Goal: Task Accomplishment & Management: Manage account settings

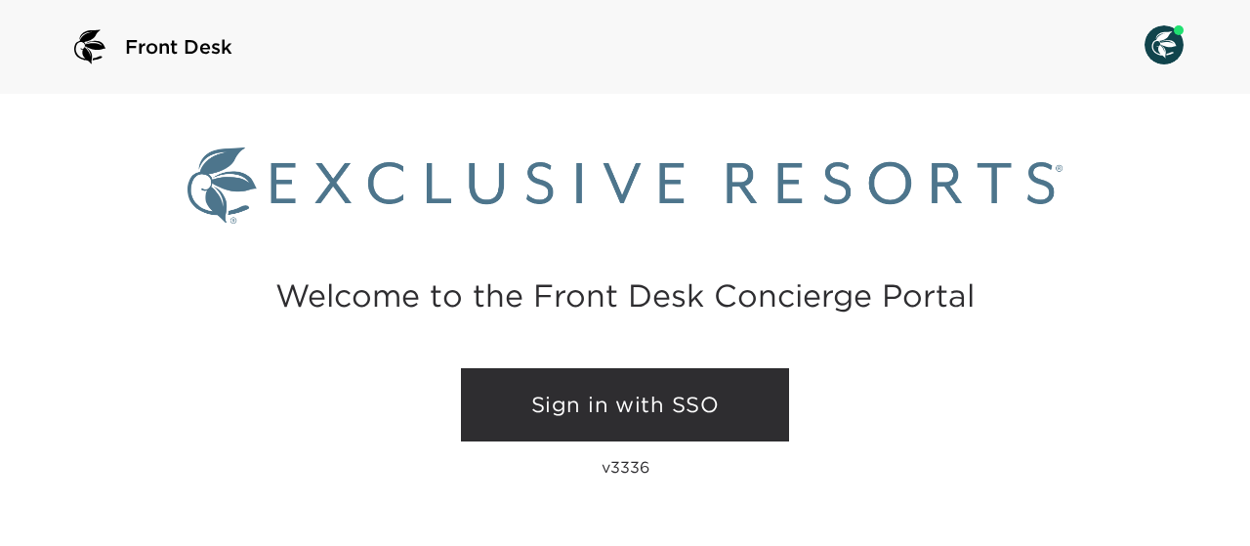
drag, startPoint x: 617, startPoint y: 405, endPoint x: 555, endPoint y: 399, distance: 62.8
click at [555, 399] on link "Sign in with SSO" at bounding box center [625, 405] width 328 height 74
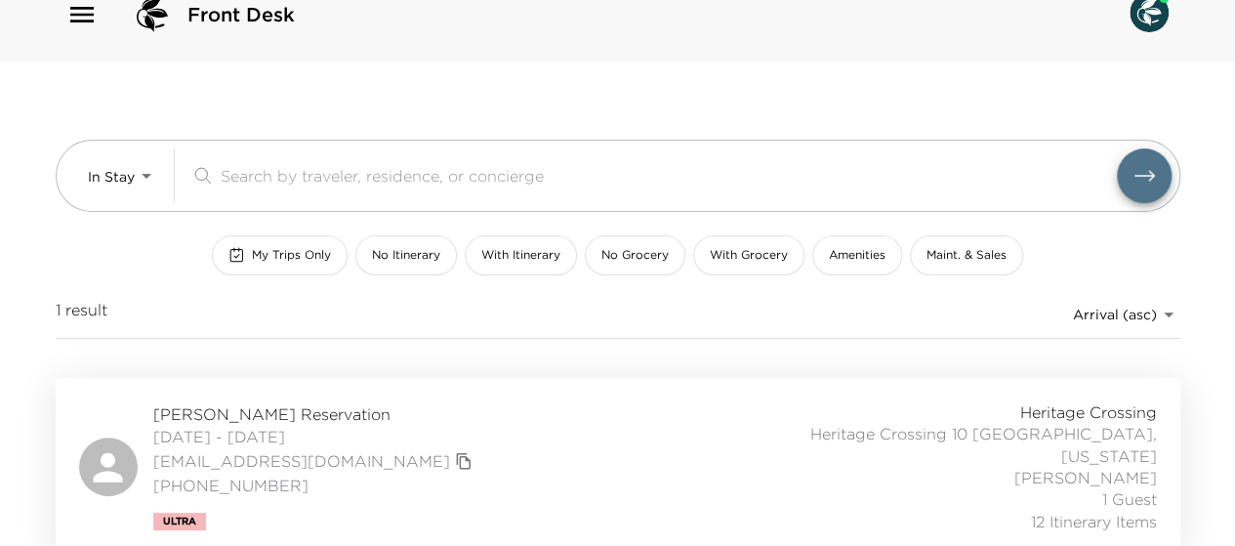
scroll to position [35, 0]
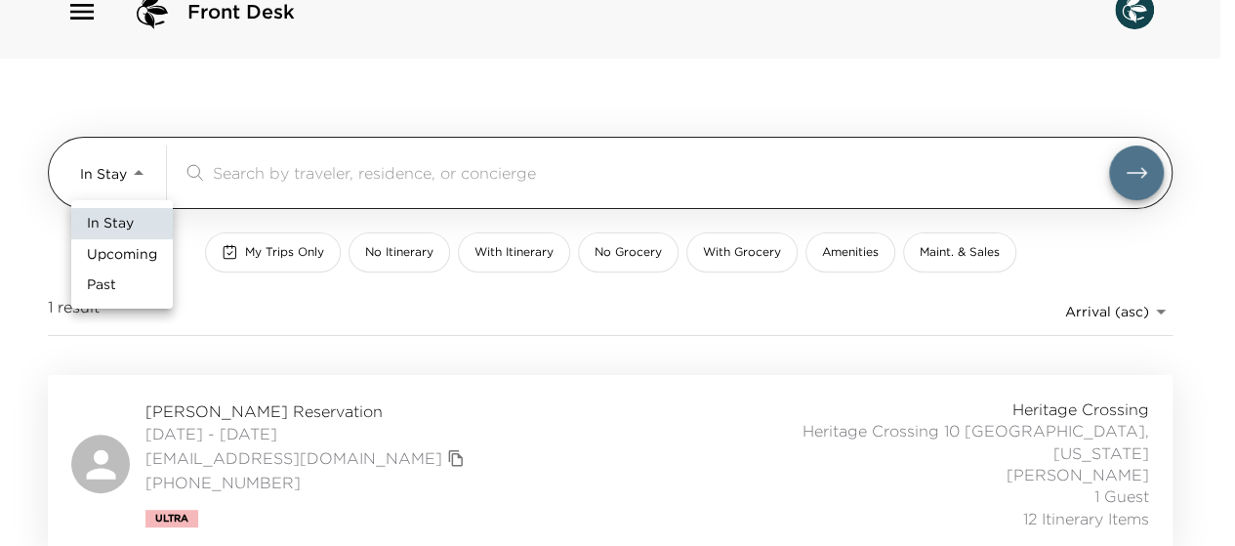
click at [146, 169] on body "Front Desk In Stay In-Stay ​ My Trips Only No Itinerary With Itinerary No Groce…" at bounding box center [617, 238] width 1235 height 546
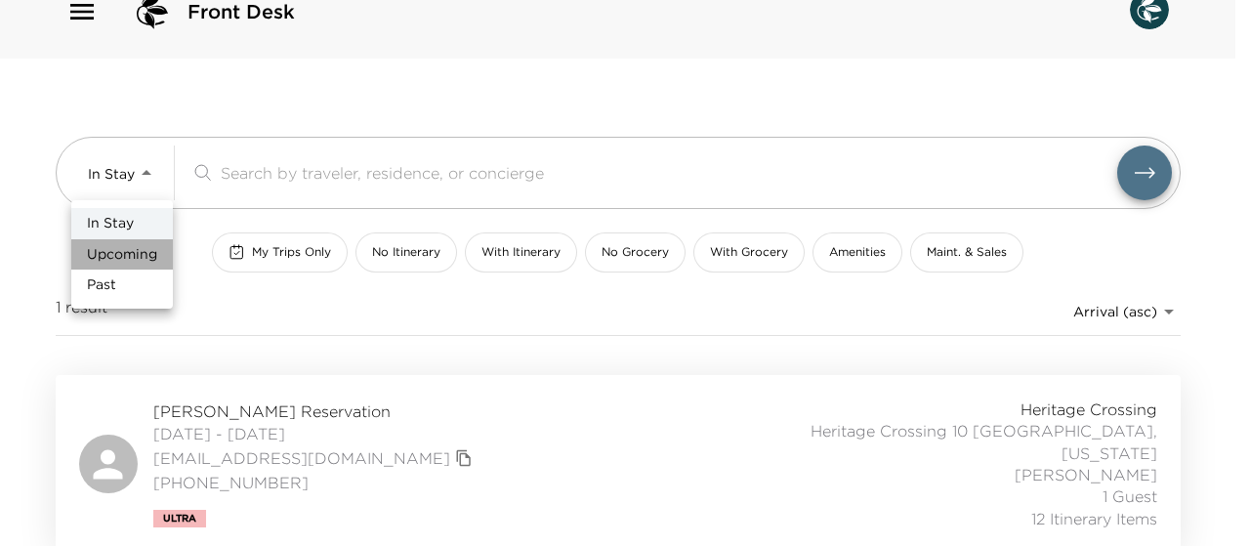
click at [129, 251] on span "Upcoming" at bounding box center [122, 255] width 70 height 20
type input "Upcoming"
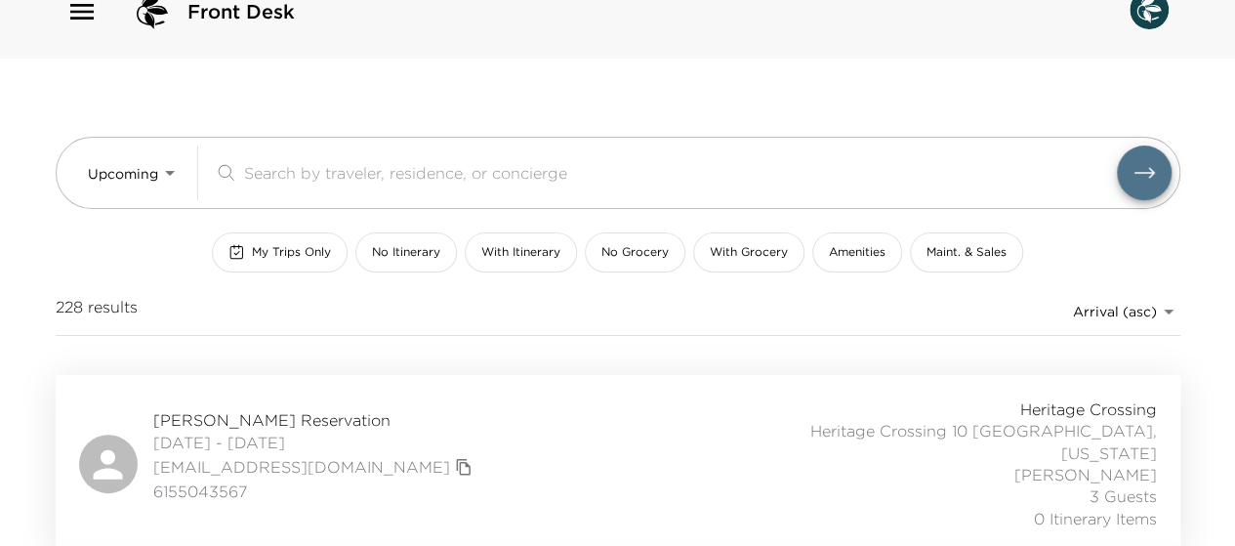
click at [236, 413] on span "Amy Huddleston Reservation" at bounding box center [315, 419] width 324 height 21
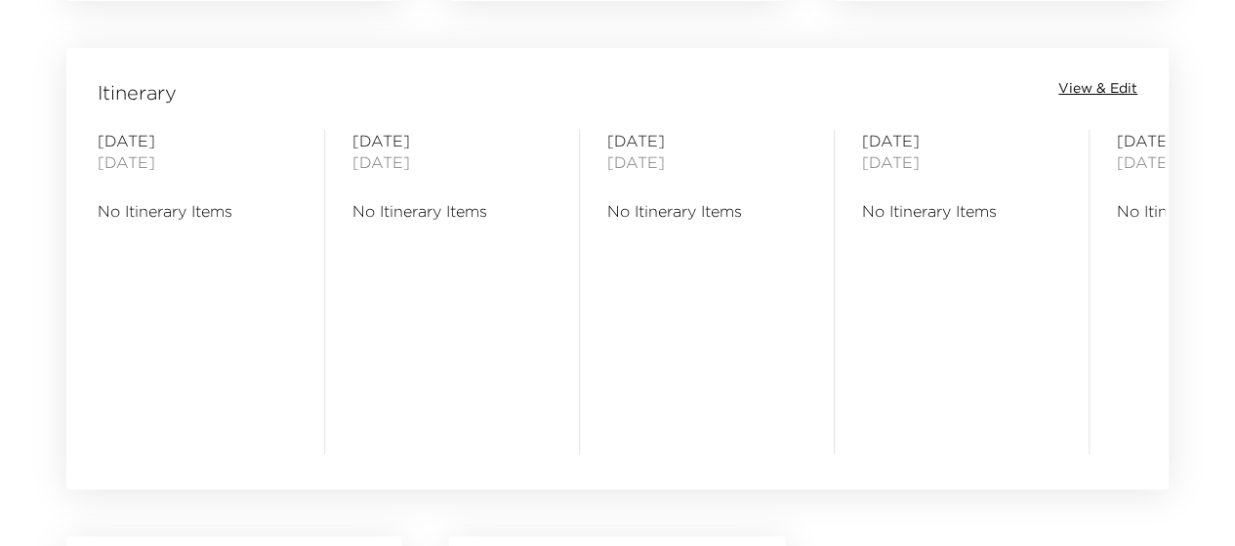
scroll to position [1582, 0]
click at [1100, 85] on span "View & Edit" at bounding box center [1097, 88] width 79 height 20
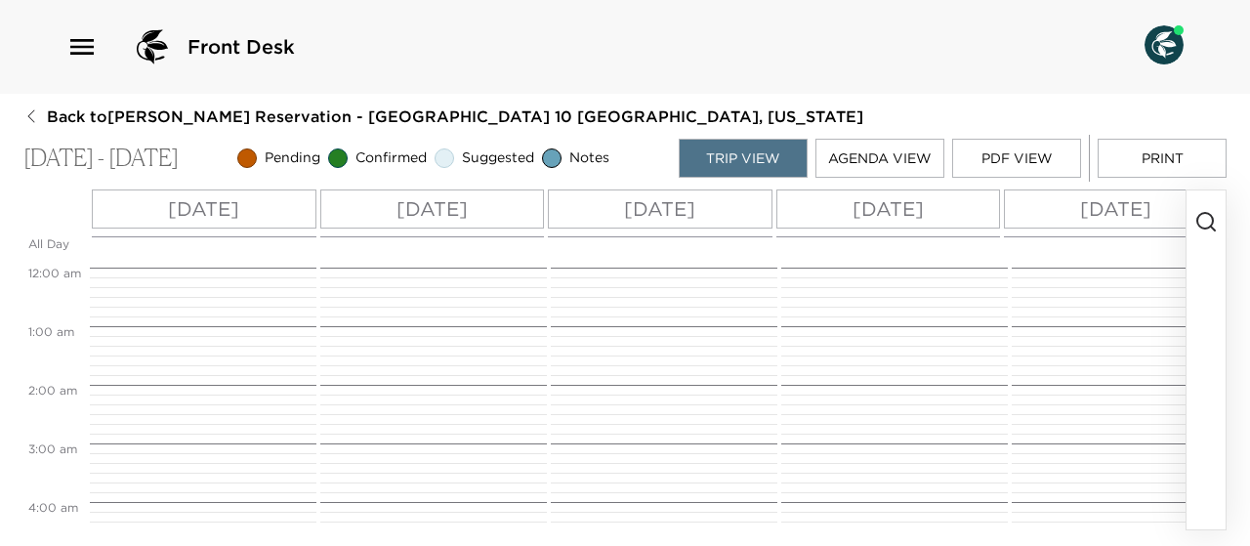
scroll to position [469, 0]
click at [187, 209] on p "Sun 10/05" at bounding box center [203, 208] width 71 height 29
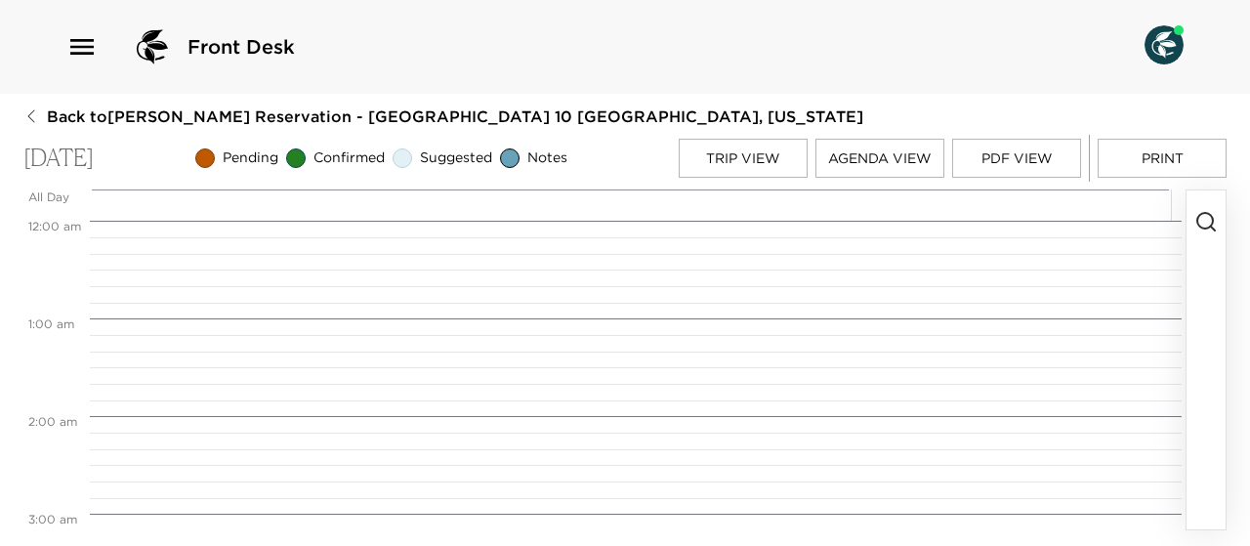
scroll to position [781, 0]
click at [1205, 286] on button "button" at bounding box center [1205, 359] width 39 height 339
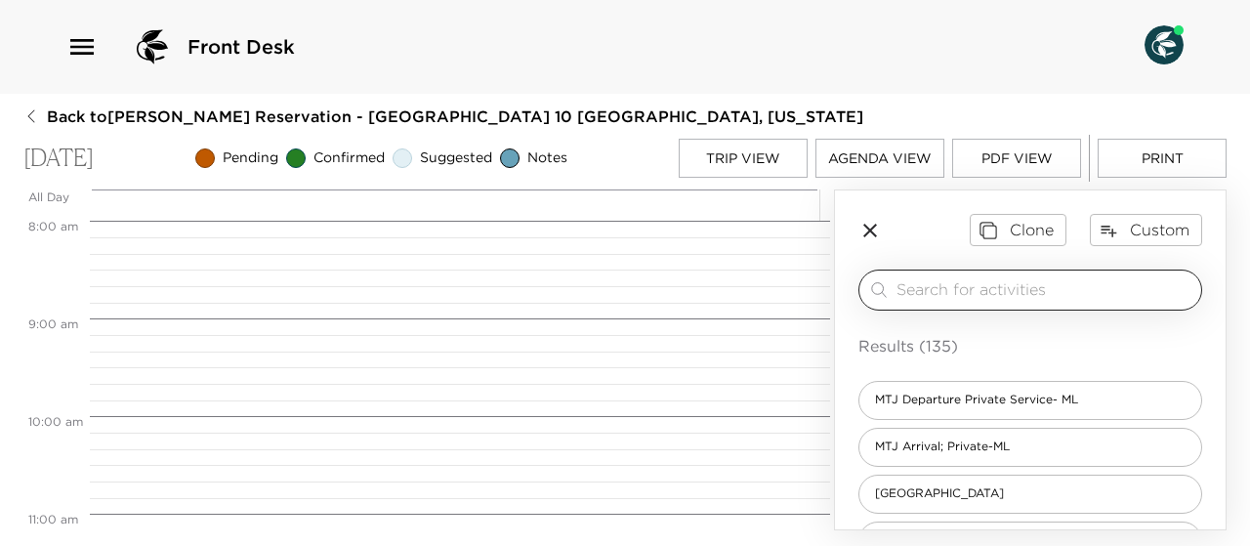
click at [1007, 287] on input "search" at bounding box center [1044, 289] width 297 height 22
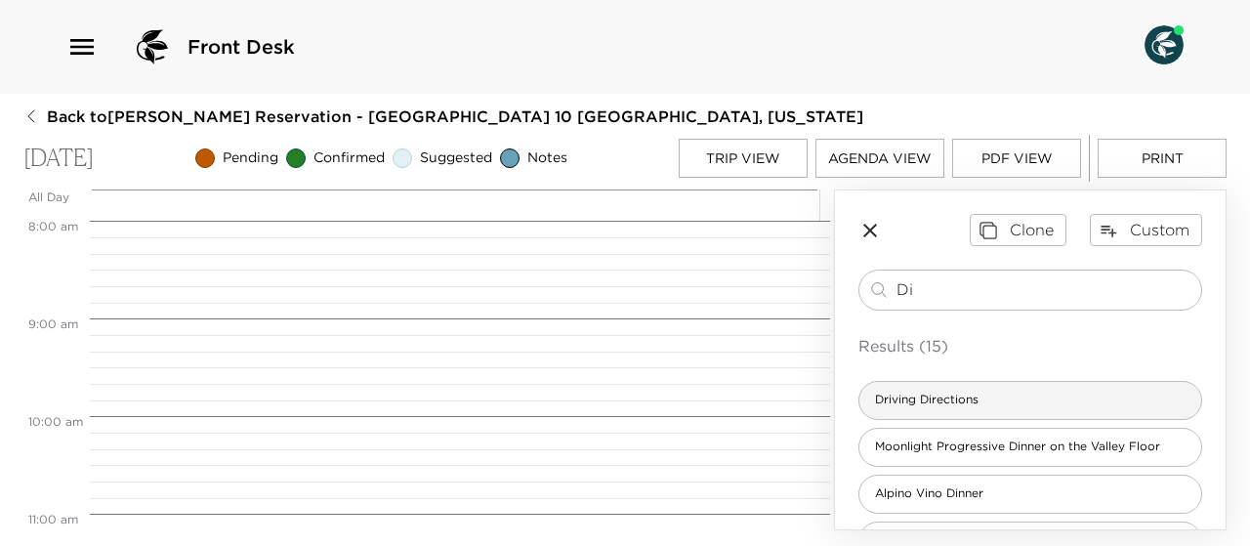
type input "Di"
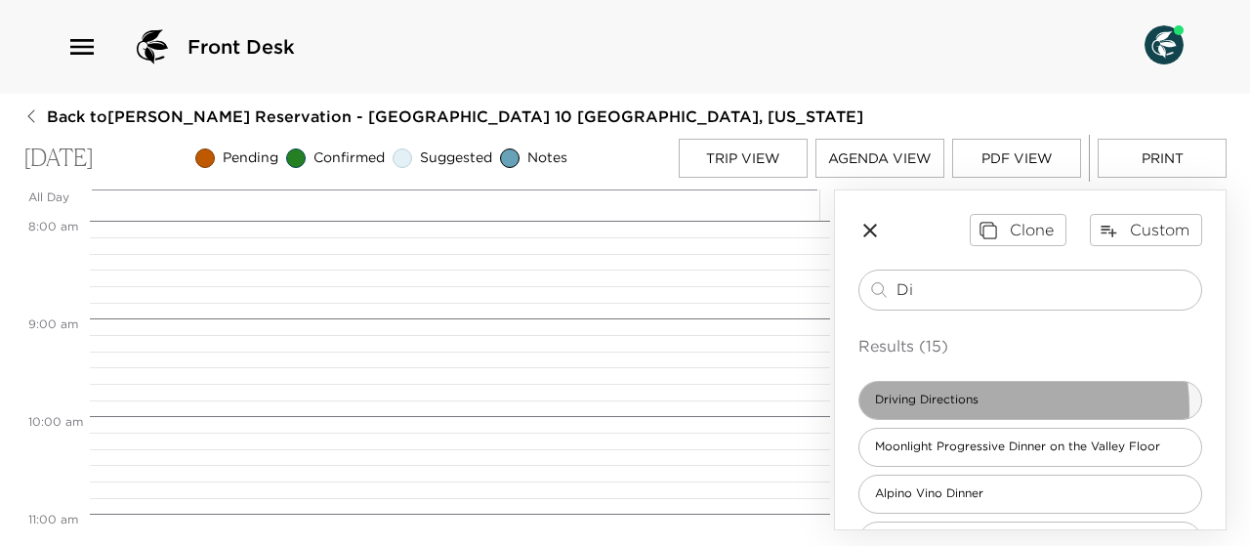
click at [973, 407] on div "Driving Directions" at bounding box center [1030, 400] width 344 height 39
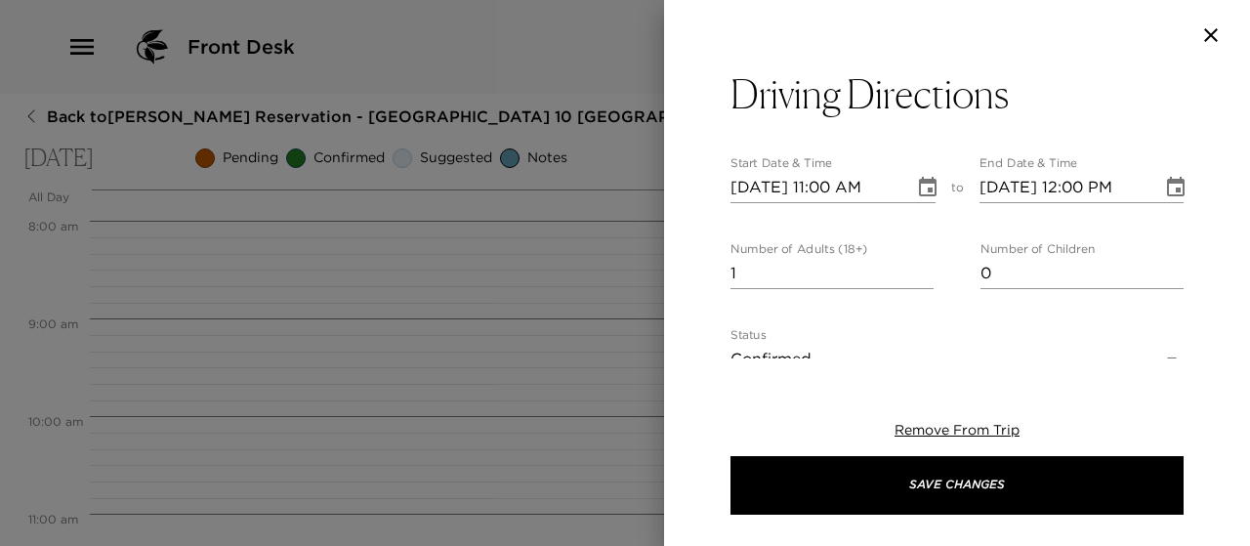
type textarea "Exclusive Resorts - Heritage Crossing Telluride/Mountain Village Do not attempt…"
click at [915, 265] on input "2" at bounding box center [831, 273] width 203 height 31
click at [915, 265] on input "3" at bounding box center [831, 273] width 203 height 31
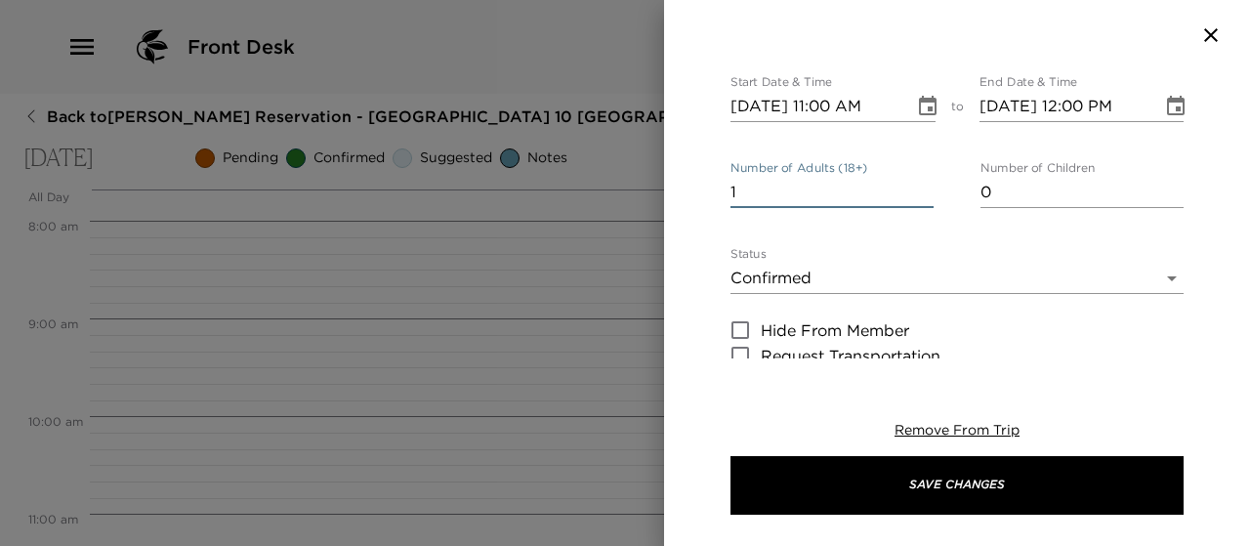
scroll to position [82, 0]
type input "1"
click at [1155, 276] on body "Front Desk Back to Amy Huddleston Reservation - Heritage Crossing 10 Telluride,…" at bounding box center [625, 273] width 1250 height 546
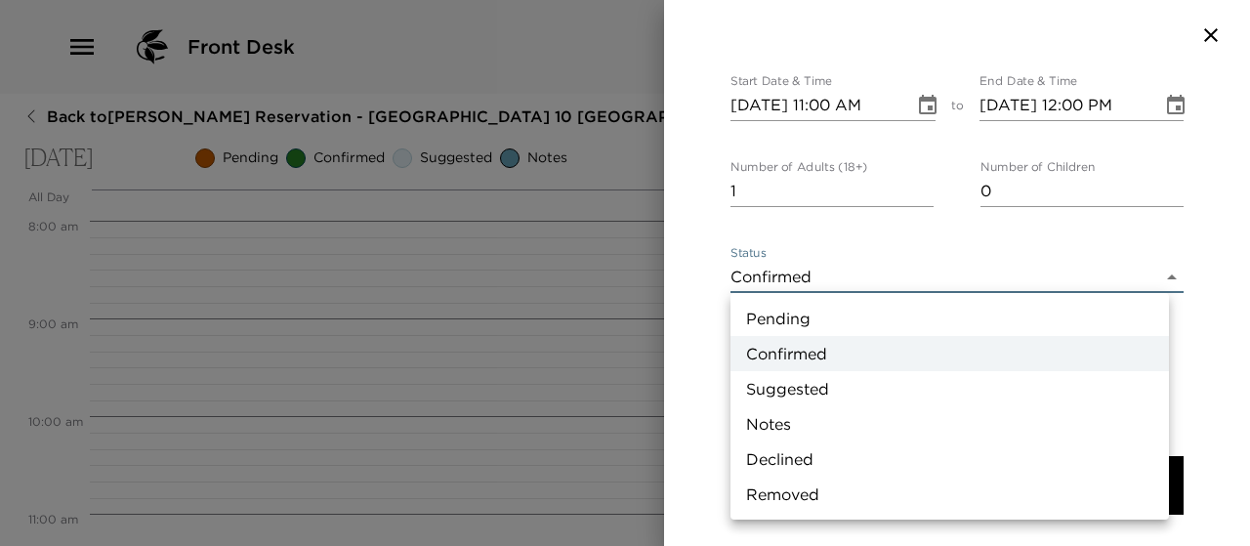
click at [873, 386] on li "Suggested" at bounding box center [949, 388] width 438 height 35
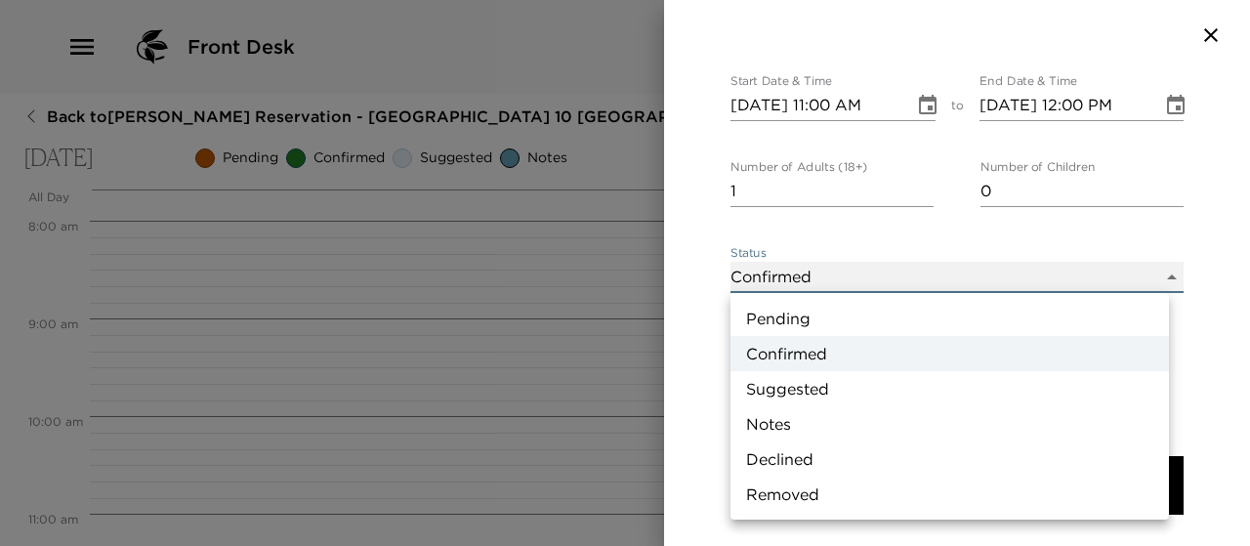
type input "Suggestion"
type textarea "Exclusive Resorts - Heritage Crossing Telluride/Mountain Village Do not attempt…"
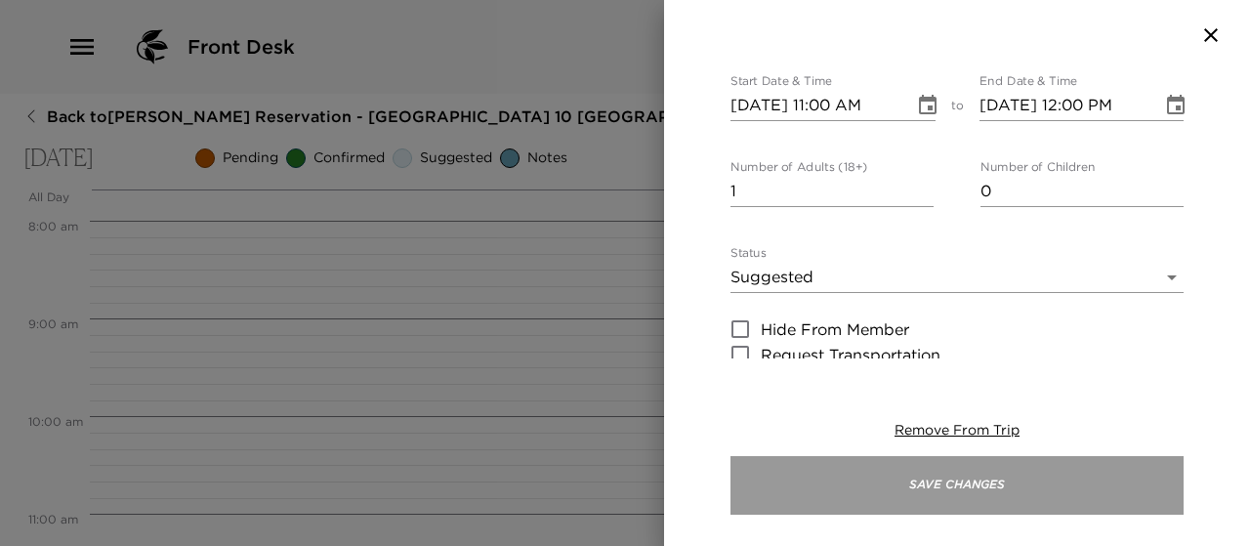
click at [884, 483] on button "Save Changes" at bounding box center [956, 485] width 453 height 59
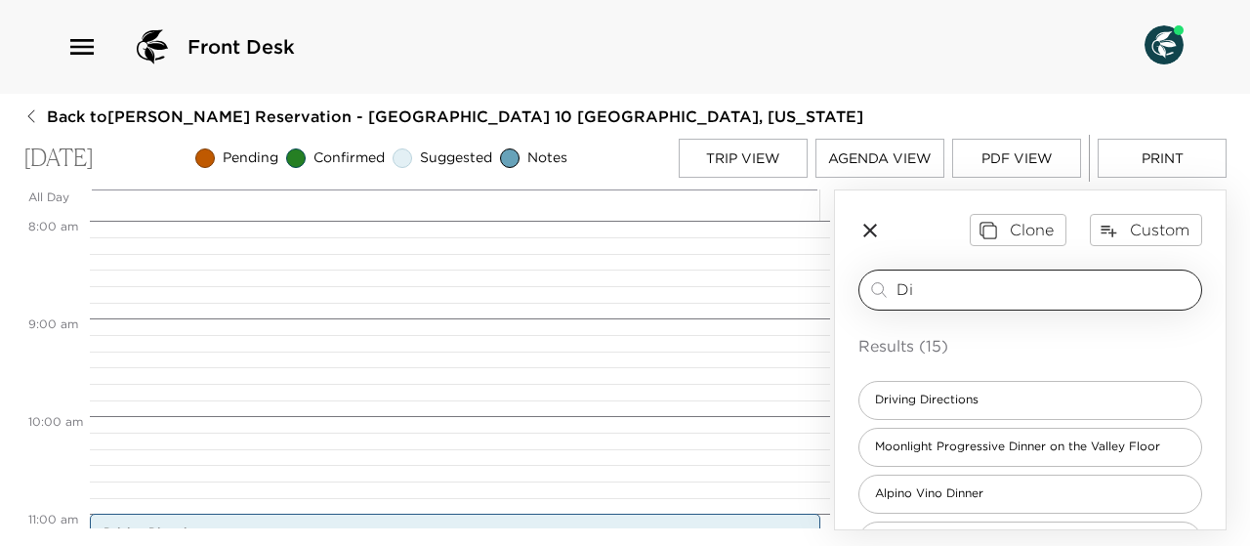
click at [980, 290] on input "Di" at bounding box center [1044, 289] width 297 height 22
type input "D"
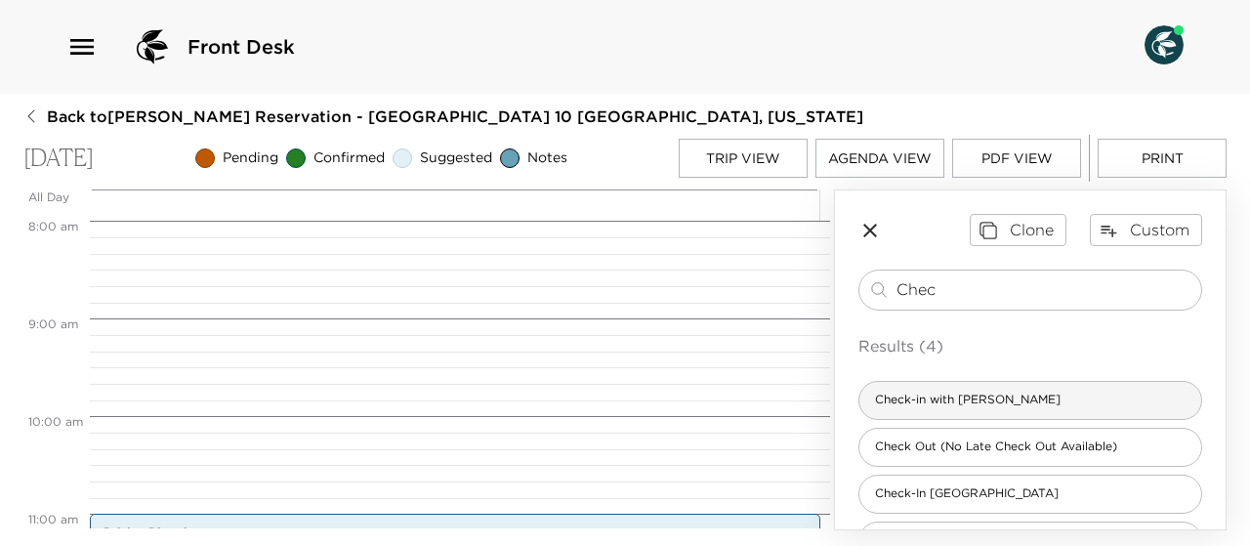
type input "Chec"
click at [982, 402] on span "Check-in with Scott" at bounding box center [967, 400] width 217 height 17
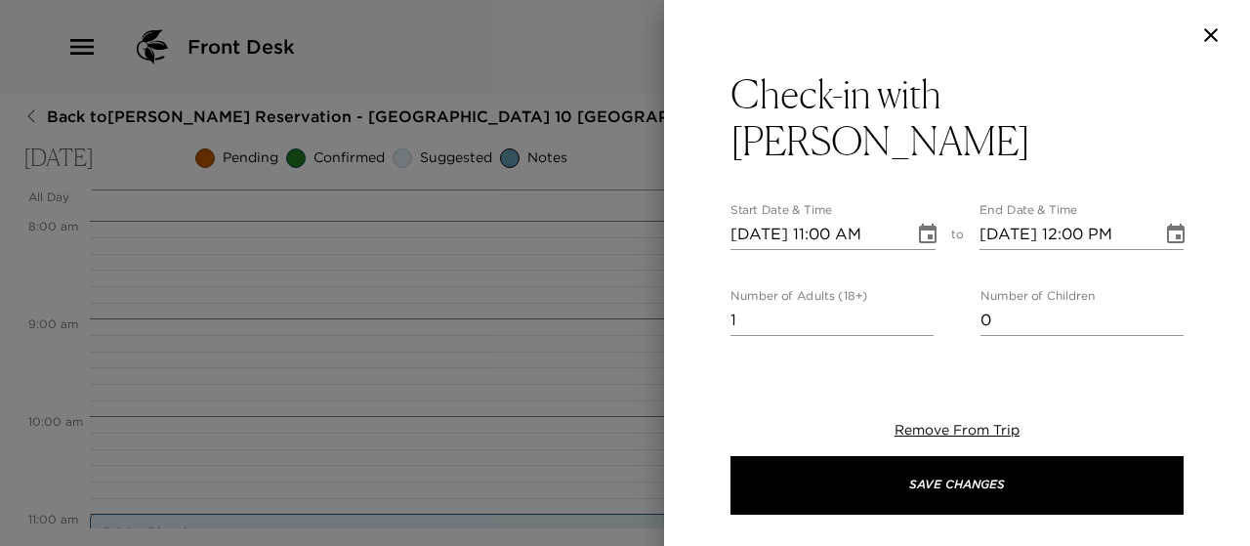
type textarea "Welcome to Telluride! I will personally greet you in the garage by the elevator…"
click at [921, 305] on input "2" at bounding box center [831, 320] width 203 height 31
type input "3"
click at [921, 305] on input "3" at bounding box center [831, 320] width 203 height 31
click at [916, 223] on icon "Choose date, selected date is Oct 5, 2025" at bounding box center [927, 234] width 23 height 23
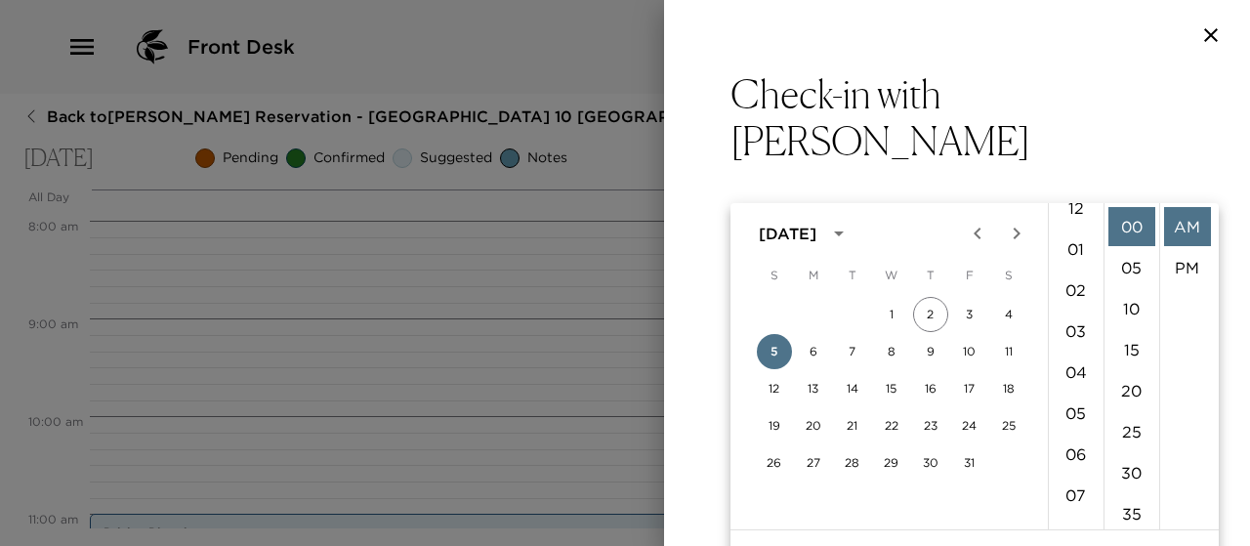
scroll to position [0, 0]
click at [1077, 389] on li "04" at bounding box center [1075, 390] width 47 height 39
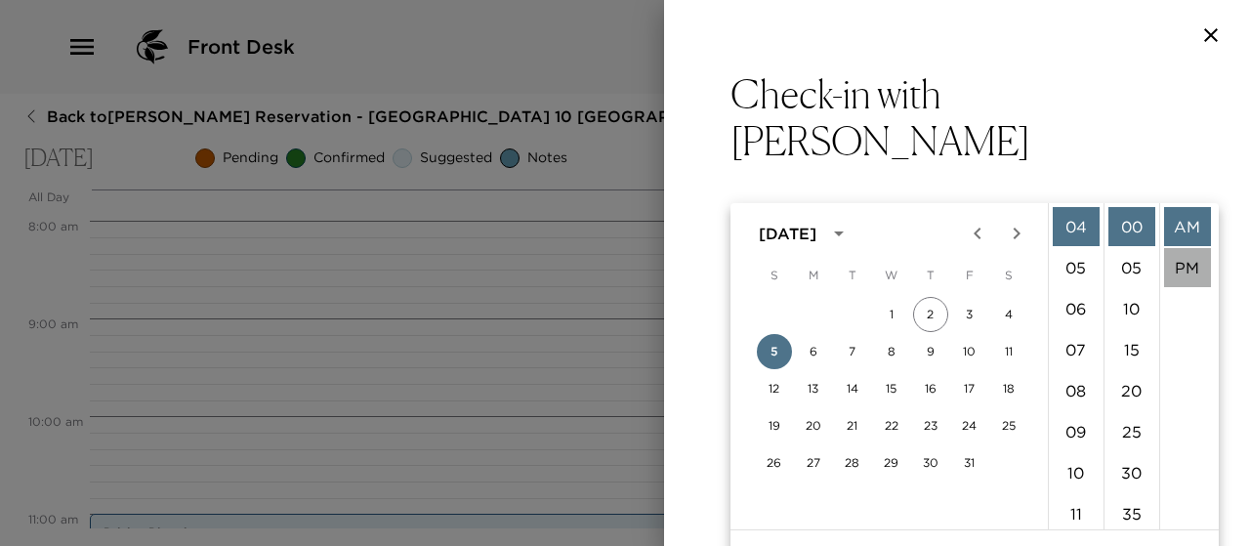
click at [1186, 266] on li "PM" at bounding box center [1187, 267] width 47 height 39
type input "10/05/2025 04:00 PM"
type input "10/05/2025 05:00 PM"
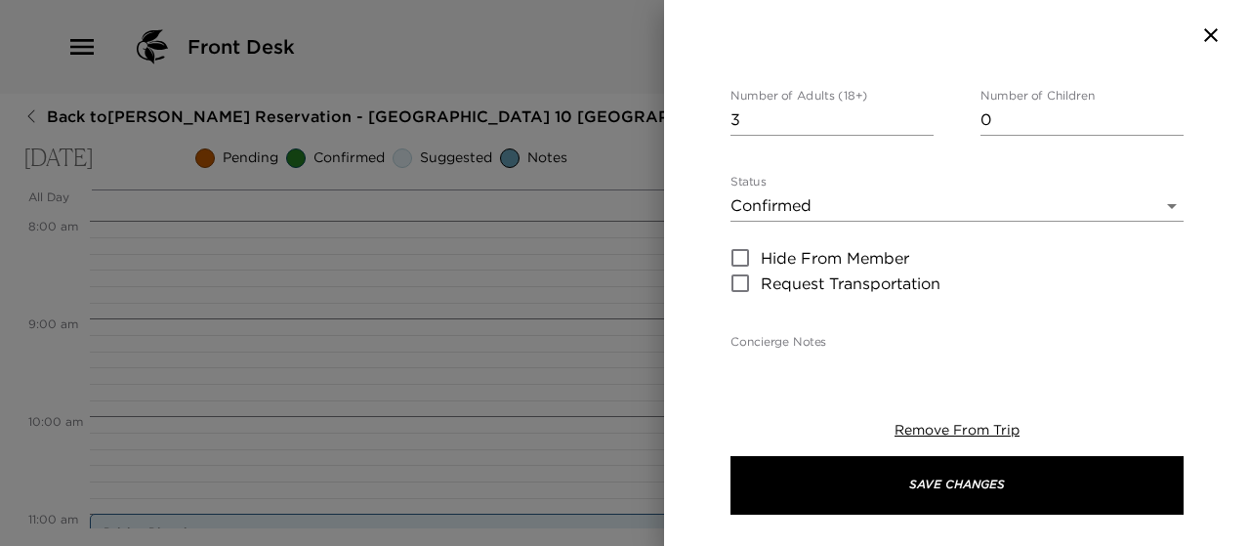
scroll to position [201, 0]
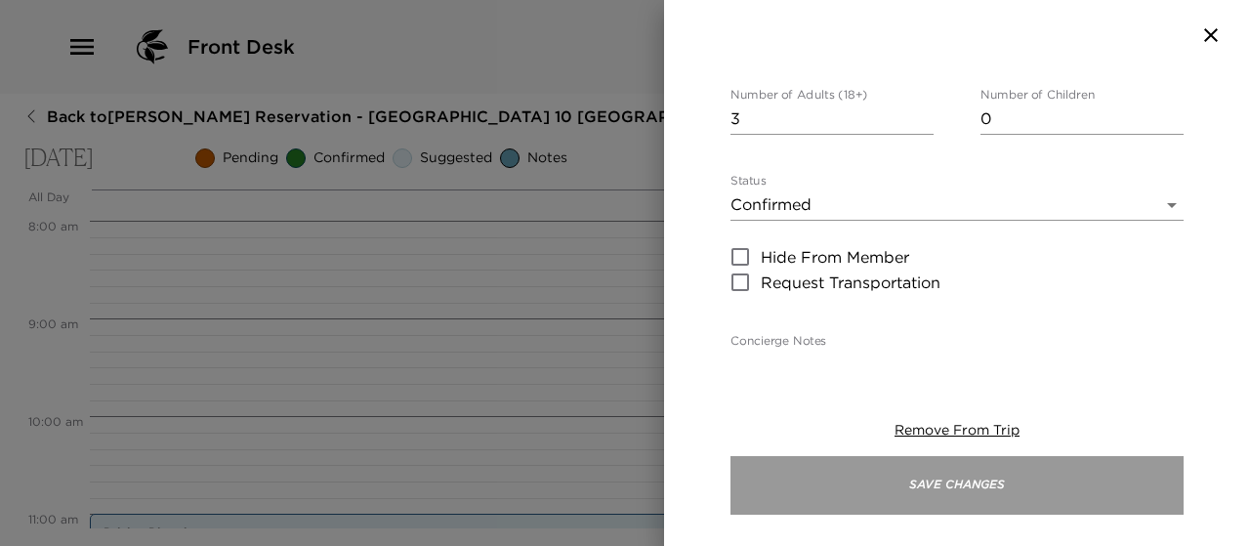
click at [940, 491] on button "Save Changes" at bounding box center [956, 485] width 453 height 59
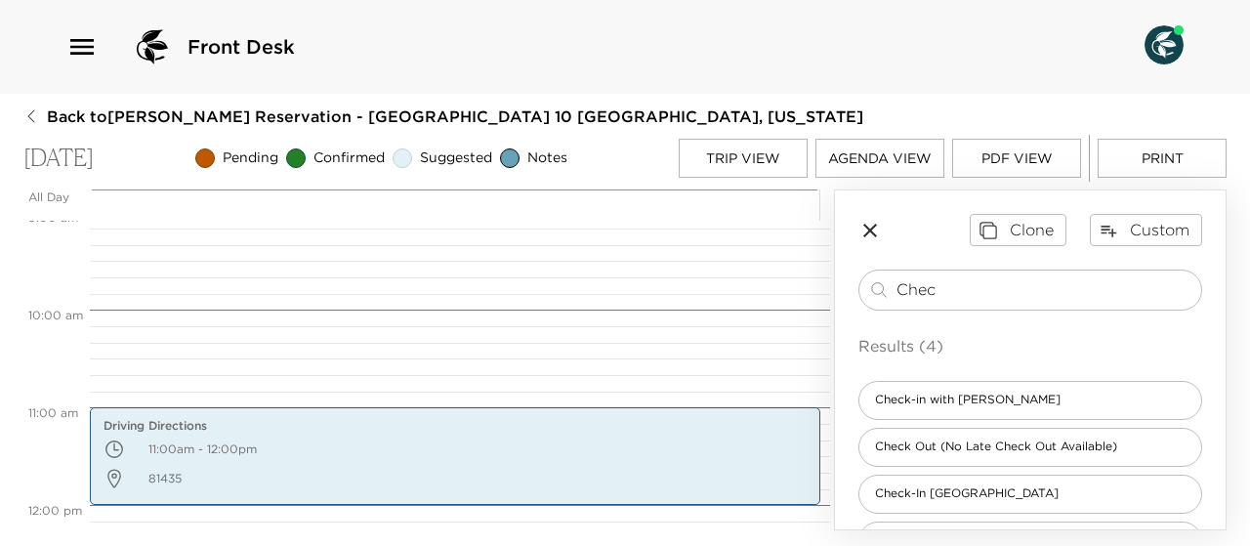
scroll to position [888, 0]
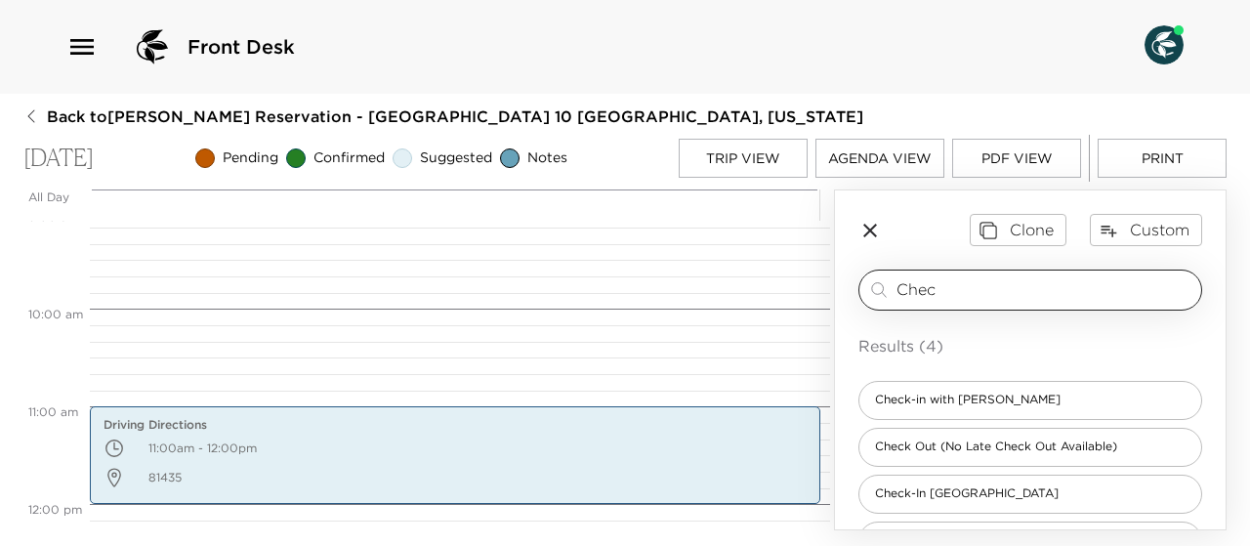
click at [1005, 286] on input "Chec" at bounding box center [1044, 289] width 297 height 22
type input "C"
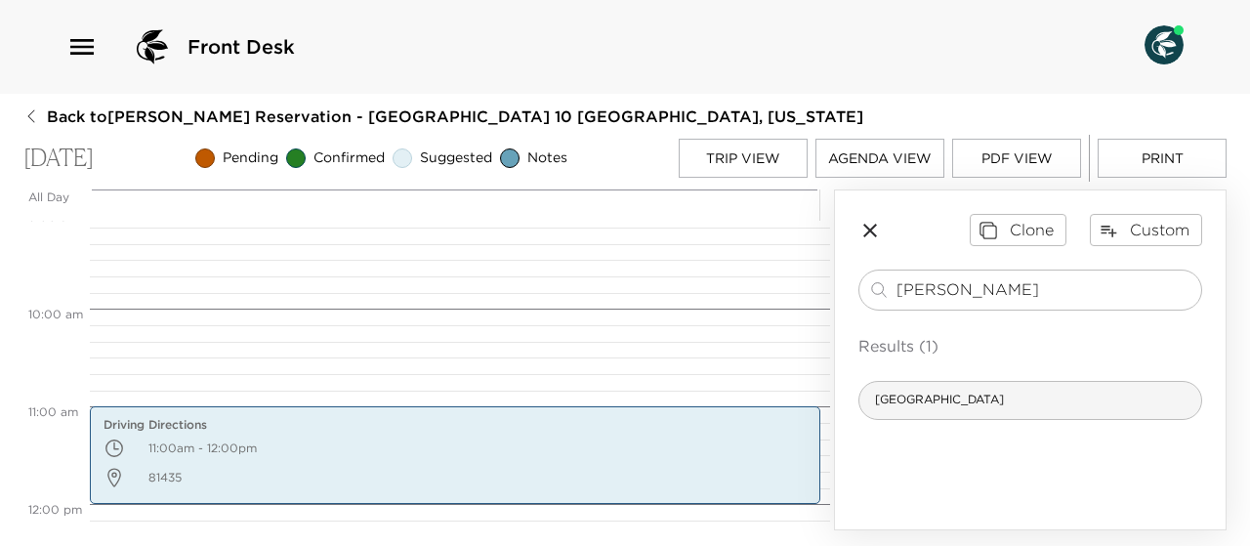
type input "Tom"
click at [978, 392] on span "Tomboy Tavern" at bounding box center [939, 400] width 160 height 17
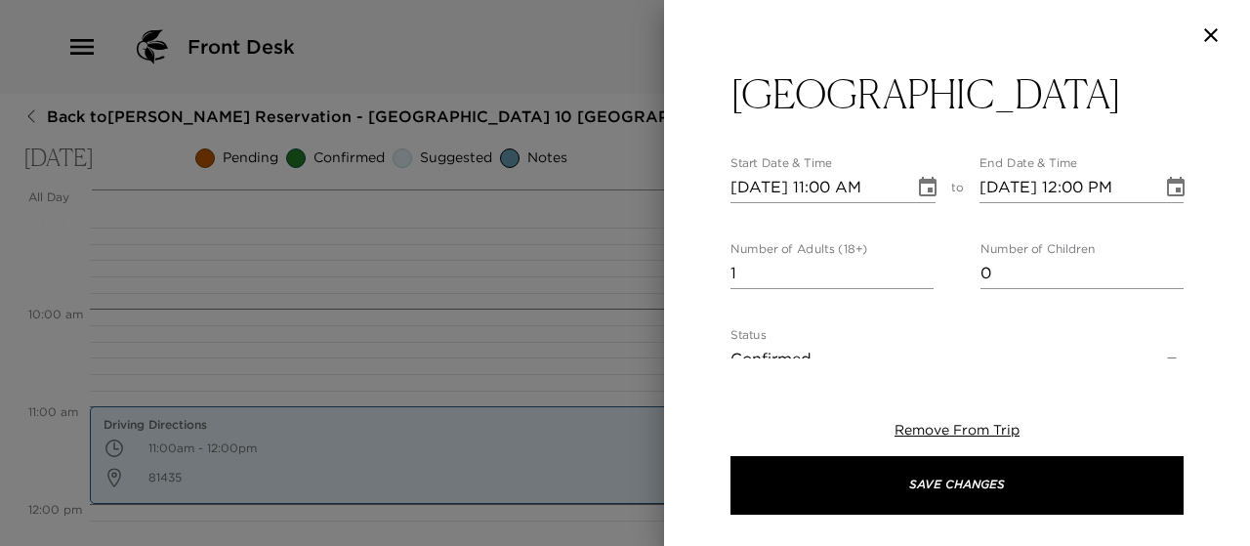
type textarea "Tomboy Tavern The rustic and eclectic feel of the historical Tomboy Tavern welc…"
click at [920, 264] on input "2" at bounding box center [831, 273] width 203 height 31
type input "3"
click at [920, 264] on input "3" at bounding box center [831, 273] width 203 height 31
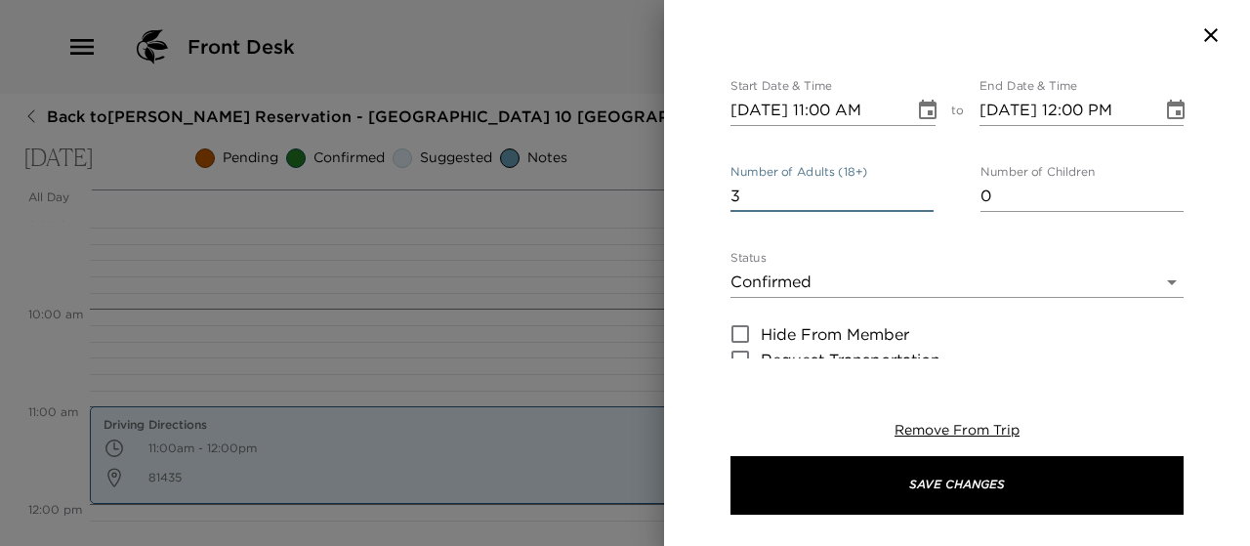
scroll to position [78, 0]
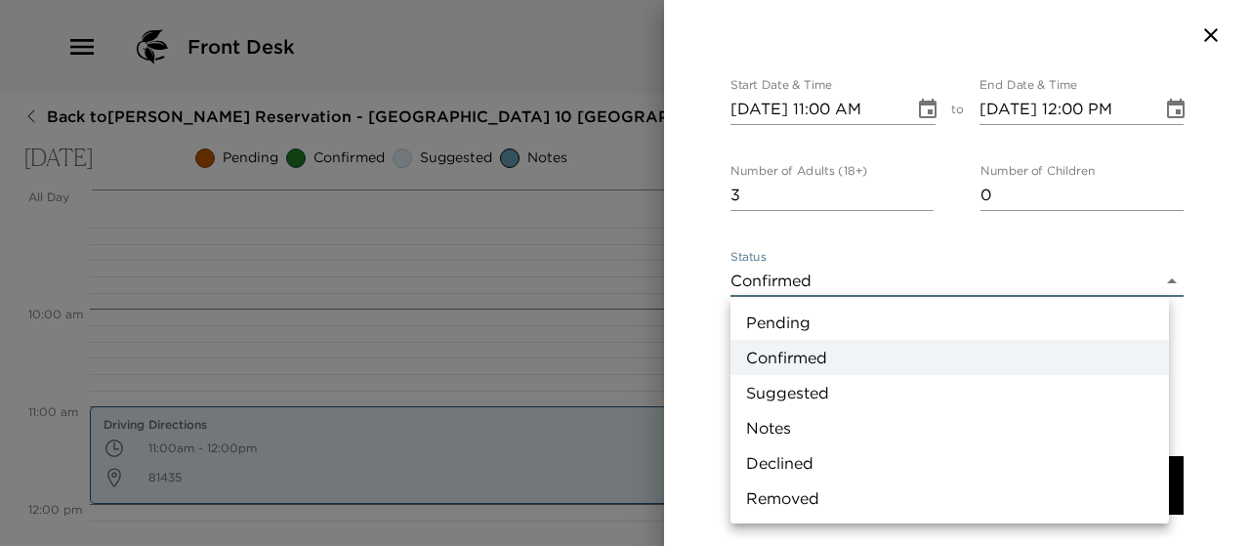
click at [1153, 274] on body "Front Desk Back to Amy Huddleston Reservation - Heritage Crossing 10 Telluride,…" at bounding box center [625, 273] width 1250 height 546
click at [895, 393] on li "Suggested" at bounding box center [949, 392] width 438 height 35
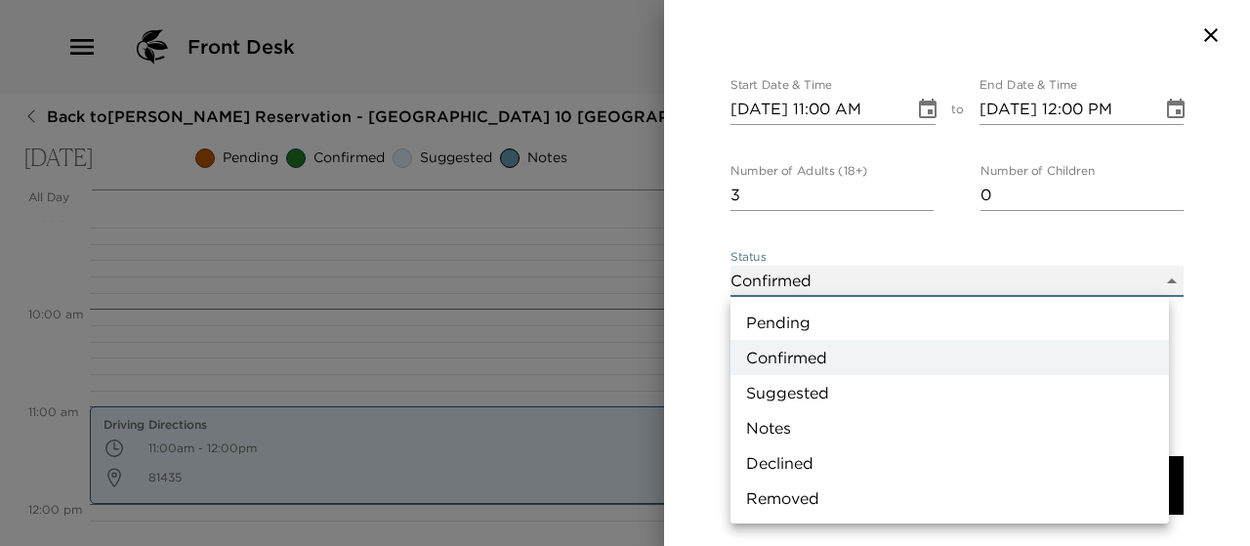
type input "Suggestion"
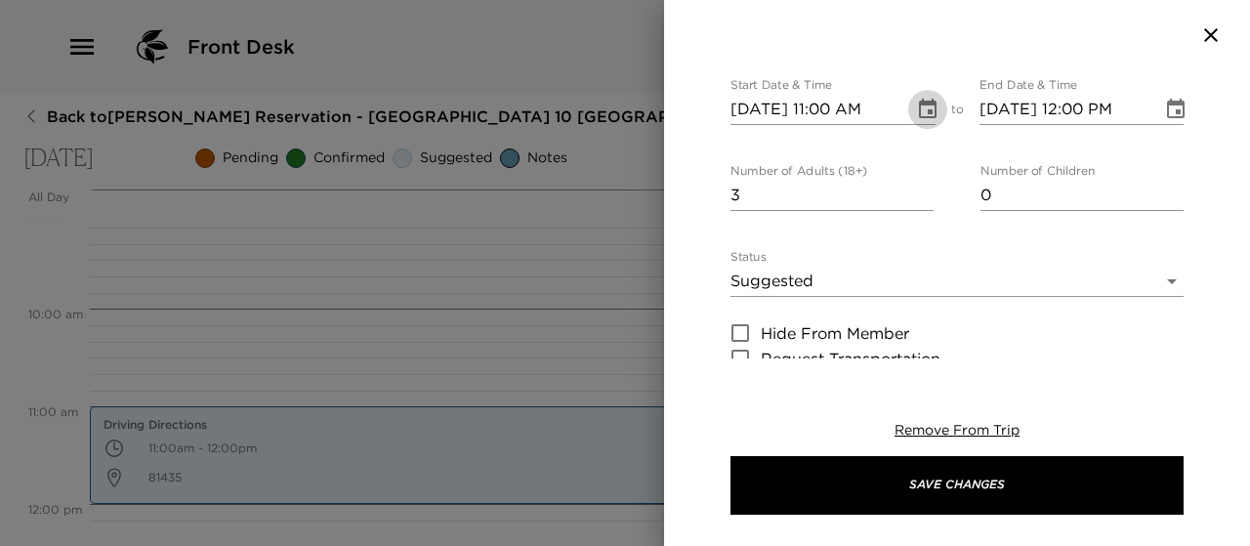
click at [919, 101] on icon "Choose date, selected date is Oct 5, 2025" at bounding box center [928, 109] width 18 height 20
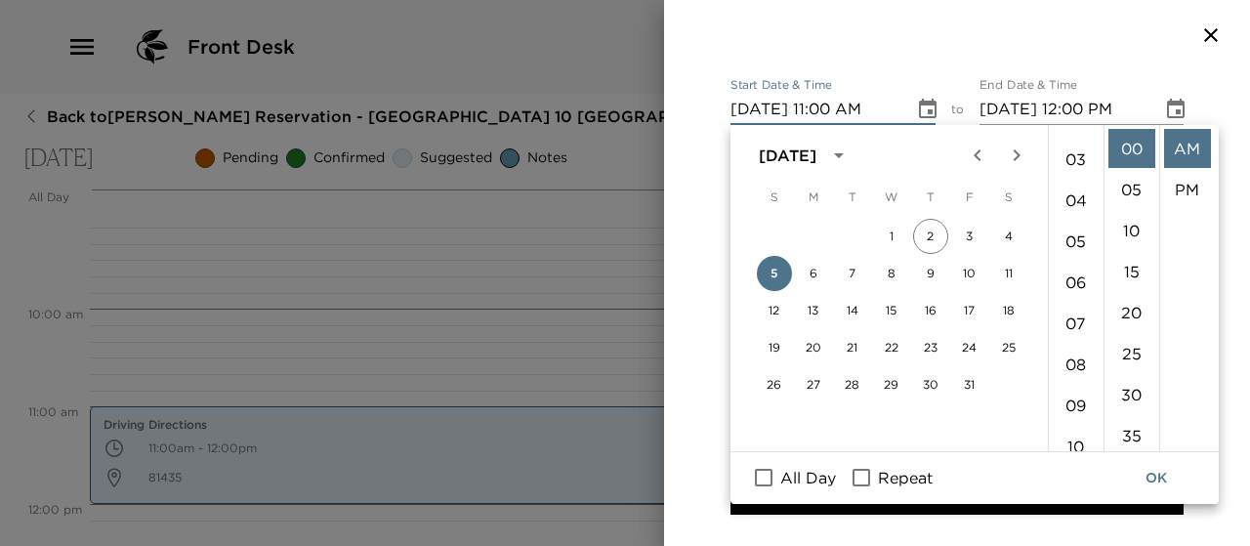
scroll to position [111, 0]
click at [1073, 286] on li "06" at bounding box center [1075, 283] width 47 height 39
click at [1185, 183] on li "PM" at bounding box center [1187, 189] width 47 height 39
type input "10/05/2025 06:00 PM"
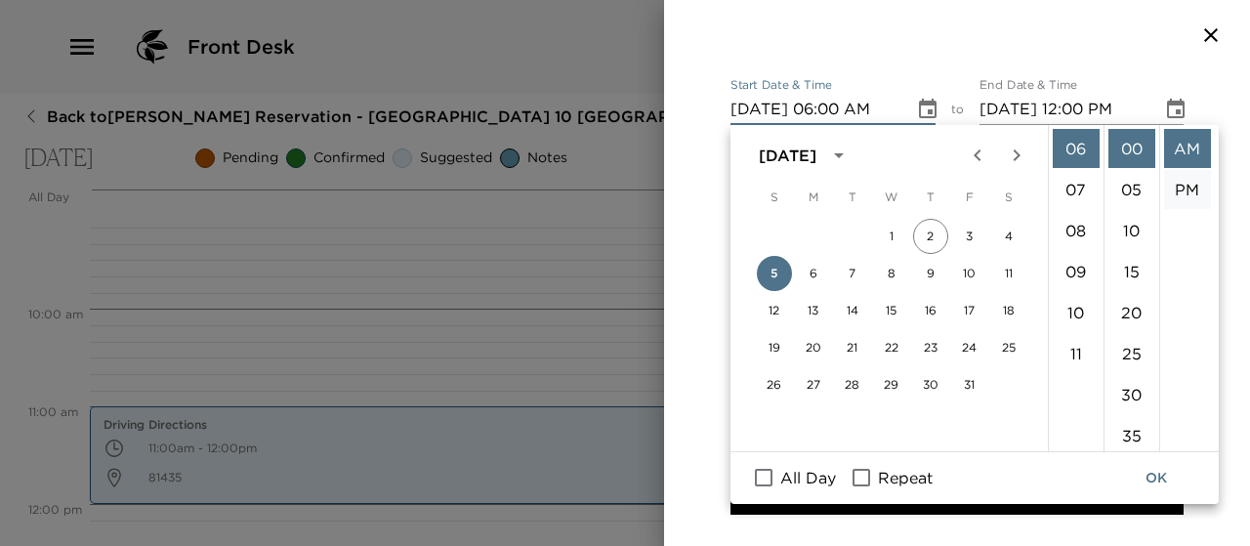
type input "10/05/2025 07:00 PM"
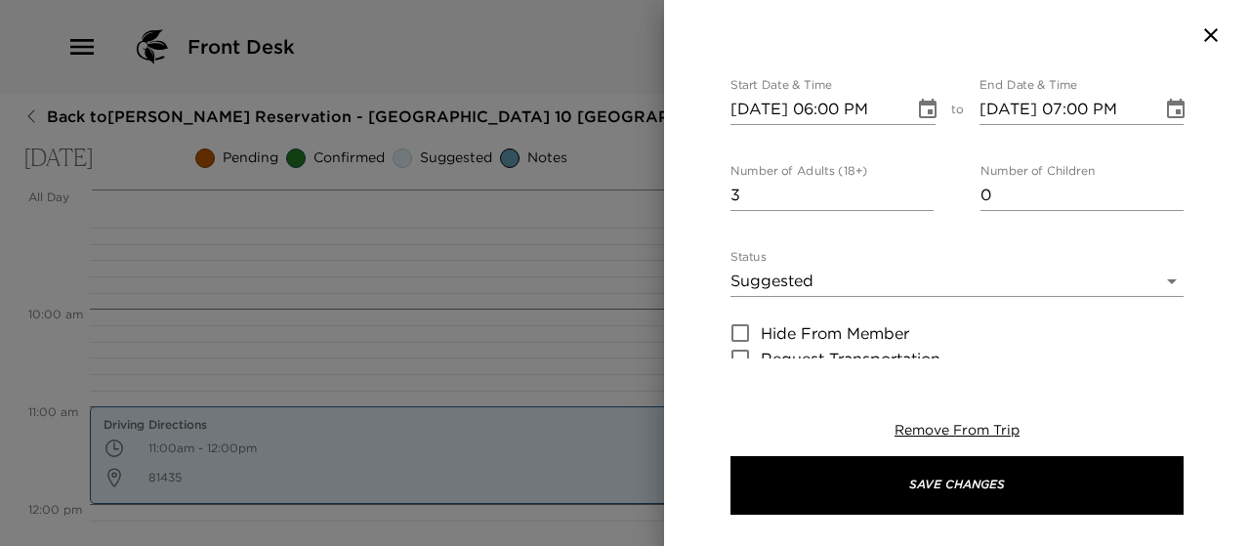
scroll to position [41, 0]
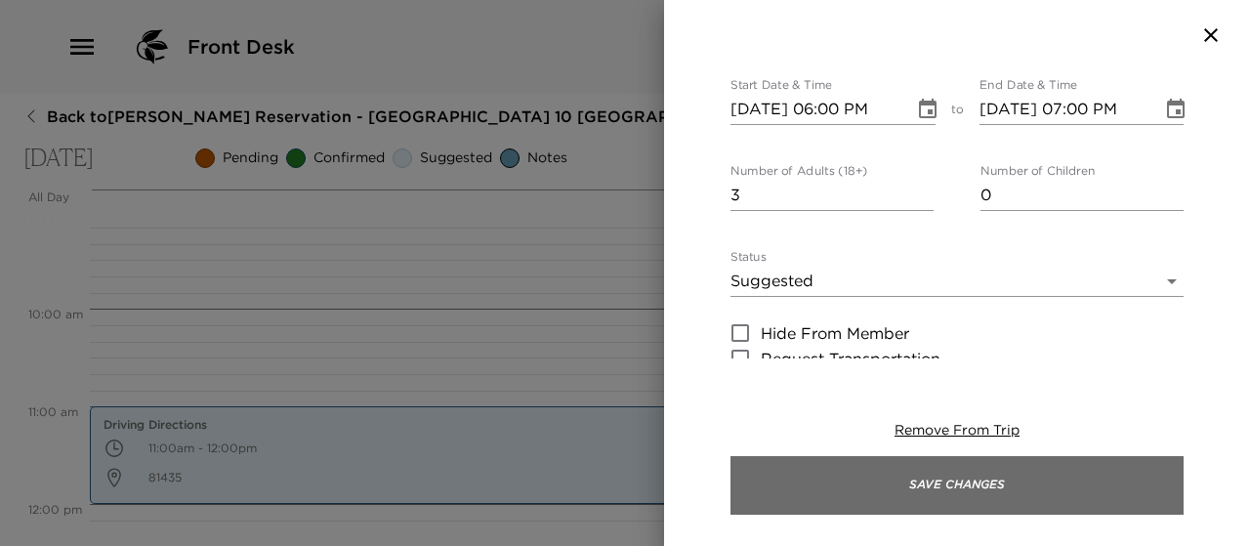
click at [936, 488] on button "Save Changes" at bounding box center [956, 485] width 453 height 59
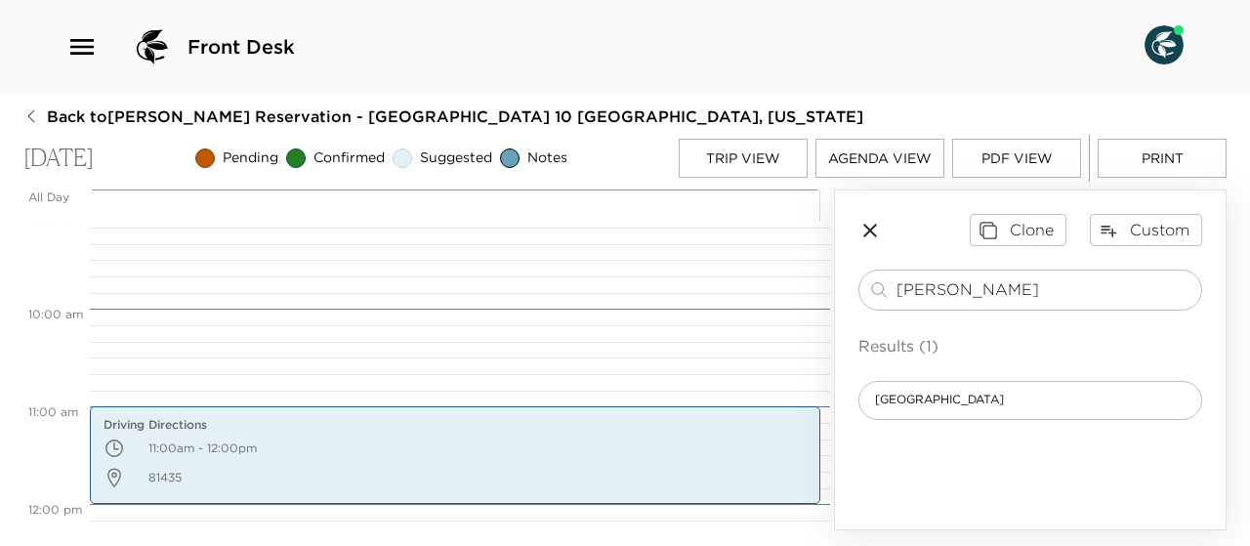
click at [769, 156] on button "Trip View" at bounding box center [743, 158] width 129 height 39
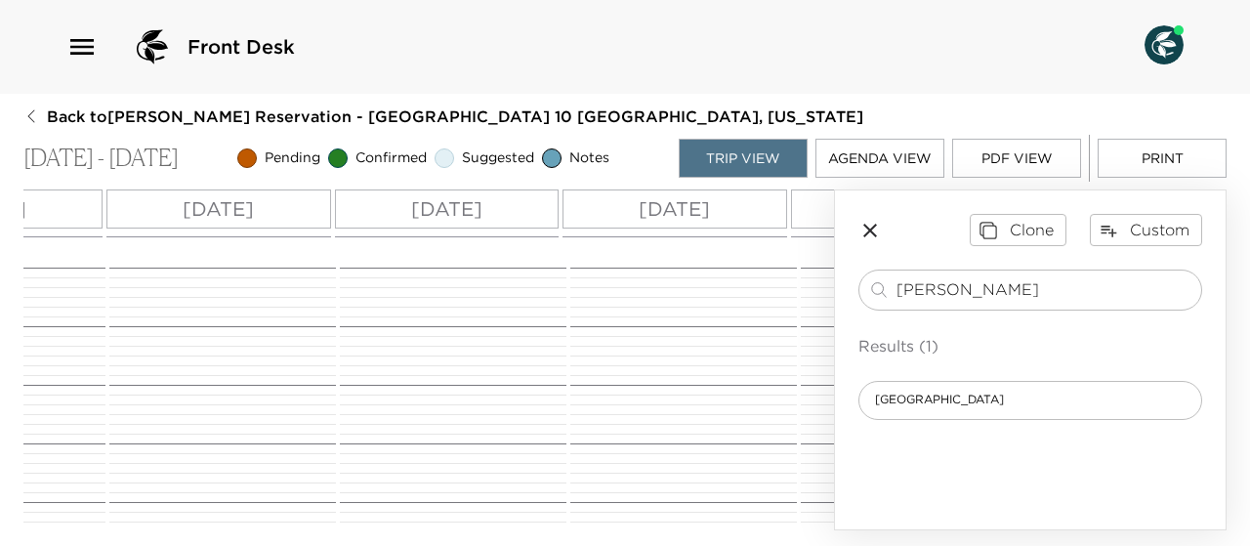
scroll to position [0, 652]
click at [689, 208] on p "Fri 10/10" at bounding box center [705, 208] width 71 height 29
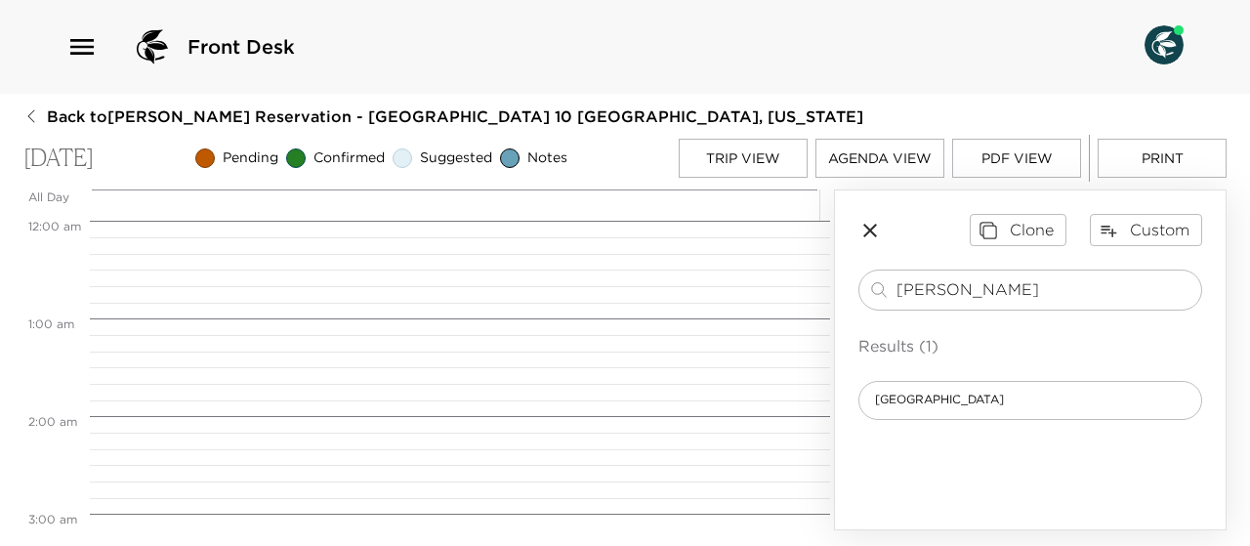
scroll to position [781, 0]
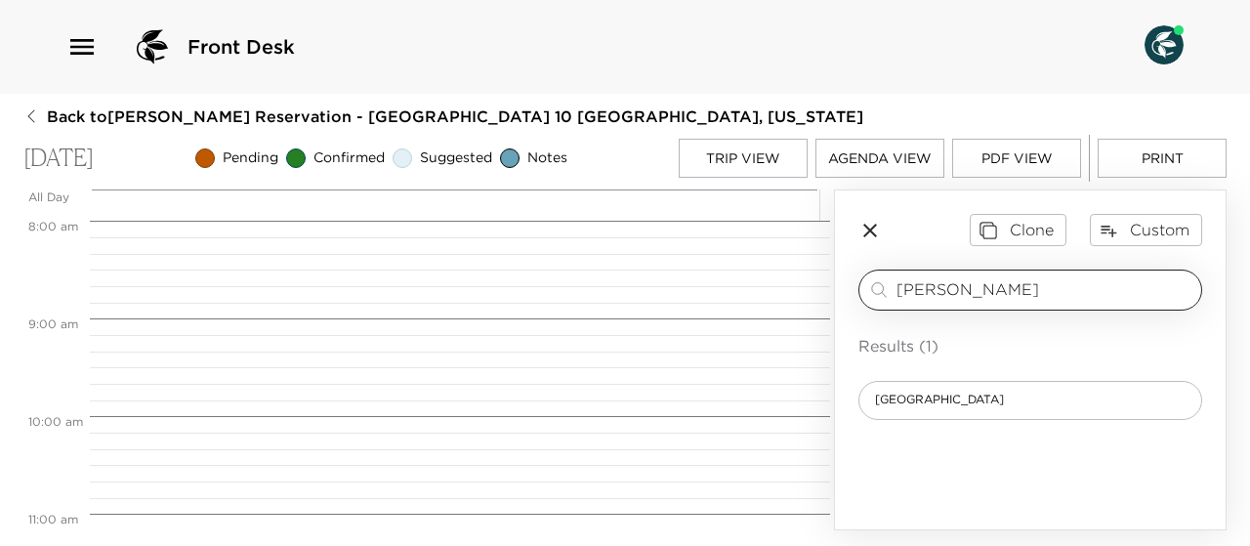
click at [968, 292] on input "Tom" at bounding box center [1044, 289] width 297 height 22
type input "T"
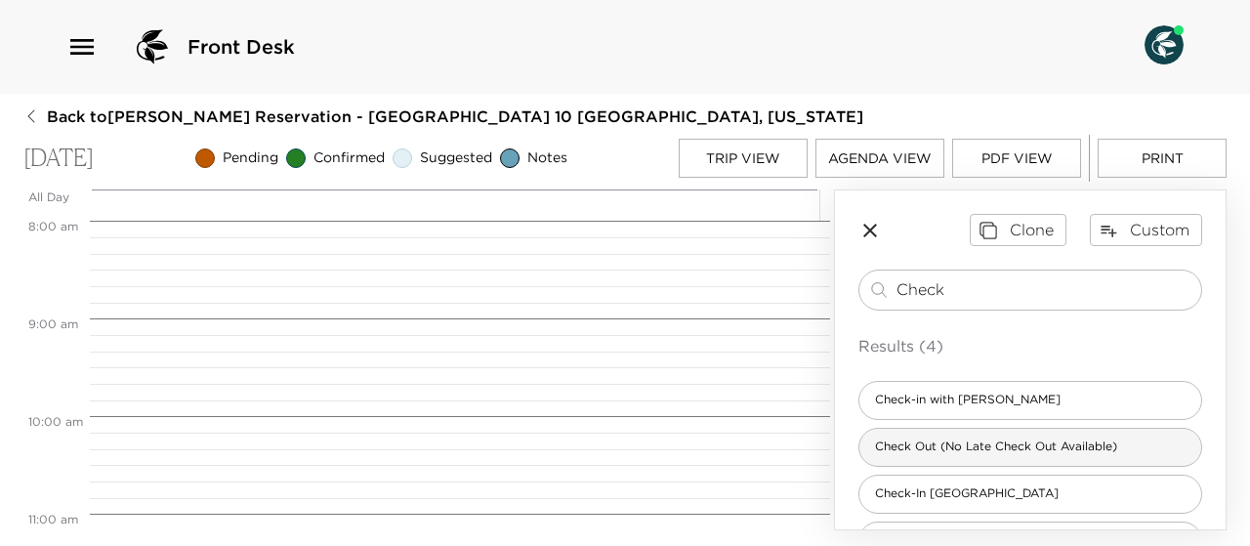
type input "Check"
click at [1013, 448] on span "Check Out (No Late Check Out Available)" at bounding box center [995, 446] width 273 height 17
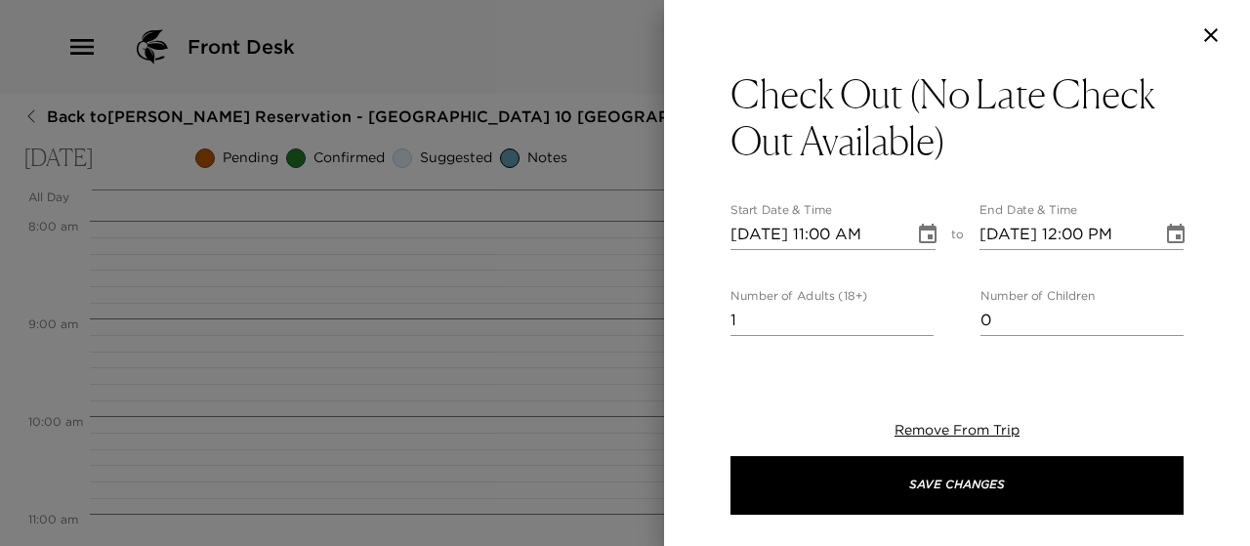
type textarea "In preparation for your departure, an Exclusive Resorts concierge team member w…"
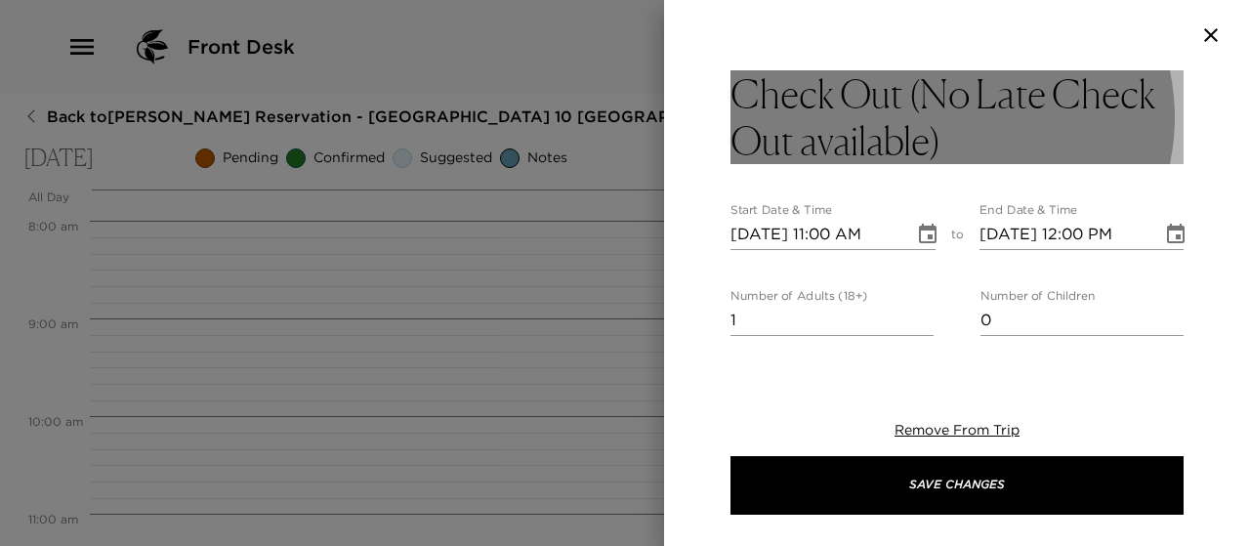
click at [1013, 133] on h3 "Check Out (No Late Check Out available)" at bounding box center [956, 117] width 453 height 94
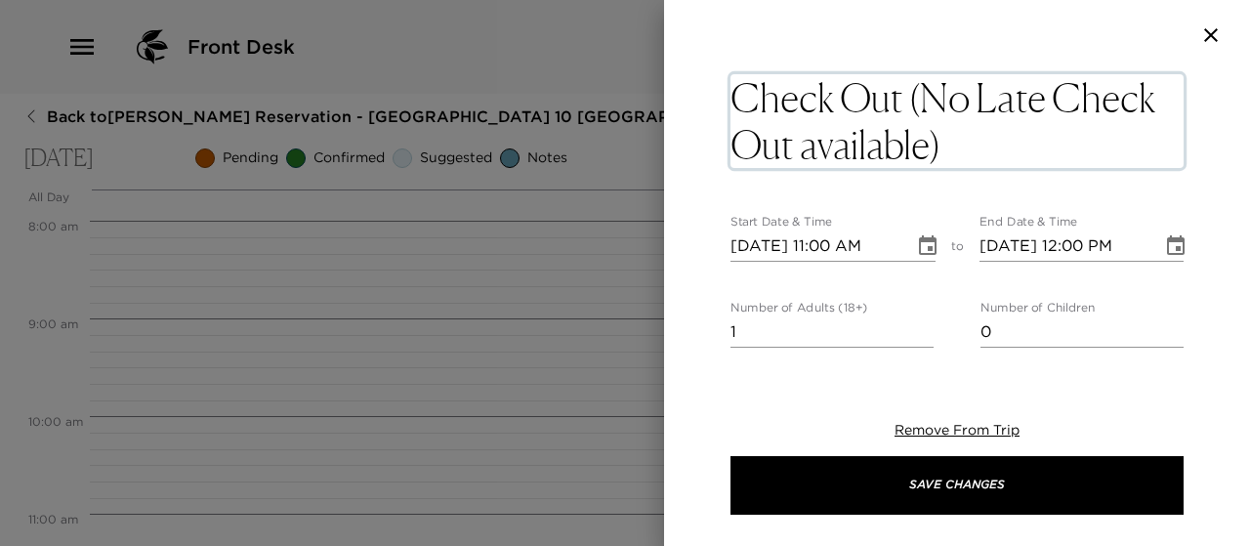
click at [1013, 133] on textarea "Check Out (No Late Check Out available)" at bounding box center [956, 121] width 453 height 94
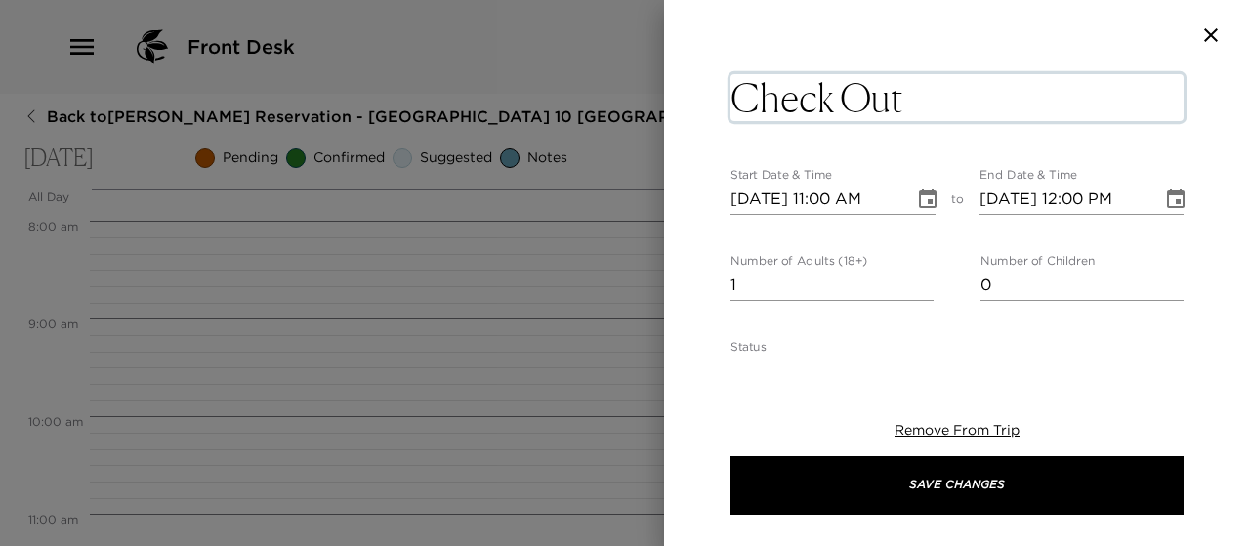
type textarea "Check Out"
click at [919, 278] on input "0" at bounding box center [831, 284] width 203 height 31
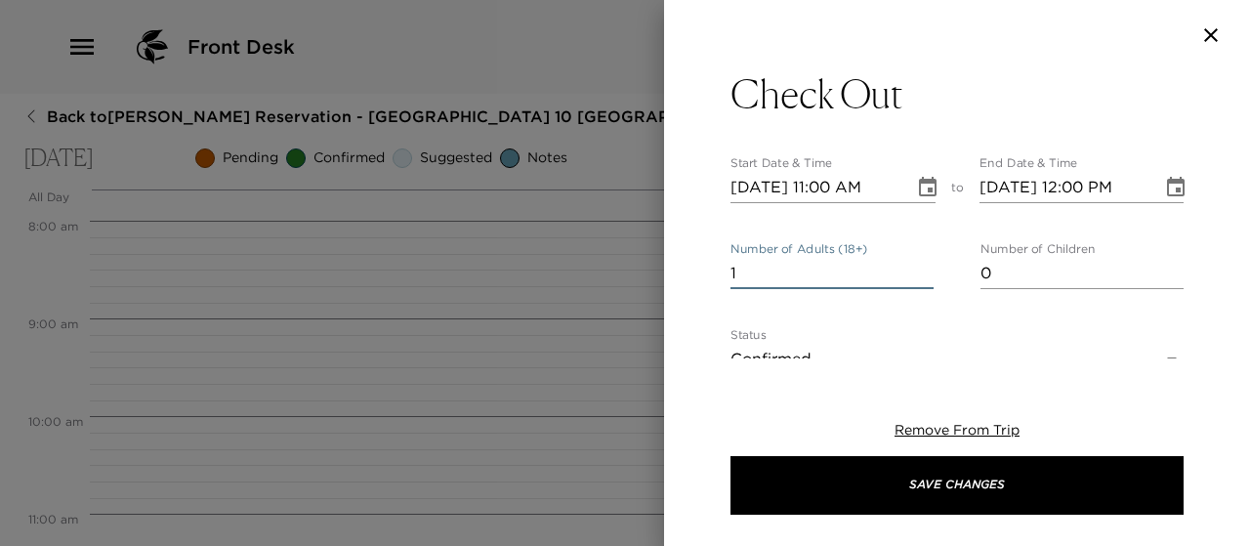
click at [920, 267] on input "1" at bounding box center [831, 273] width 203 height 31
click at [920, 267] on input "2" at bounding box center [831, 273] width 203 height 31
type input "3"
click at [920, 267] on input "3" at bounding box center [831, 273] width 203 height 31
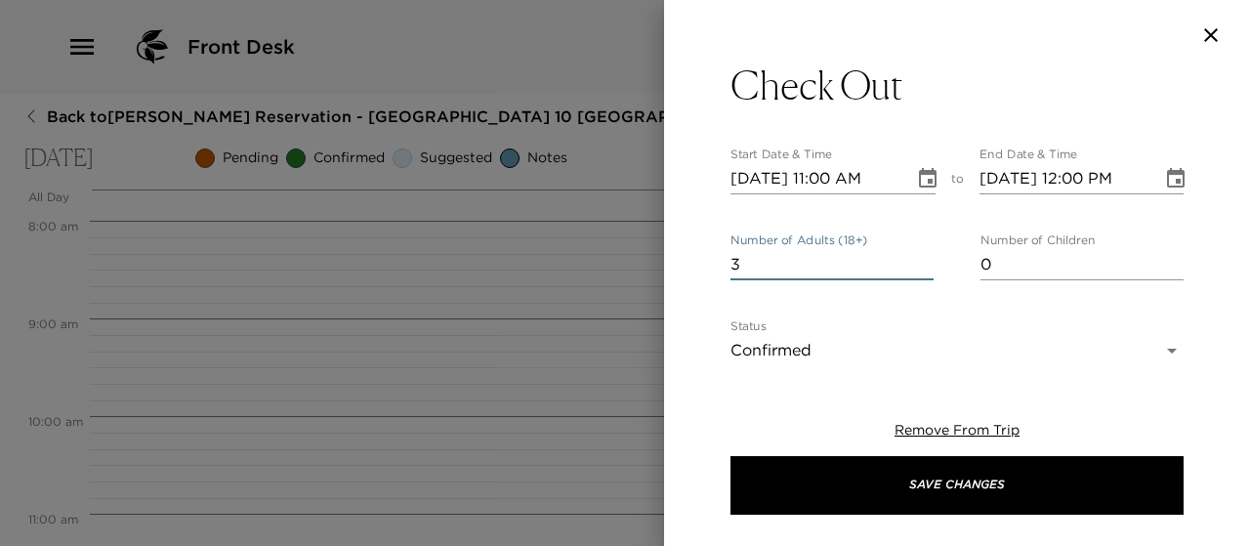
scroll to position [0, 0]
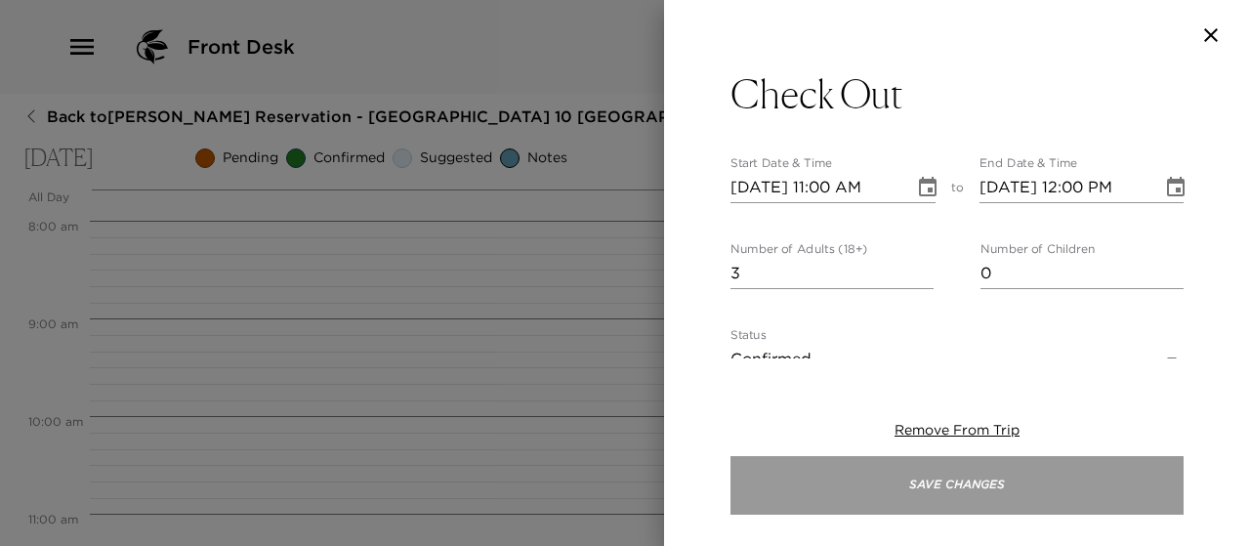
click at [913, 488] on button "Save Changes" at bounding box center [956, 485] width 453 height 59
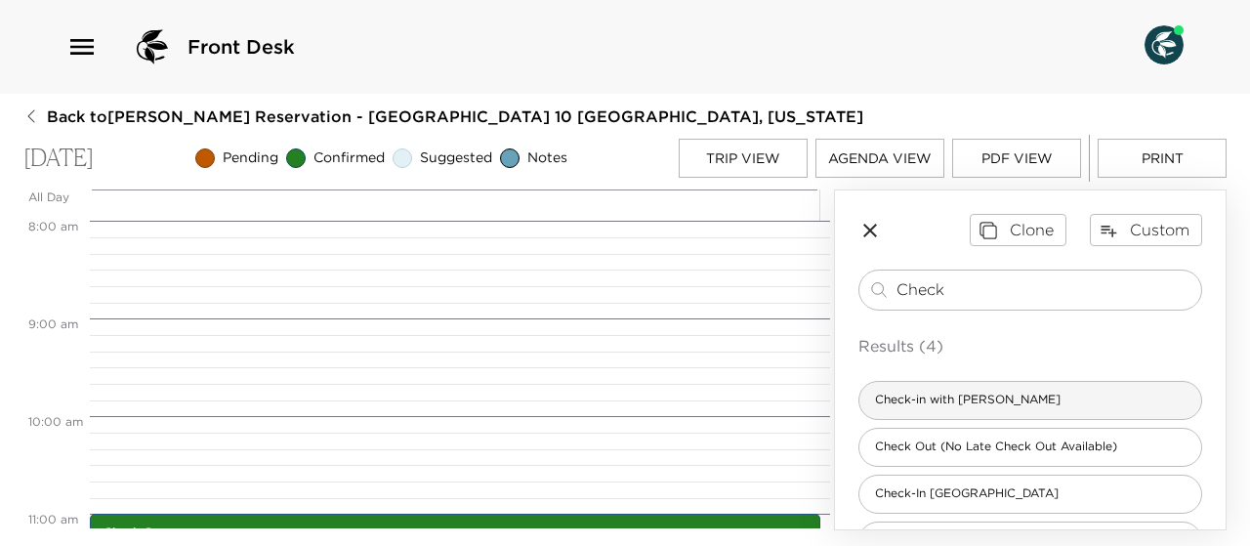
click at [1018, 399] on div "Check-in with Scott" at bounding box center [1030, 400] width 344 height 39
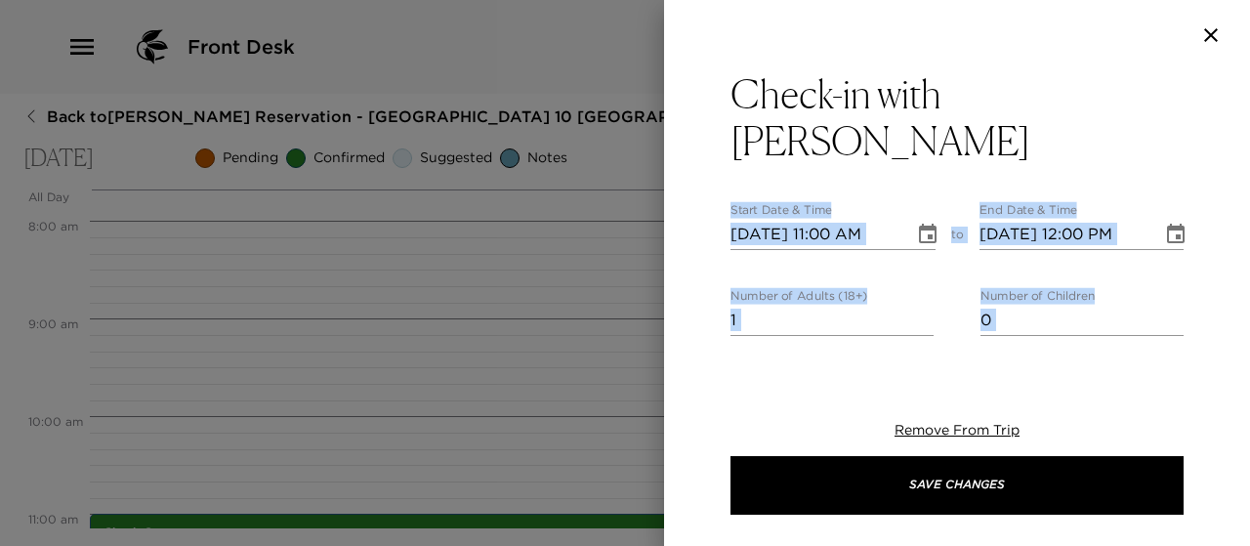
click at [881, 356] on div "Check-in with Scott Start Date & Time 10/10/2025 11:00 AM to End Date & Time 10…" at bounding box center [625, 273] width 1250 height 546
click at [1207, 34] on icon "button" at bounding box center [1210, 34] width 23 height 23
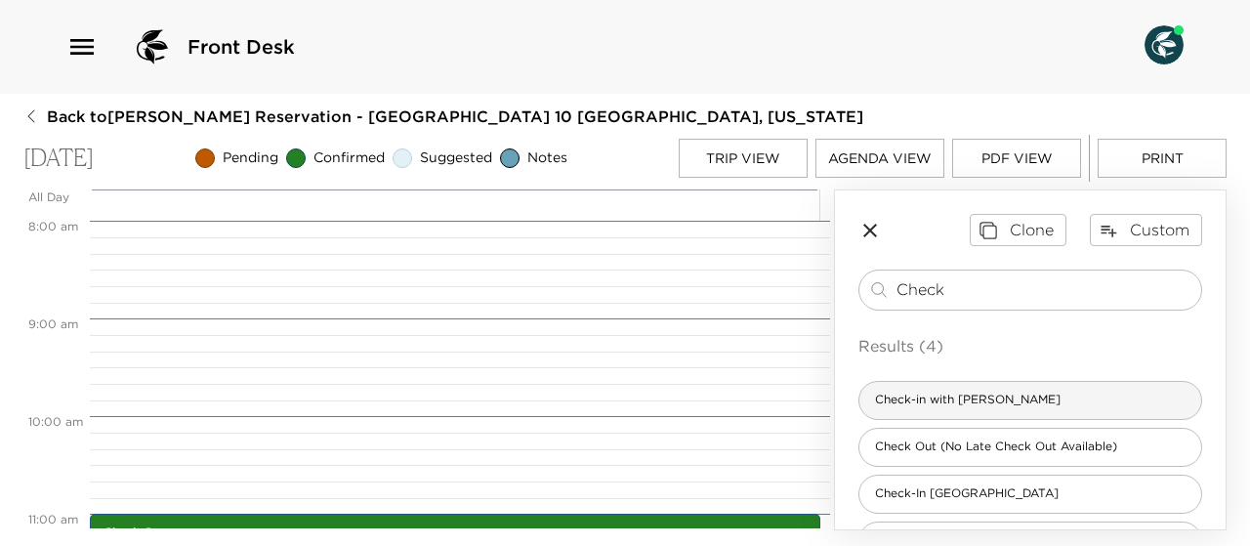
click at [998, 393] on span "Check-in with Scott" at bounding box center [967, 400] width 217 height 17
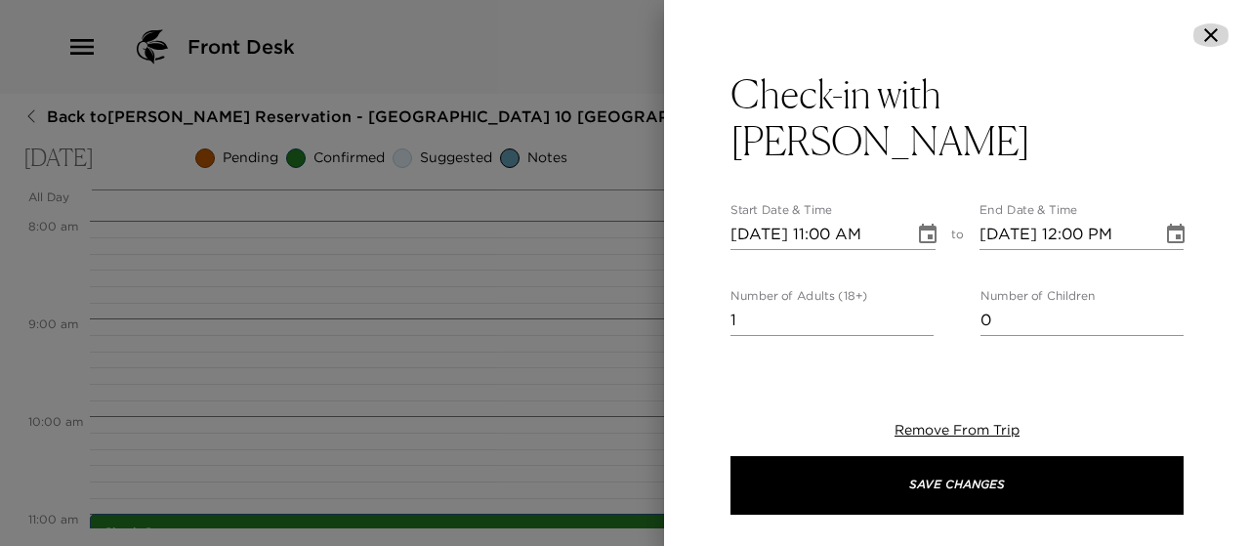
click at [1211, 31] on icon "button" at bounding box center [1210, 34] width 23 height 23
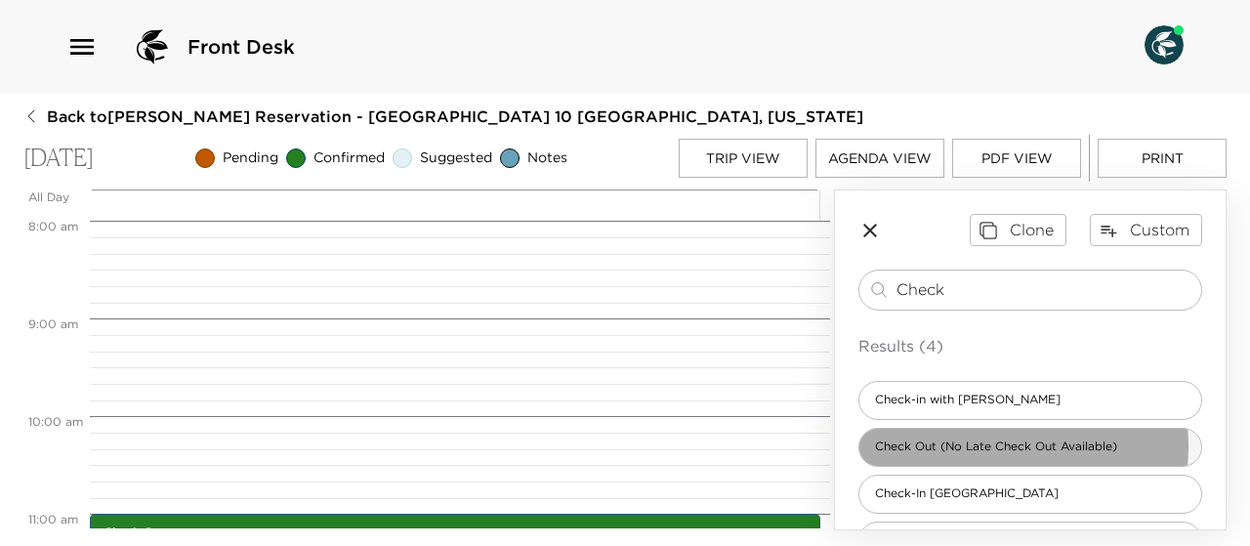
click at [984, 444] on span "Check Out (No Late Check Out Available)" at bounding box center [995, 446] width 273 height 17
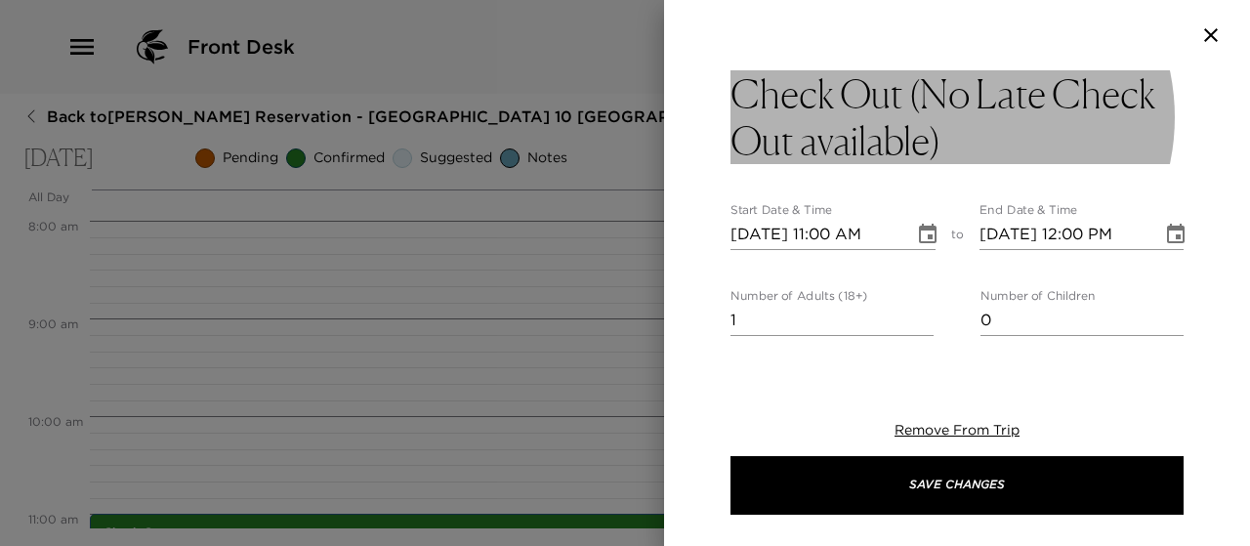
click at [1019, 140] on h3 "Check Out (No Late Check Out available)" at bounding box center [956, 117] width 453 height 94
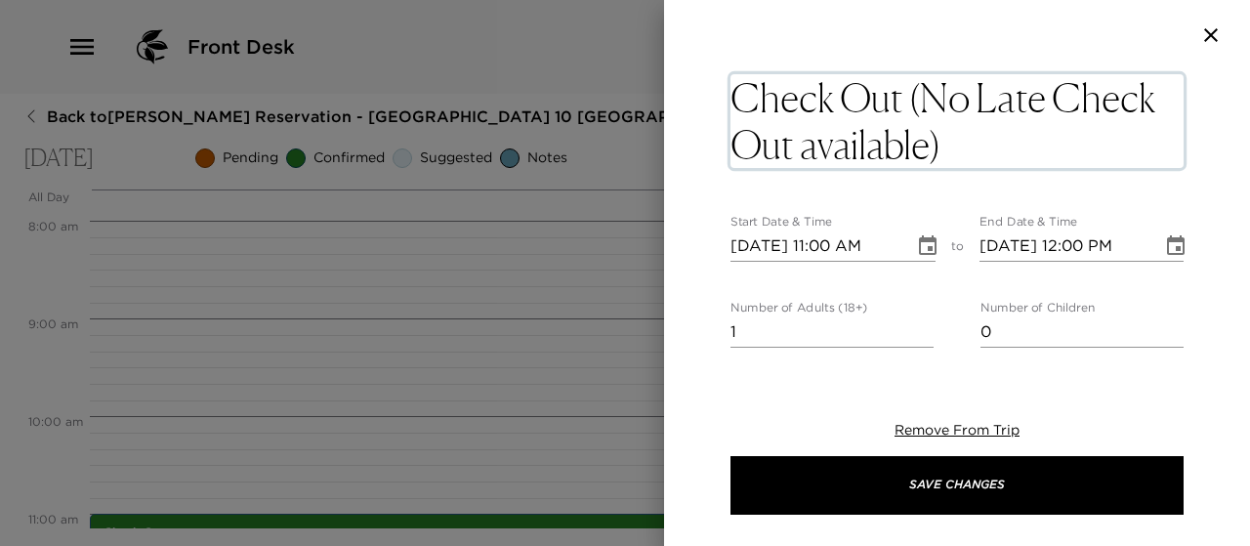
click at [1019, 140] on textarea "Check Out (No Late Check Out available)" at bounding box center [956, 121] width 453 height 94
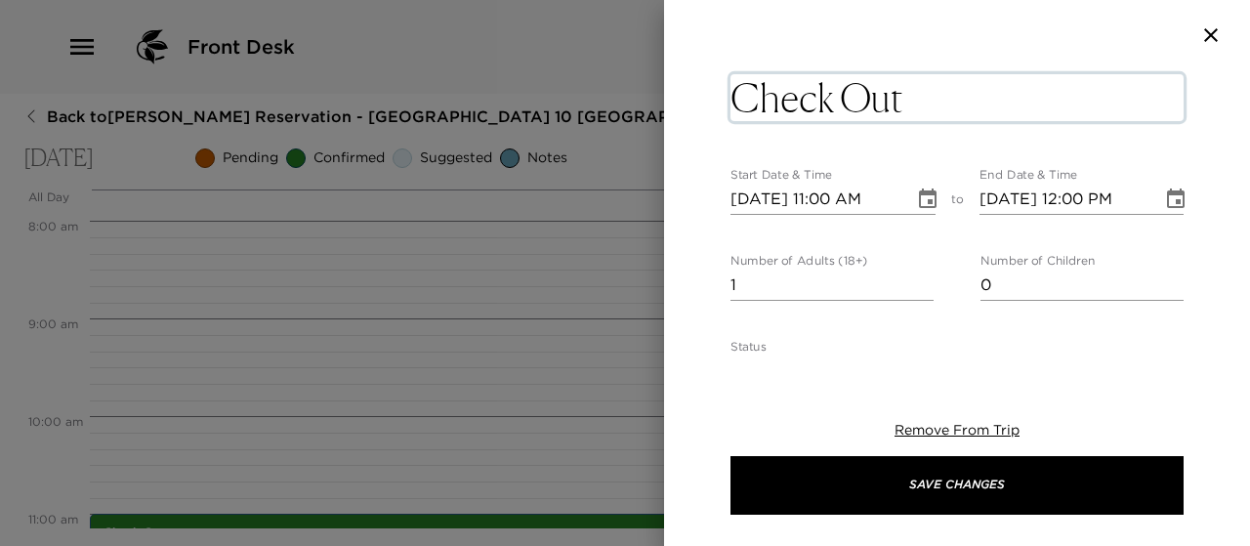
type textarea "Check Out"
click at [915, 275] on input "0" at bounding box center [831, 284] width 203 height 31
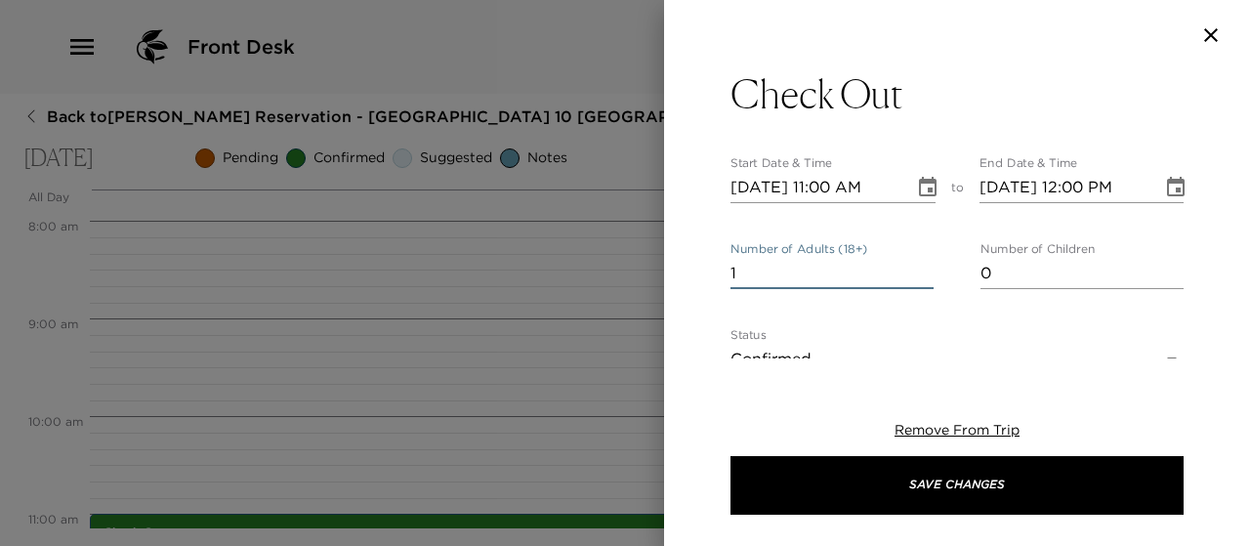
click at [918, 266] on input "1" at bounding box center [831, 273] width 203 height 31
click at [918, 266] on input "2" at bounding box center [831, 273] width 203 height 31
type input "3"
click at [918, 266] on input "3" at bounding box center [831, 273] width 203 height 31
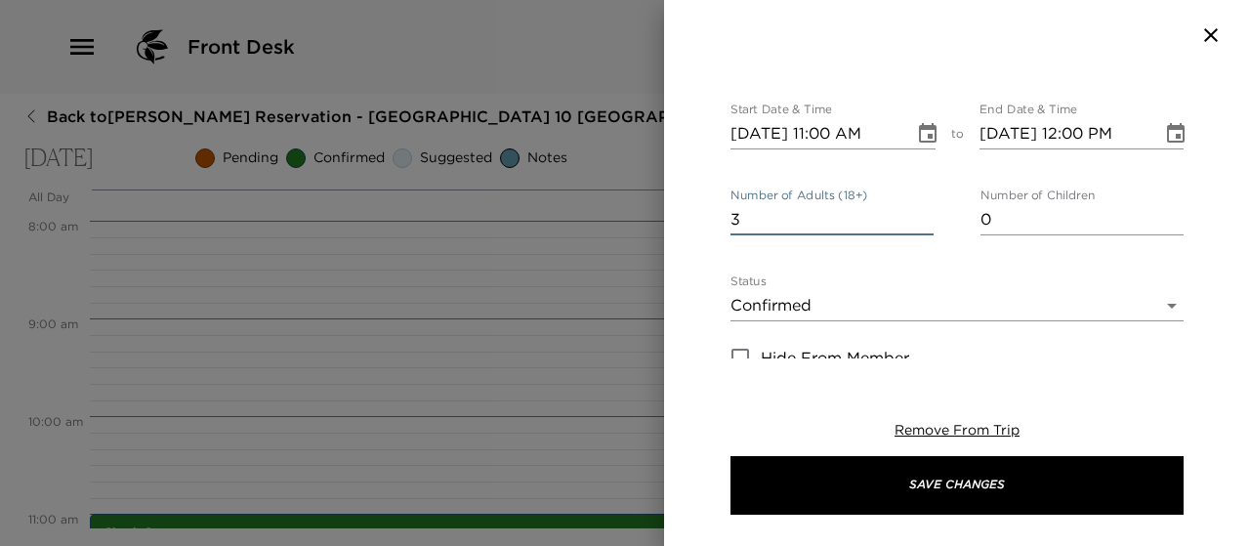
scroll to position [55, 0]
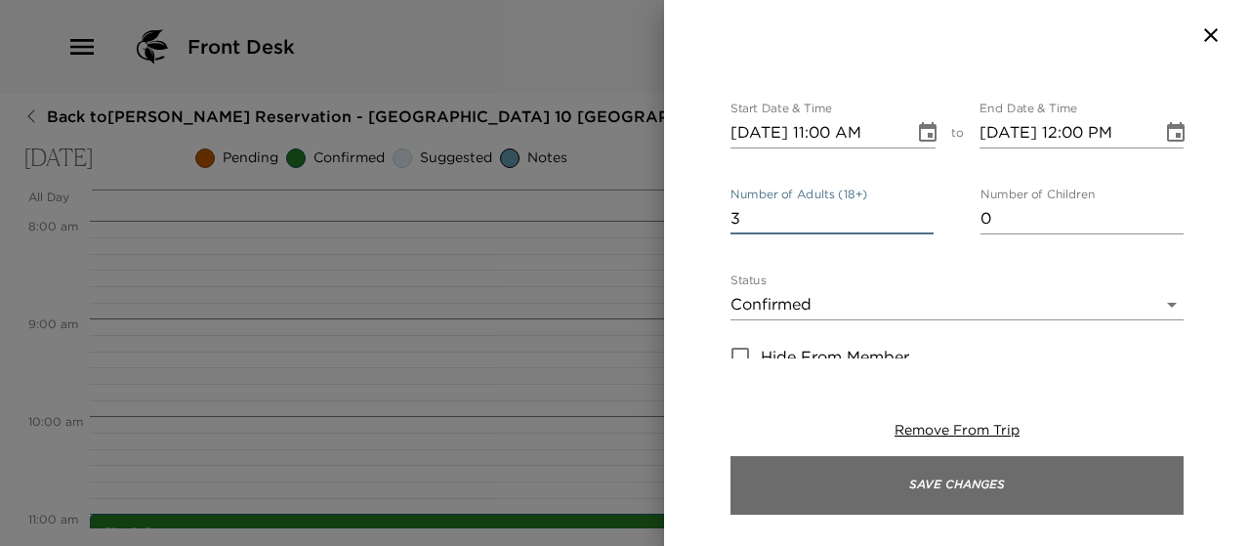
click at [954, 489] on button "Save Changes" at bounding box center [956, 485] width 453 height 59
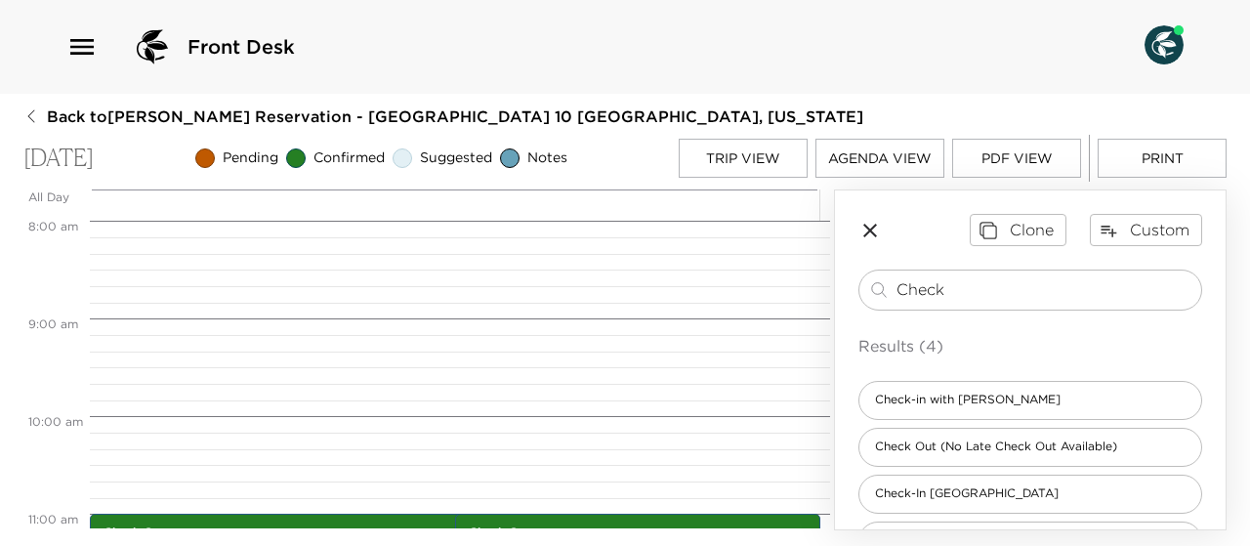
click at [892, 161] on button "Agenda View" at bounding box center [879, 158] width 129 height 39
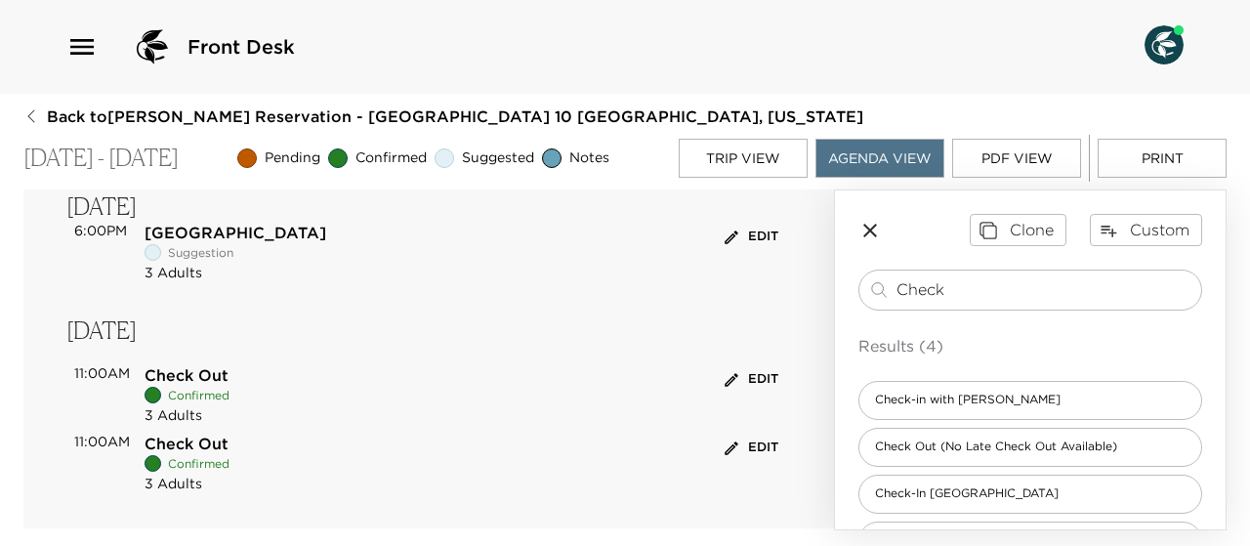
scroll to position [200, 0]
click at [754, 380] on button "Edit" at bounding box center [751, 377] width 63 height 30
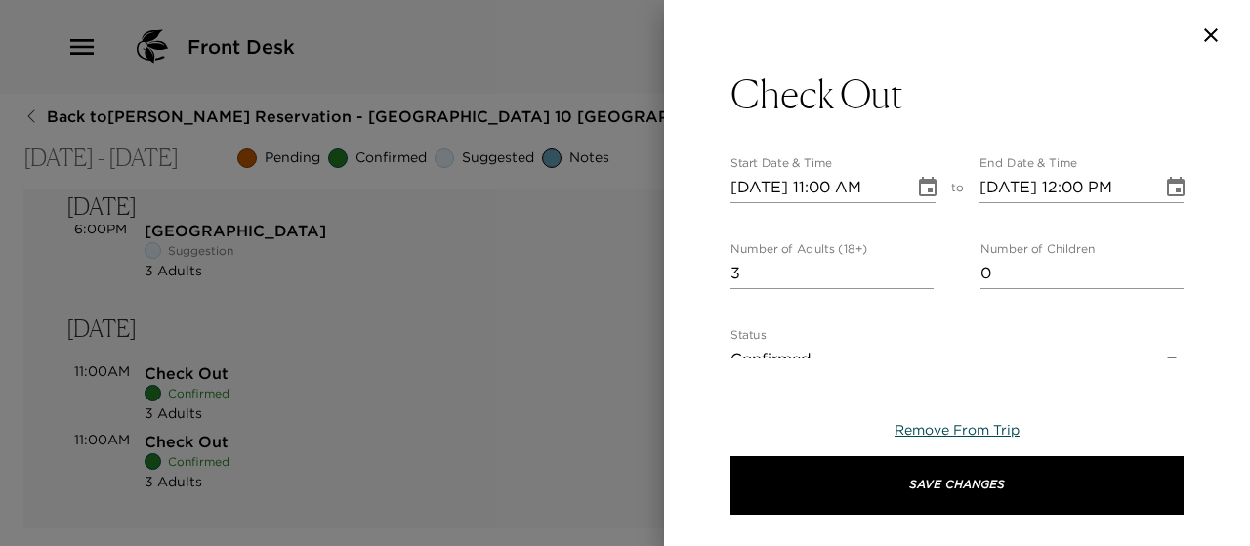
click at [960, 427] on span "Remove From Trip" at bounding box center [956, 430] width 125 height 18
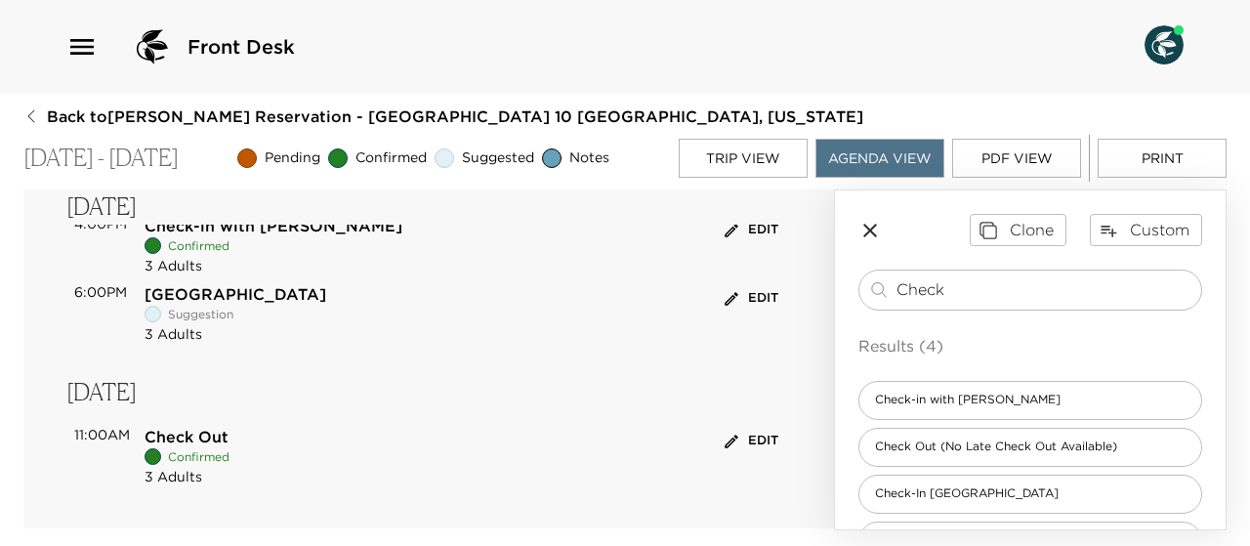
scroll to position [0, 0]
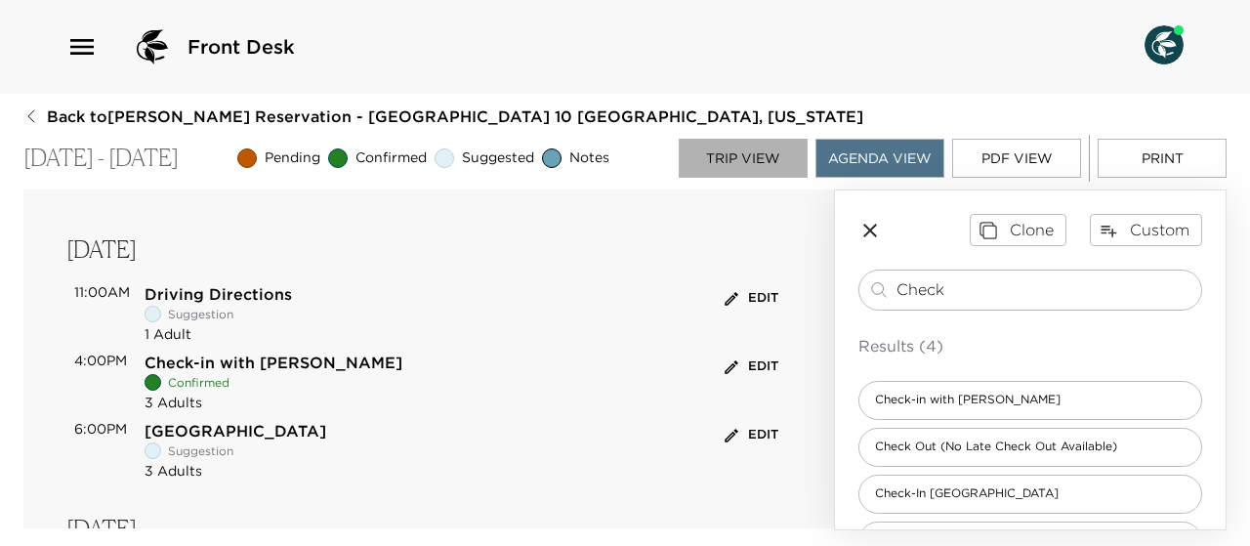
click at [761, 153] on button "Trip View" at bounding box center [743, 158] width 129 height 39
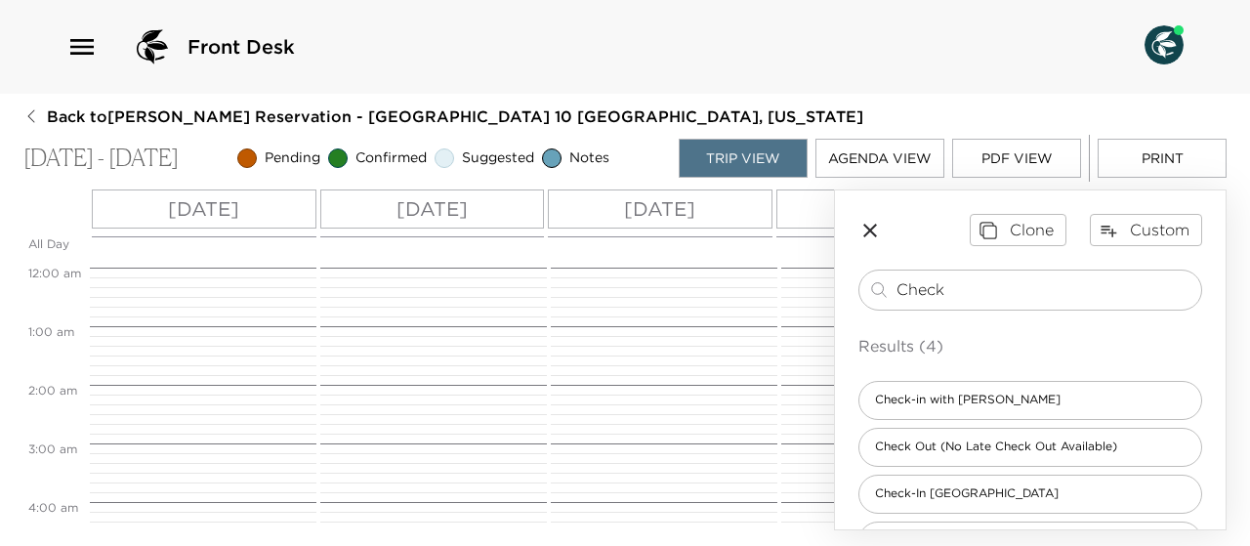
scroll to position [644, 0]
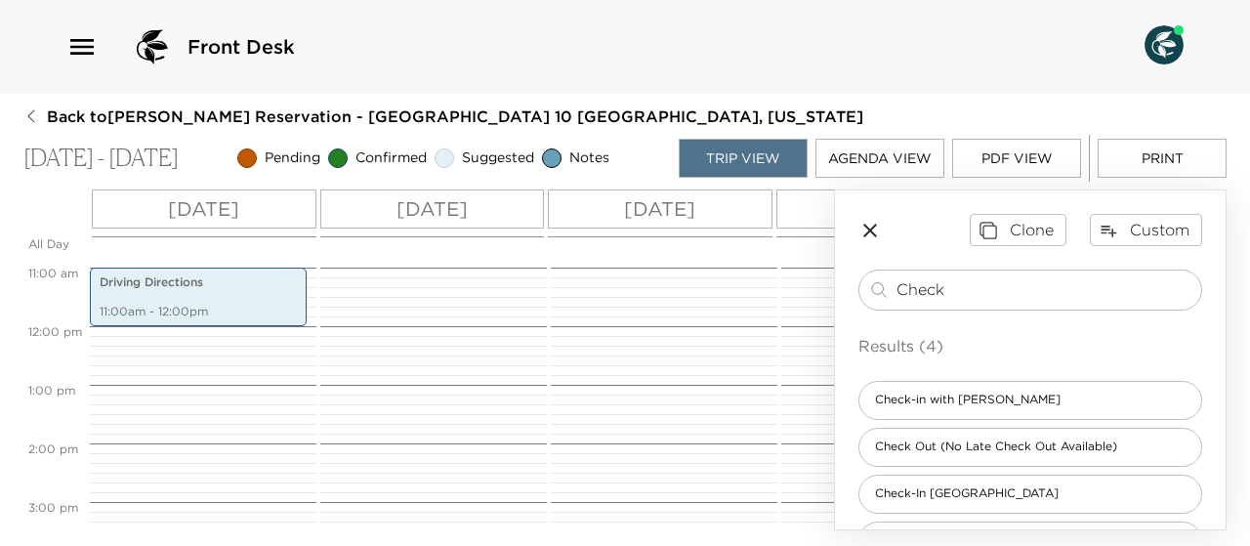
click at [633, 212] on p "Tue 10/07" at bounding box center [659, 208] width 71 height 29
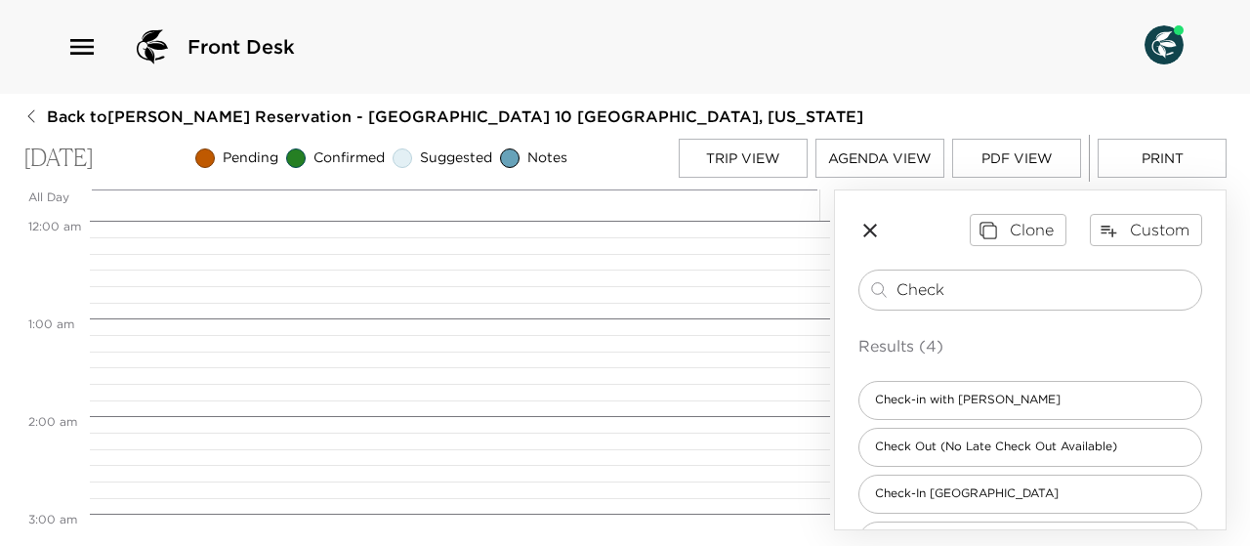
scroll to position [781, 0]
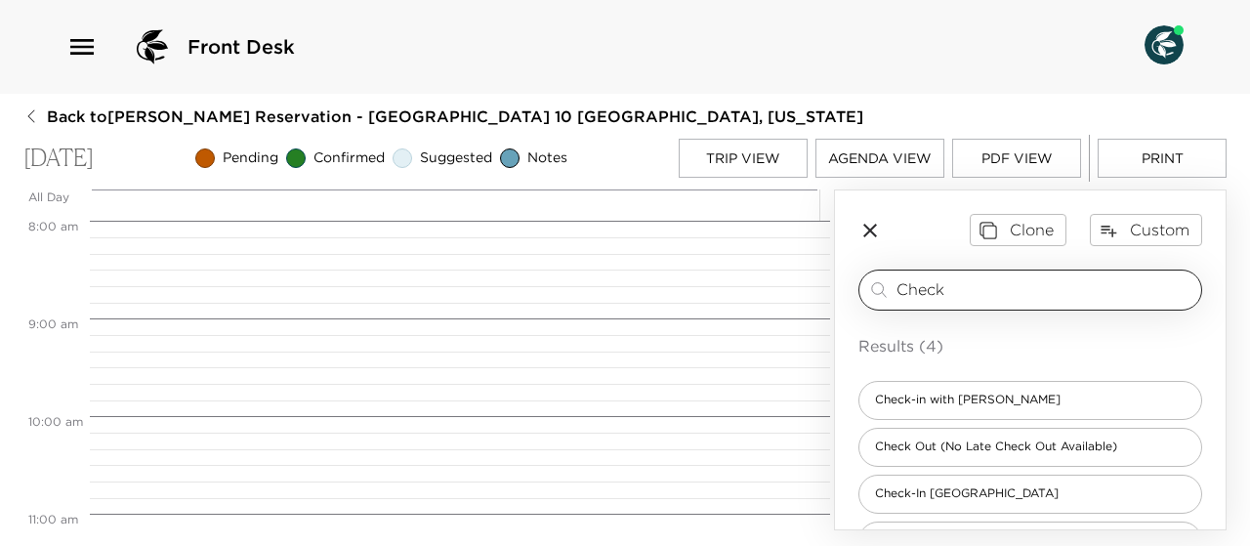
click at [959, 298] on input "Check" at bounding box center [1044, 289] width 297 height 22
type input "C"
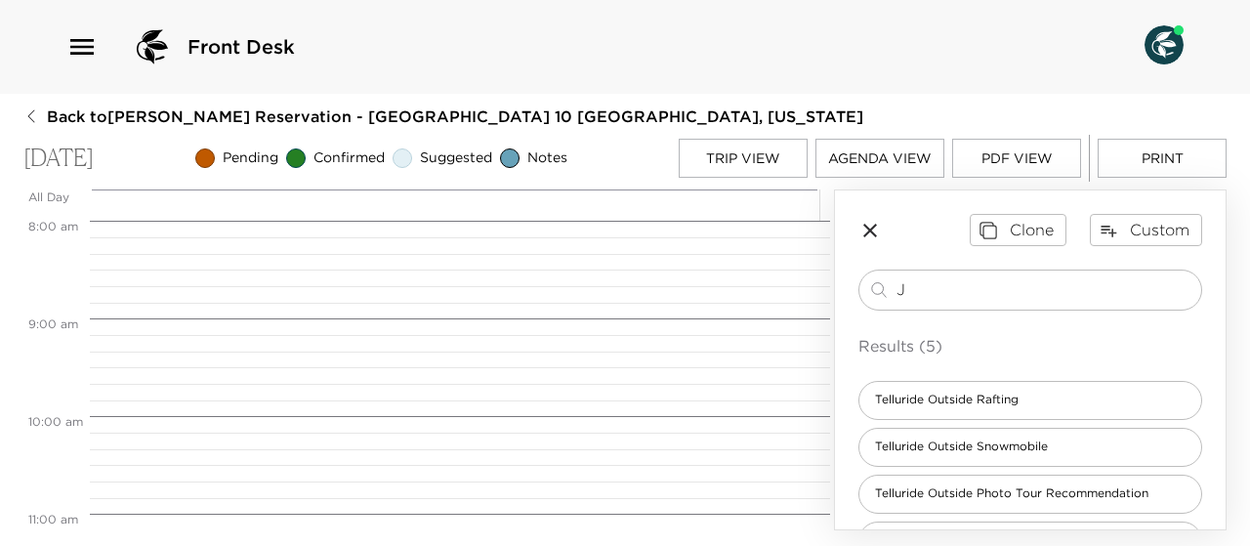
click at [966, 262] on div "Clone Custom J ​ Results (5) Telluride Outside Rafting Telluride Outside Snowmo…" at bounding box center [1030, 409] width 391 height 439
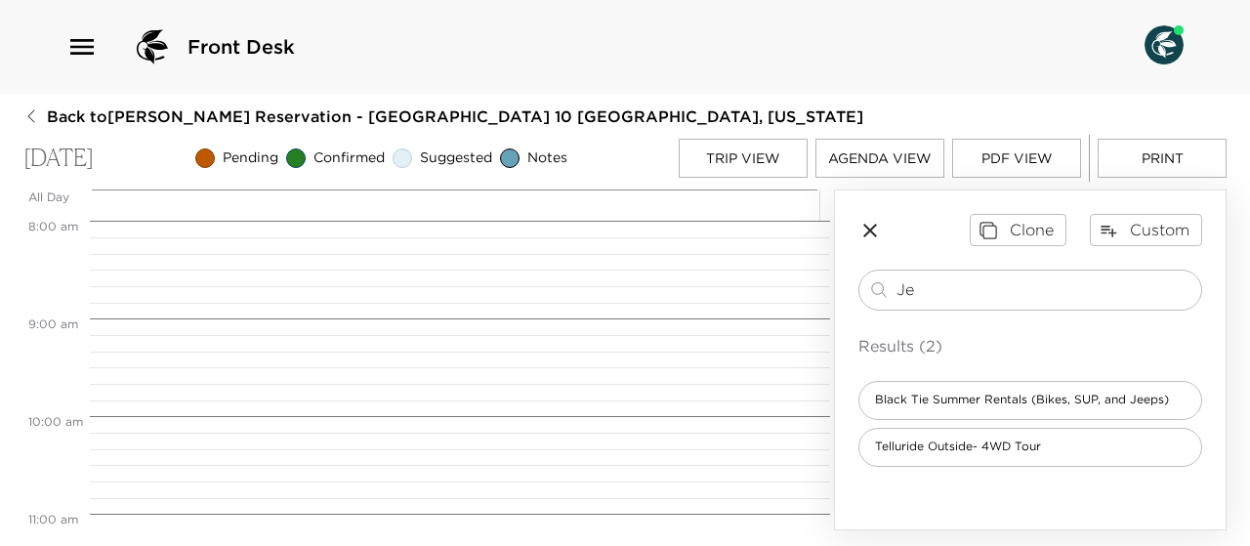
type input "J"
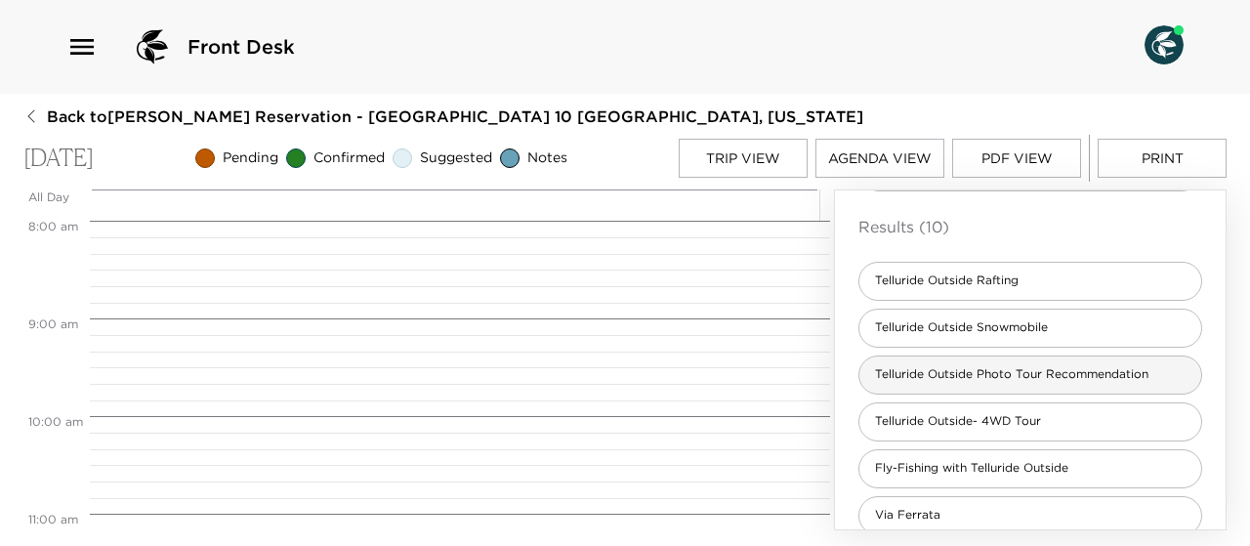
scroll to position [120, 0]
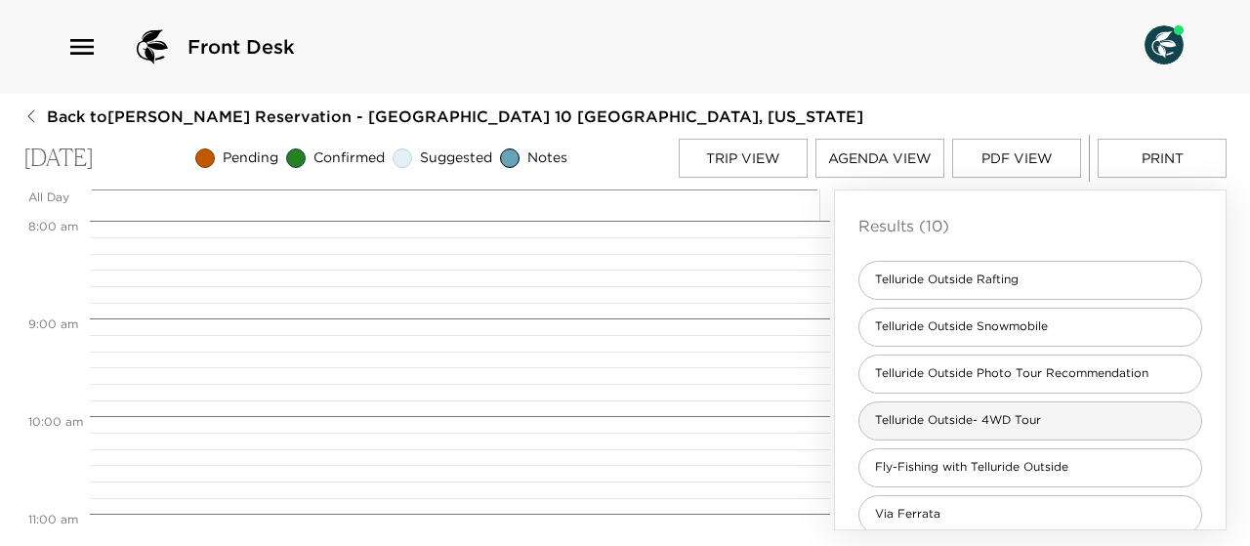
type input "Telluride Ou"
click at [955, 422] on span "Telluride Outside- 4WD Tour" at bounding box center [957, 420] width 197 height 17
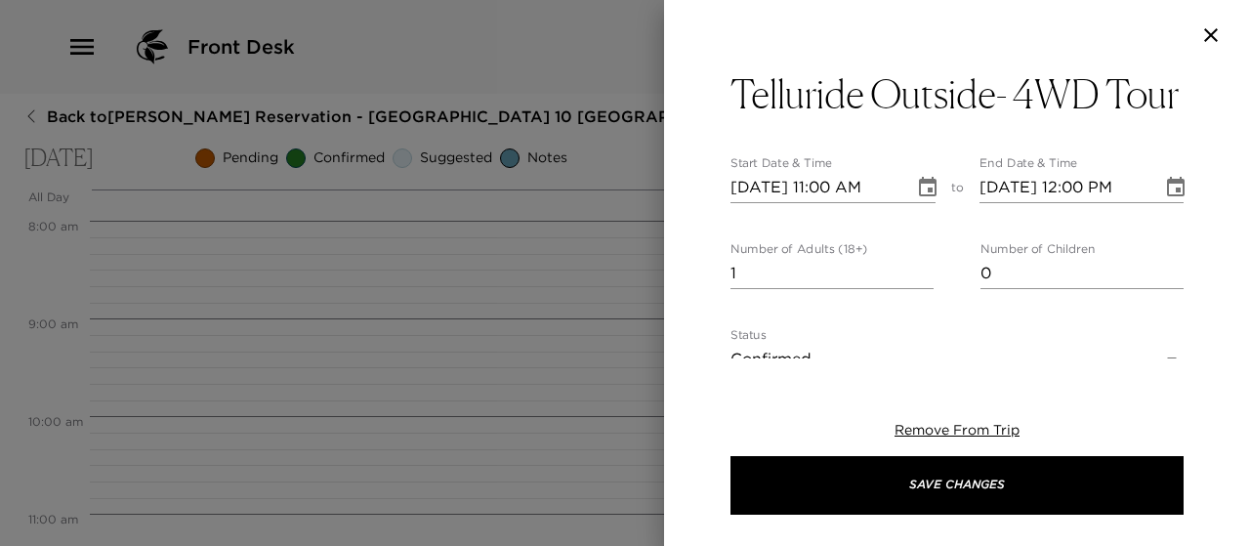
type textarea "https://tellurideoutside.com/guide-services/4wd-tours/"
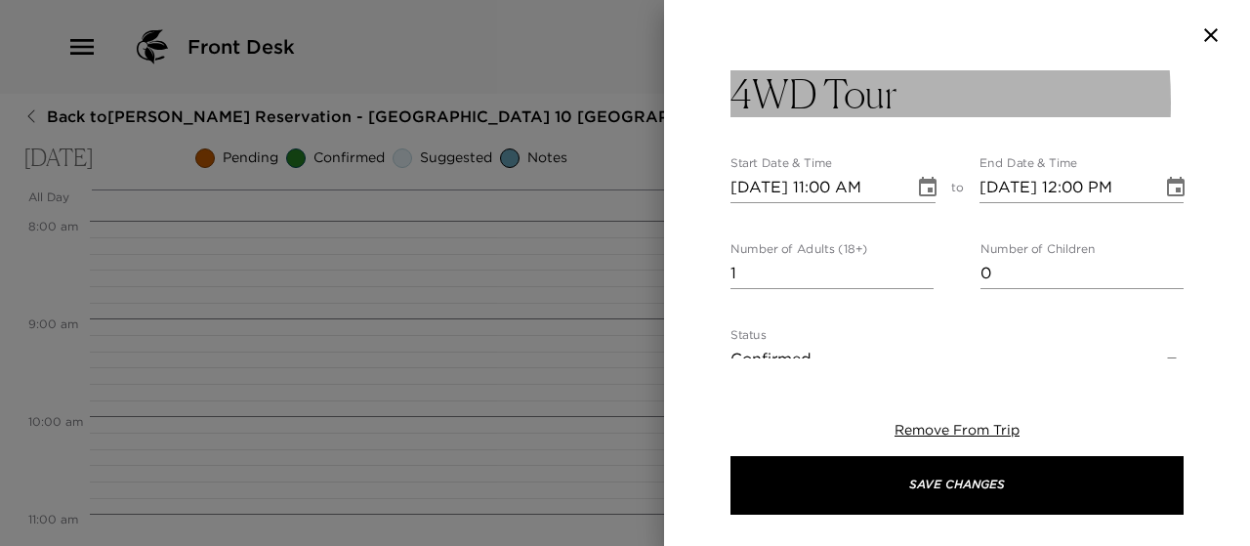
click at [736, 103] on h3 "4WD Tour" at bounding box center [813, 93] width 166 height 47
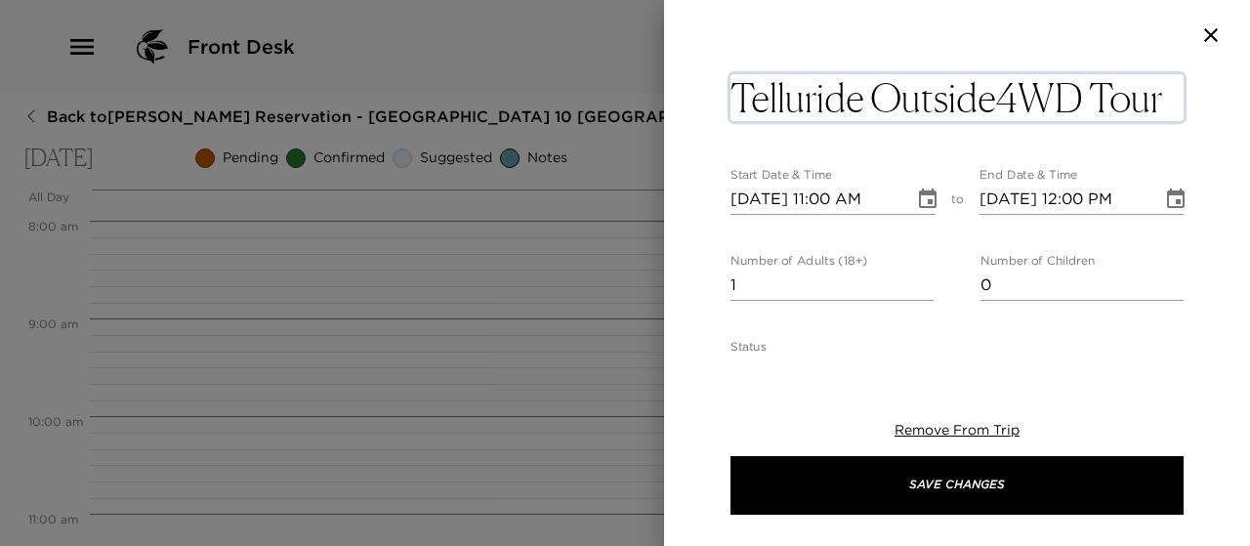
type textarea "Telluride Outside 4WD Tour"
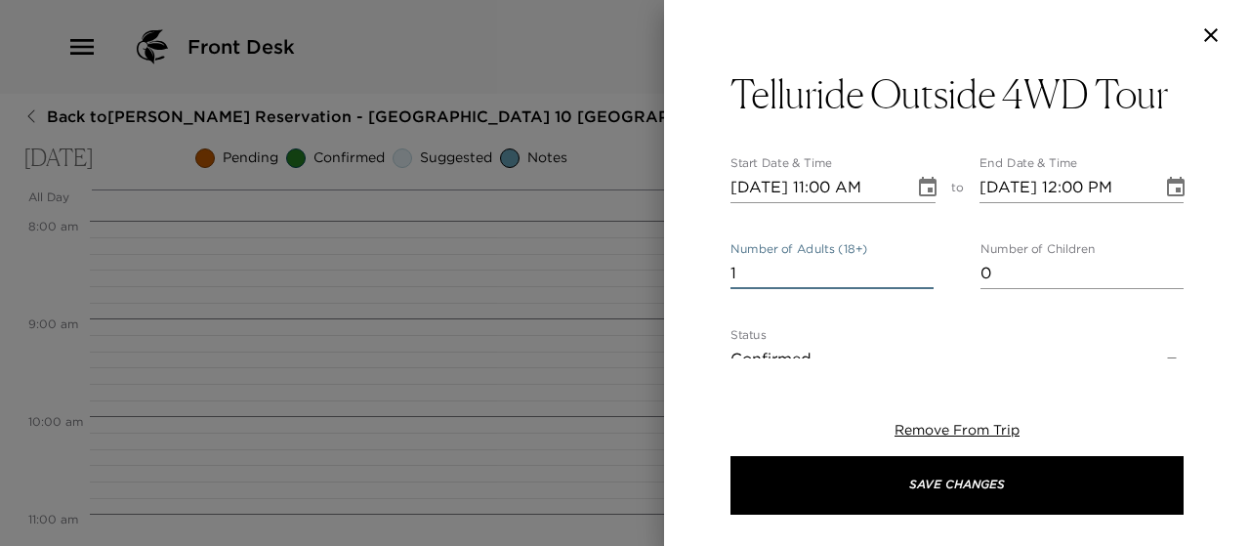
click at [918, 274] on input "1" at bounding box center [831, 273] width 203 height 31
click at [917, 266] on input "2" at bounding box center [831, 273] width 203 height 31
type input "3"
click at [917, 266] on input "3" at bounding box center [831, 273] width 203 height 31
click at [917, 185] on icon "Choose date, selected date is Oct 7, 2025" at bounding box center [927, 187] width 23 height 23
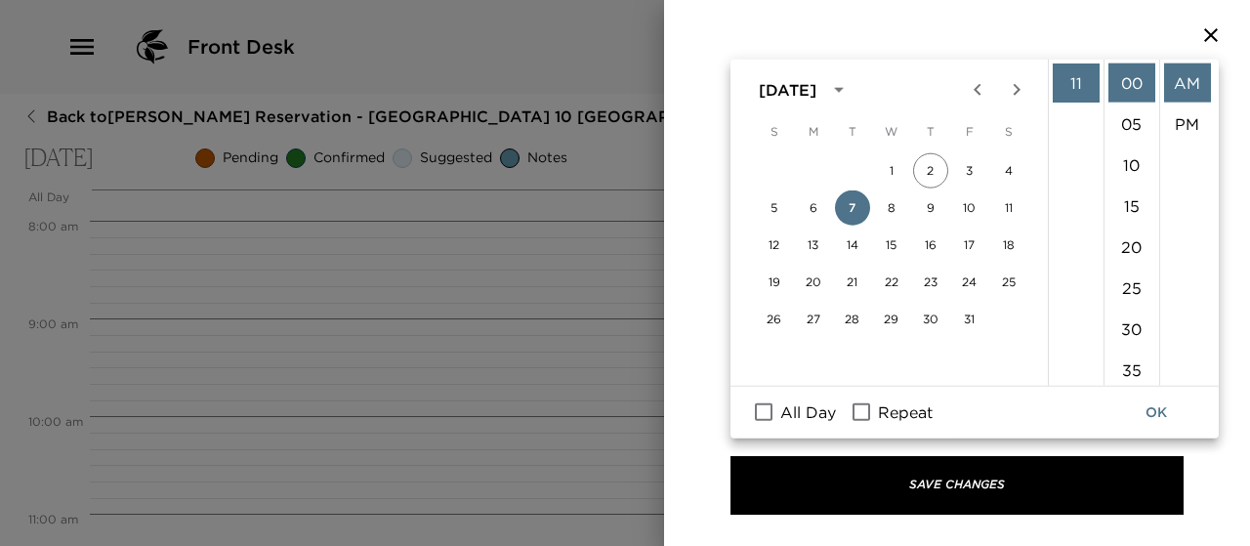
scroll to position [199, 0]
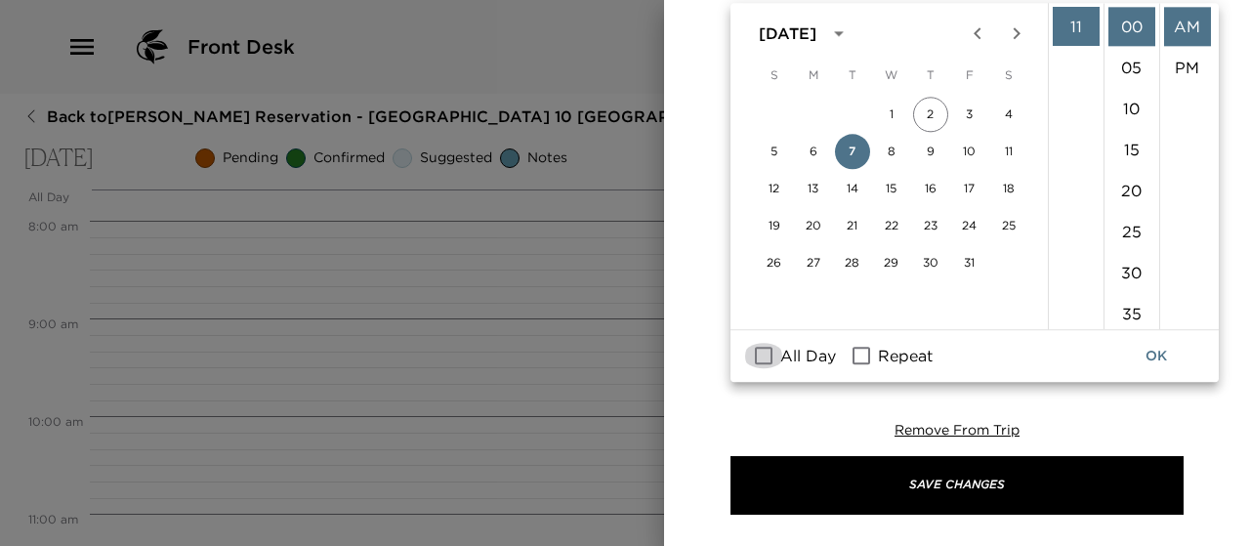
click at [762, 351] on input "All Day" at bounding box center [763, 356] width 41 height 25
checkbox input "true"
type input "10/07/2025"
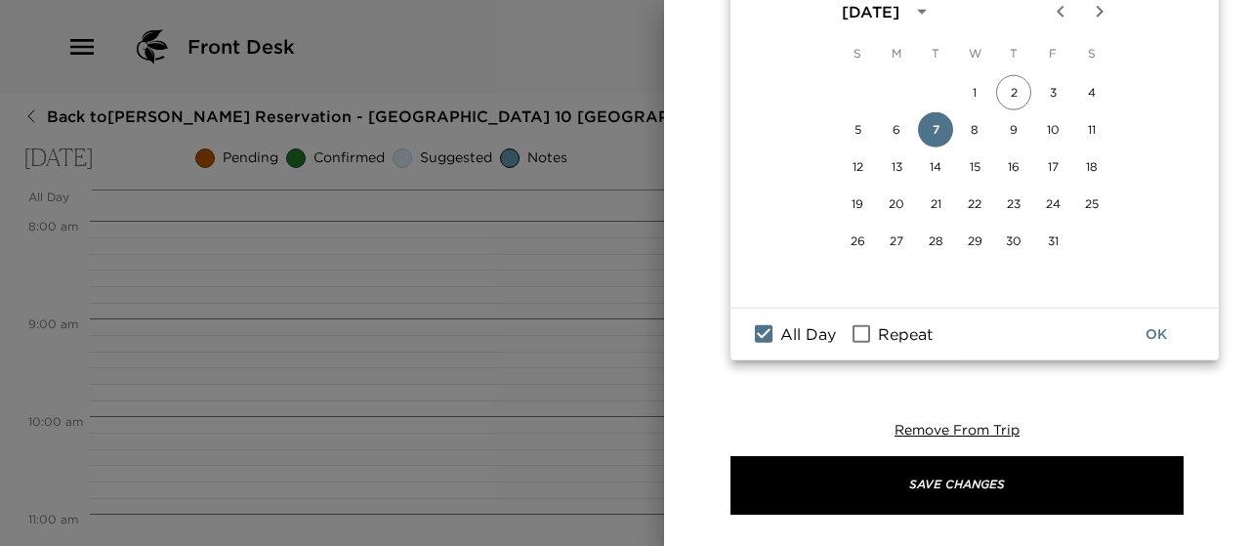
scroll to position [222, 0]
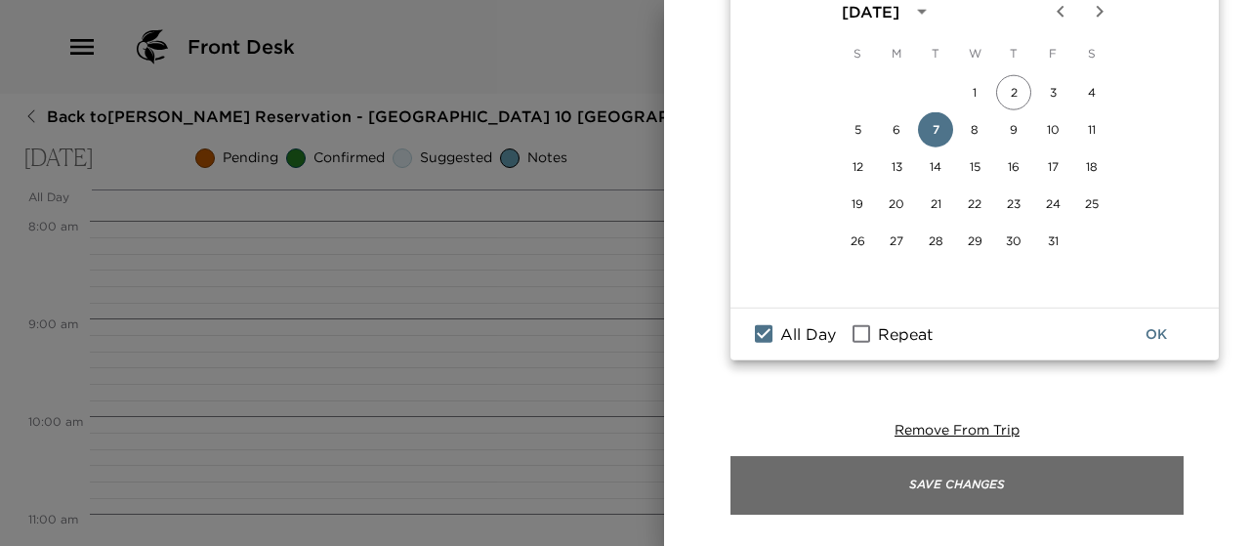
click at [951, 484] on button "Save Changes" at bounding box center [956, 485] width 453 height 59
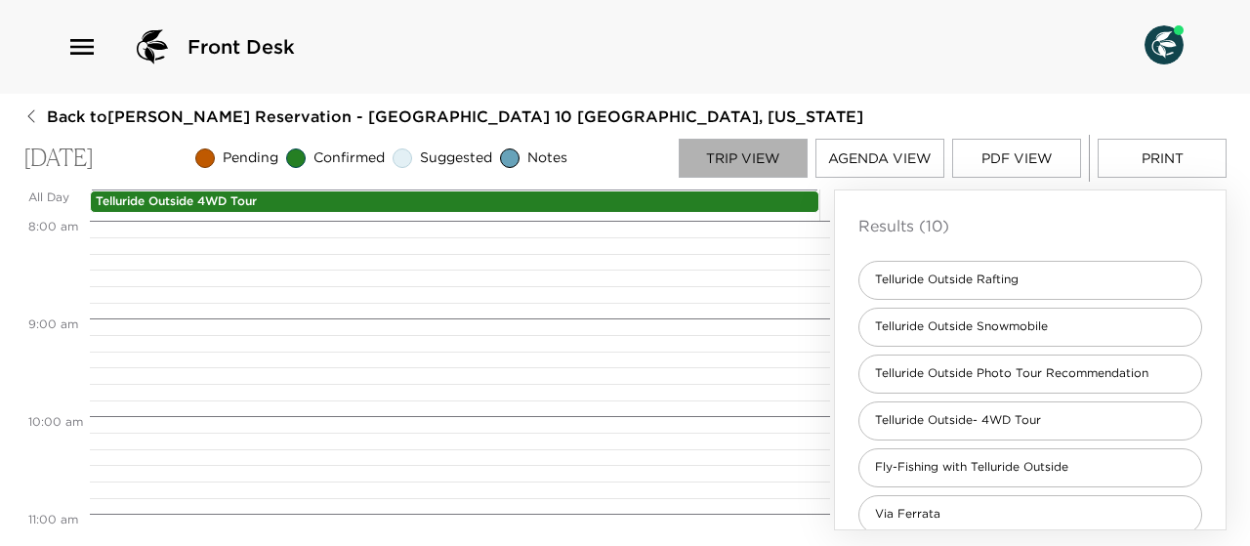
click at [726, 156] on button "Trip View" at bounding box center [743, 158] width 129 height 39
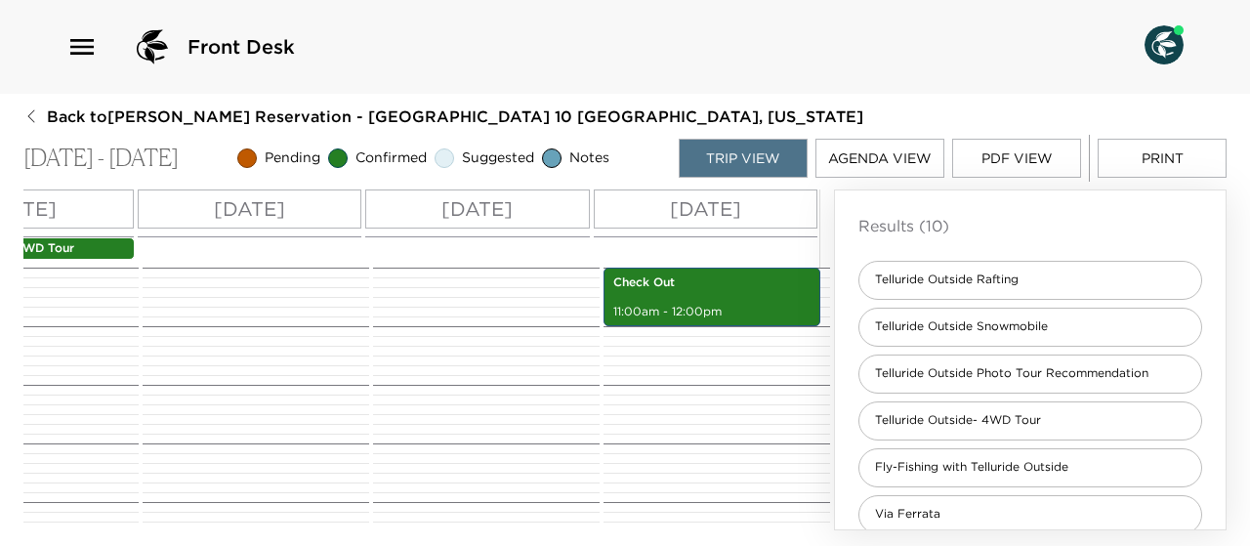
scroll to position [0, 652]
click at [474, 208] on p "Thu 10/09" at bounding box center [476, 208] width 71 height 29
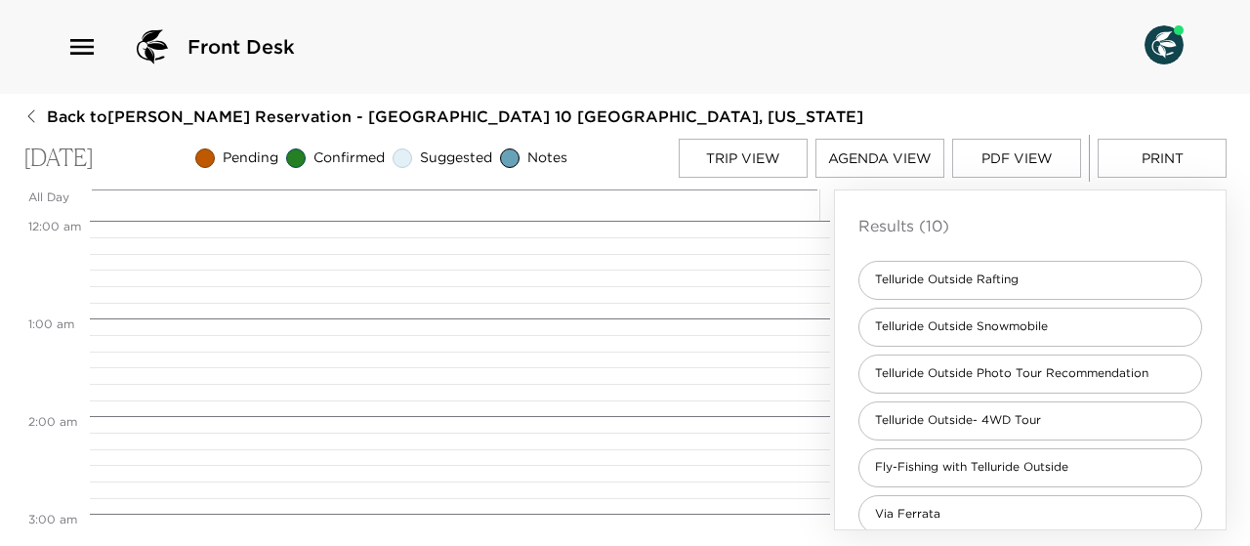
scroll to position [781, 0]
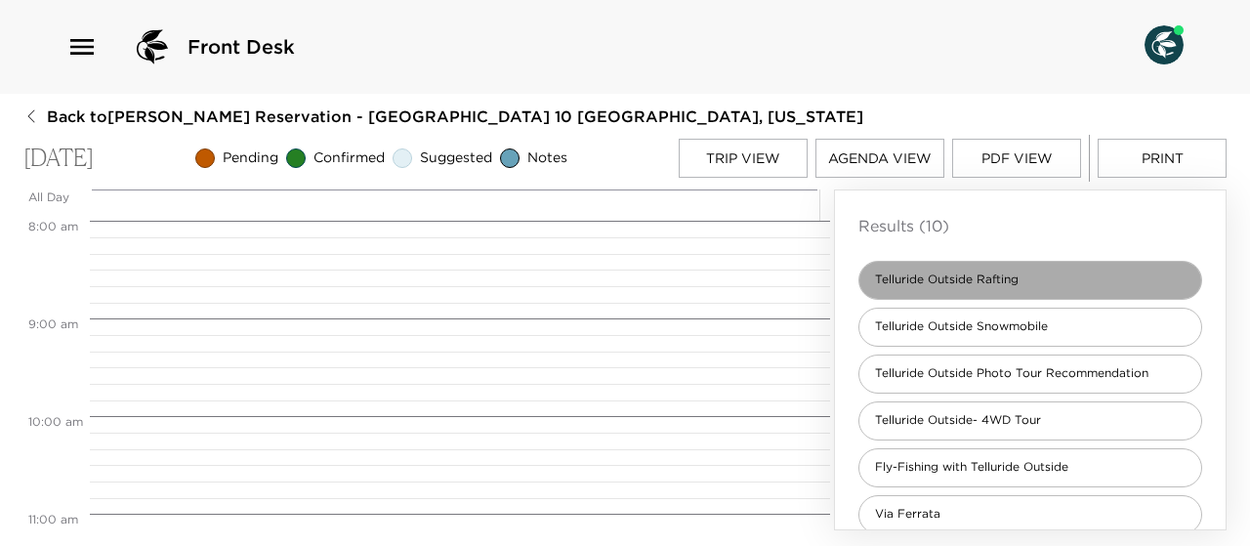
click at [1043, 288] on div "Telluride Outside Rafting" at bounding box center [1030, 280] width 344 height 39
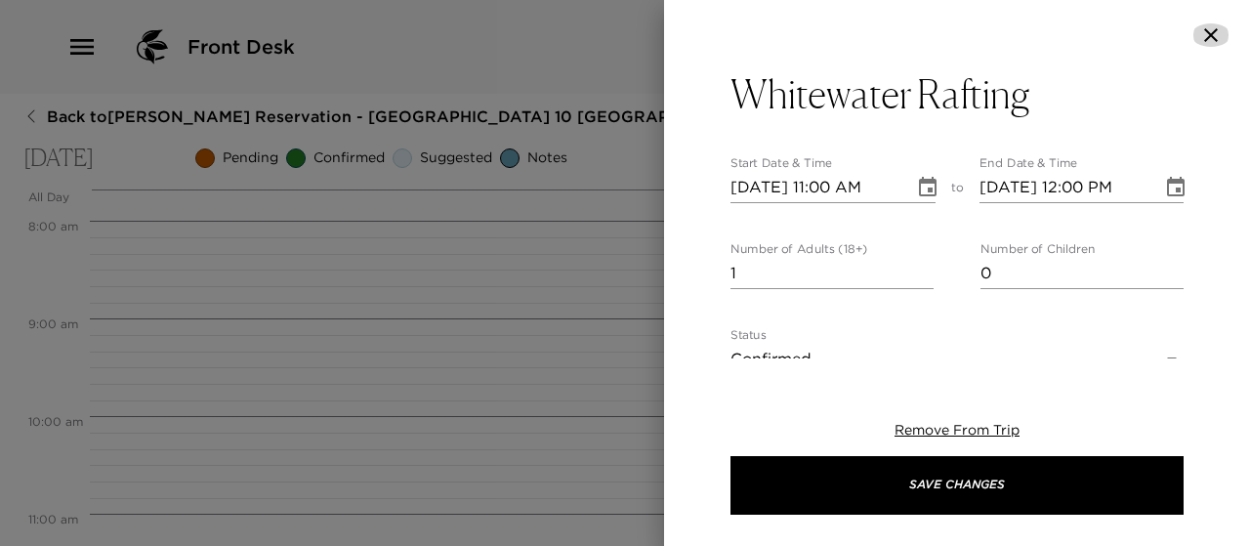
click at [1216, 32] on icon "button" at bounding box center [1210, 34] width 23 height 23
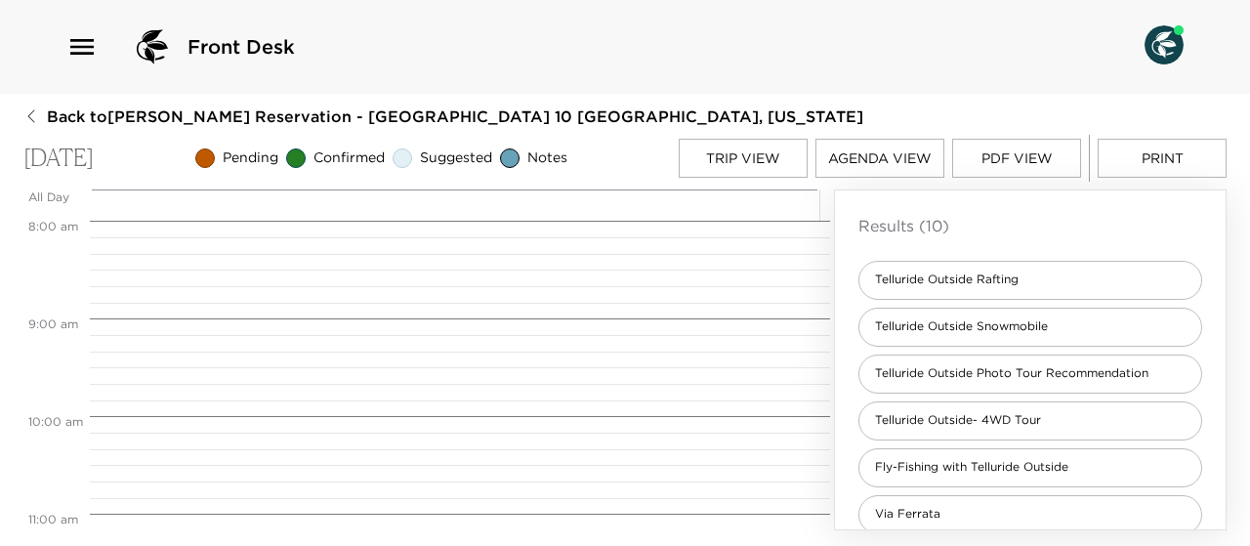
click at [732, 152] on button "Trip View" at bounding box center [743, 158] width 129 height 39
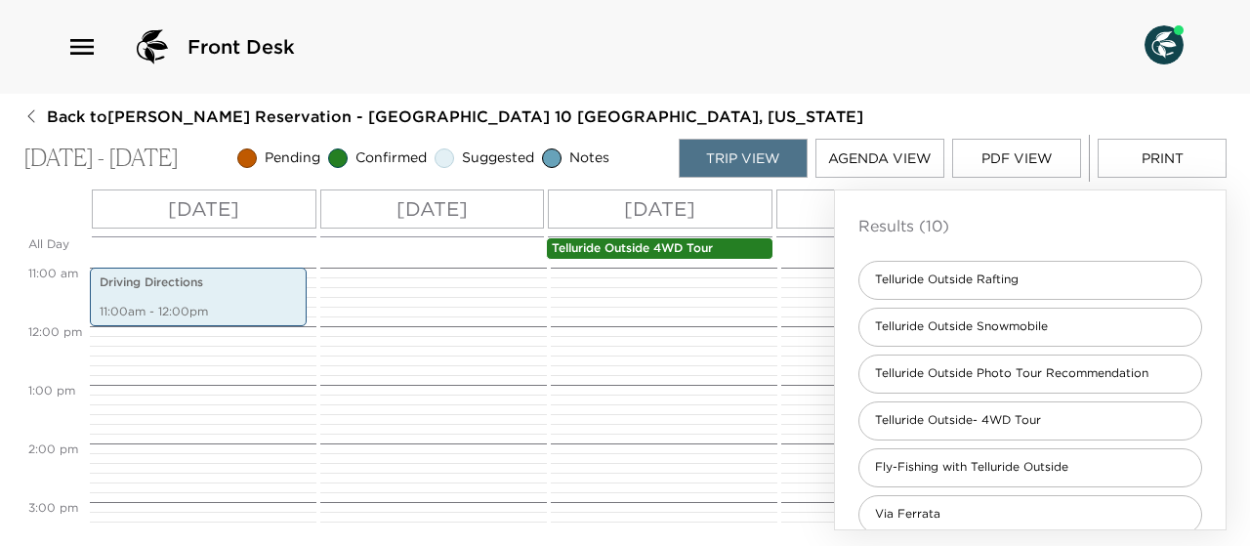
scroll to position [0, 652]
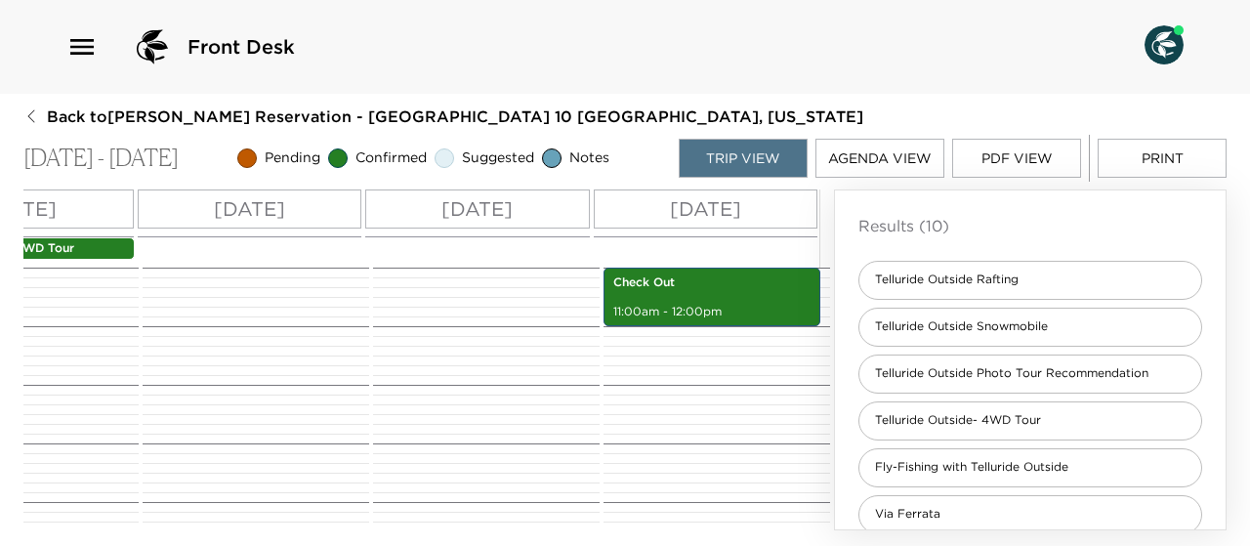
click at [480, 208] on p "Thu 10/09" at bounding box center [476, 208] width 71 height 29
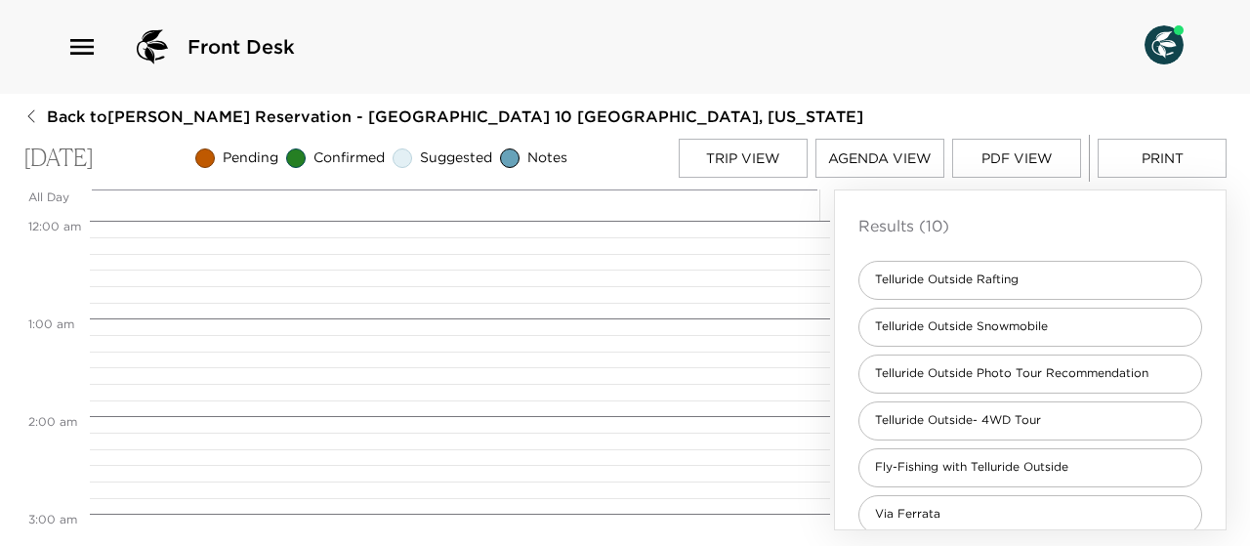
scroll to position [781, 0]
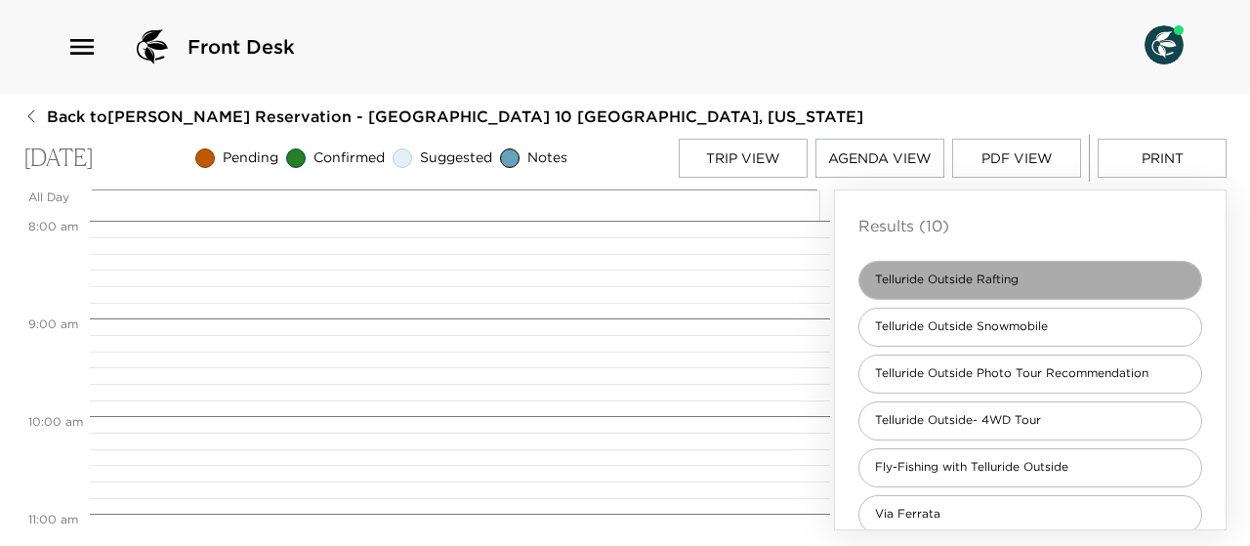
click at [1056, 278] on div "Telluride Outside Rafting" at bounding box center [1030, 280] width 344 height 39
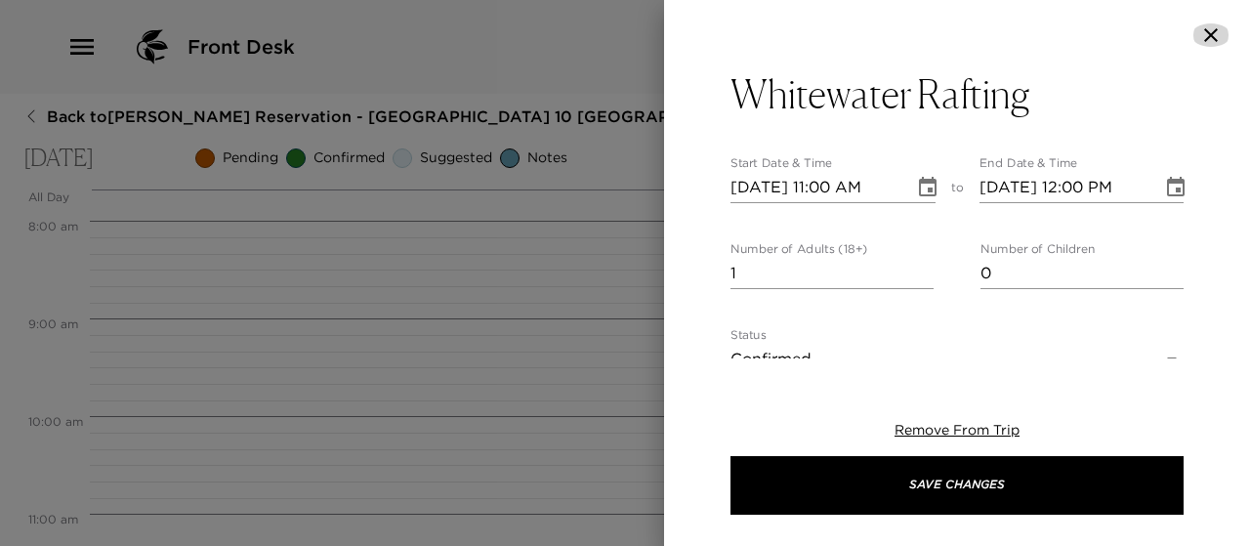
click at [1203, 32] on icon "button" at bounding box center [1210, 34] width 23 height 23
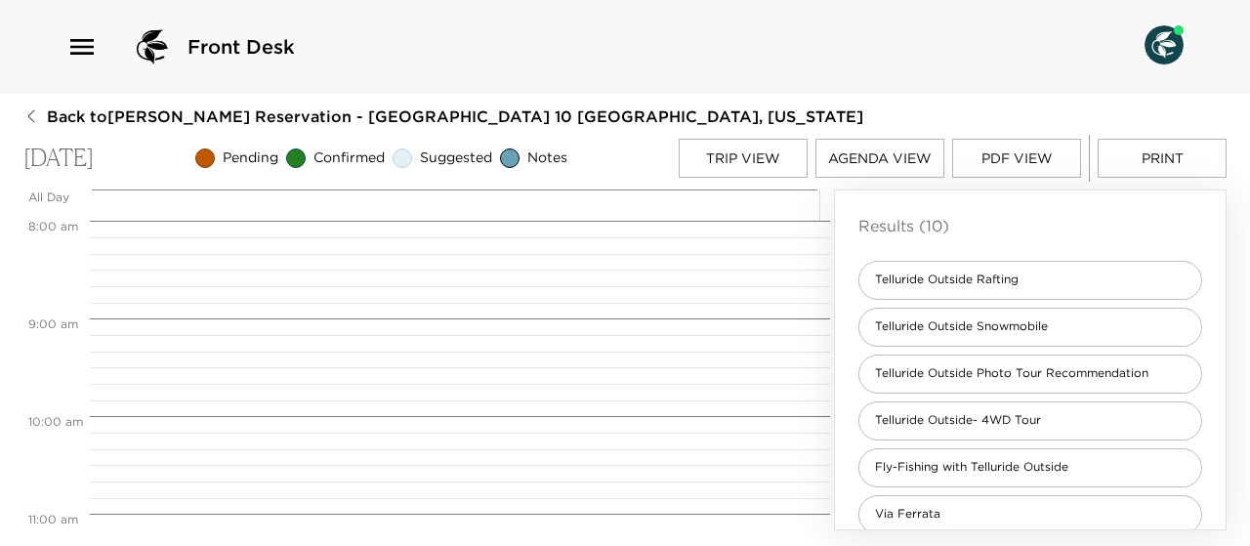
scroll to position [0, 0]
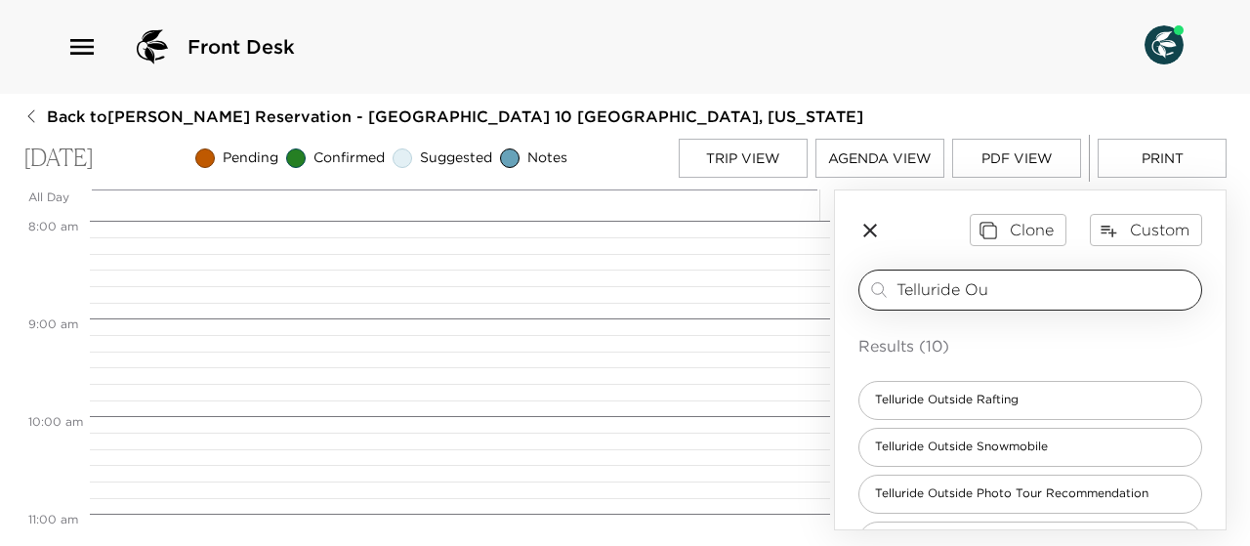
click at [1012, 288] on input "Telluride Ou" at bounding box center [1044, 289] width 297 height 22
type input "T"
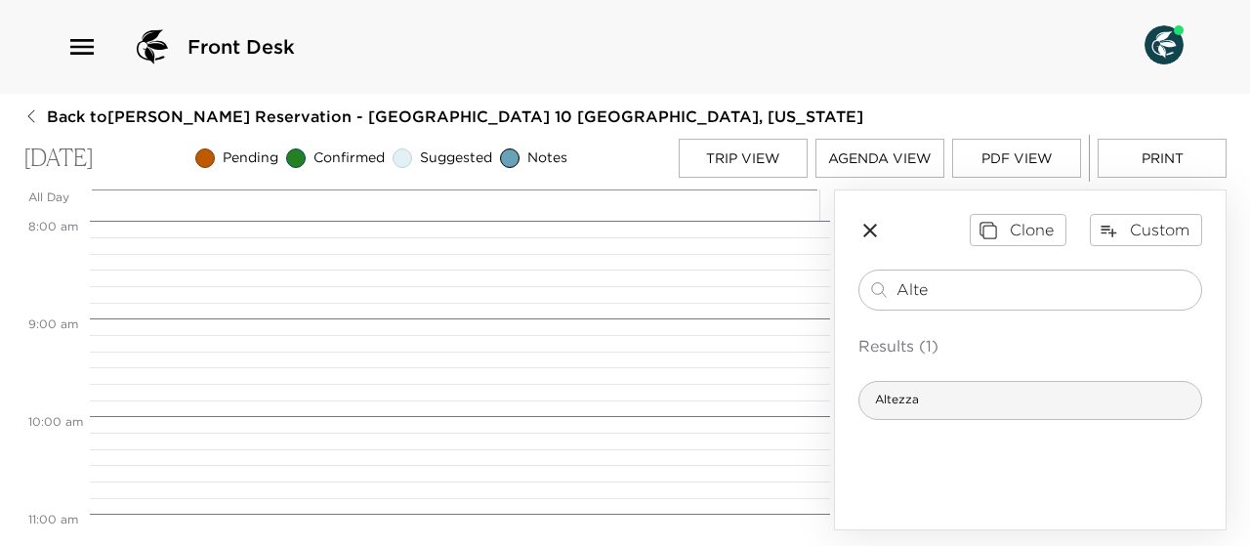
type input "Alte"
click at [943, 397] on div "Altezza" at bounding box center [1030, 400] width 344 height 39
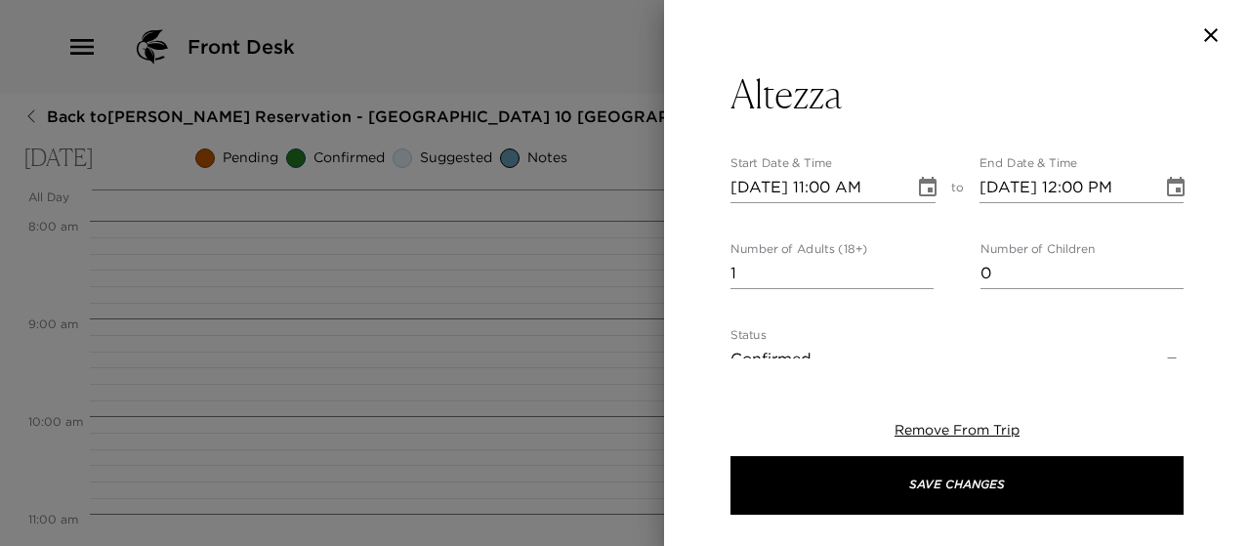
type textarea "Altezza restaurant at The Peaks Resort & Spa offers casual mountain dining with…"
click at [920, 185] on icon "Choose date, selected date is Oct 9, 2025" at bounding box center [927, 187] width 23 height 23
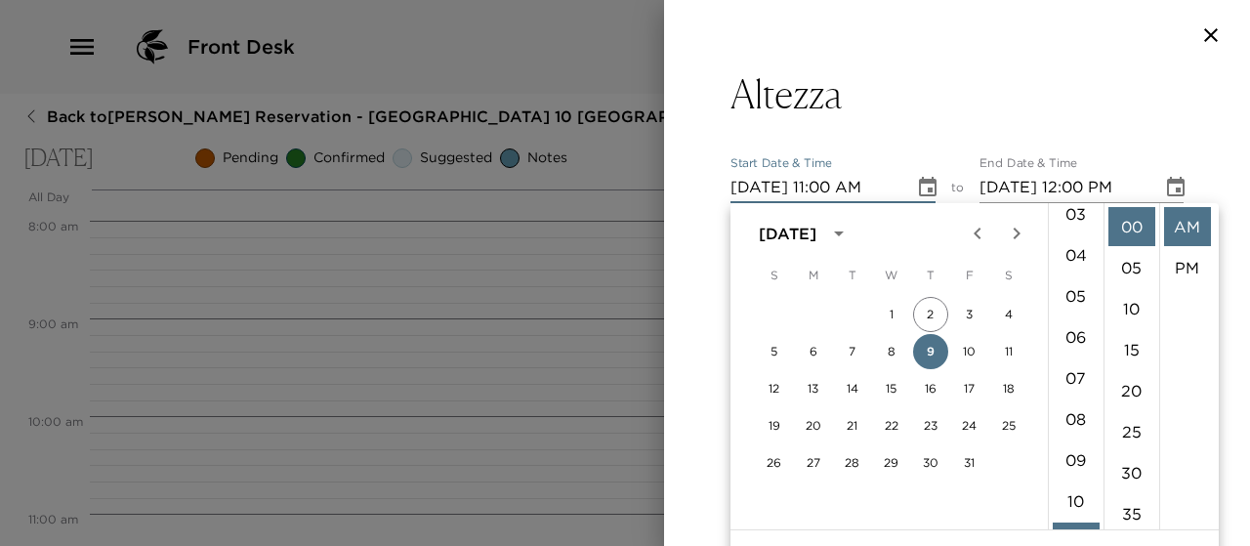
scroll to position [134, 0]
click at [1066, 337] on li "06" at bounding box center [1075, 338] width 47 height 39
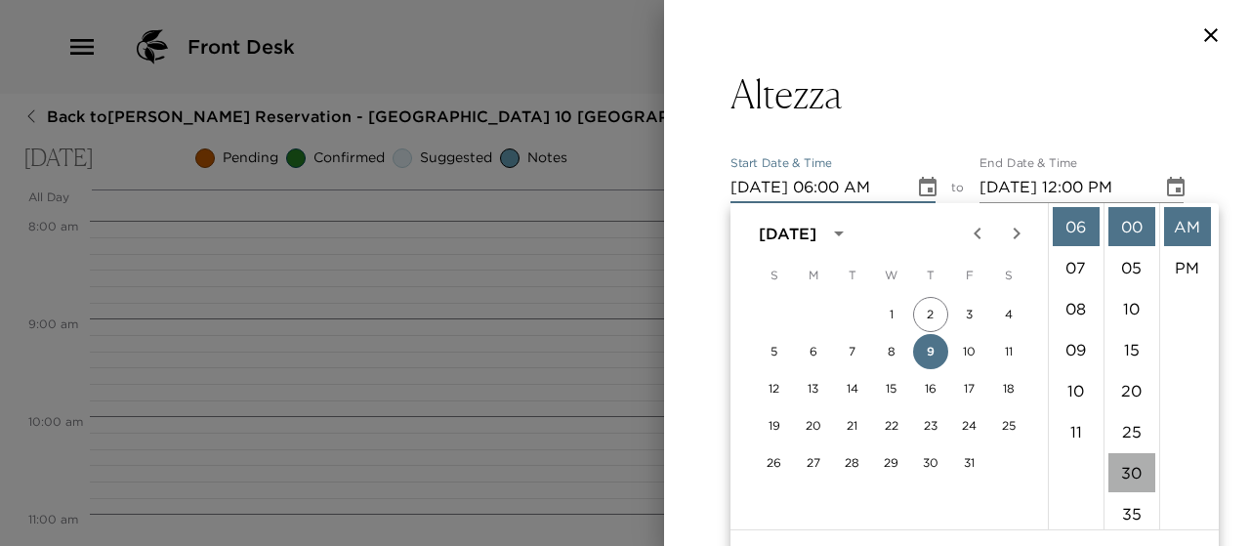
click at [1129, 466] on li "30" at bounding box center [1131, 472] width 47 height 39
click at [1186, 267] on li "PM" at bounding box center [1187, 267] width 47 height 39
type input "10/09/2025 06:30 PM"
type input "10/09/2025 07:30 PM"
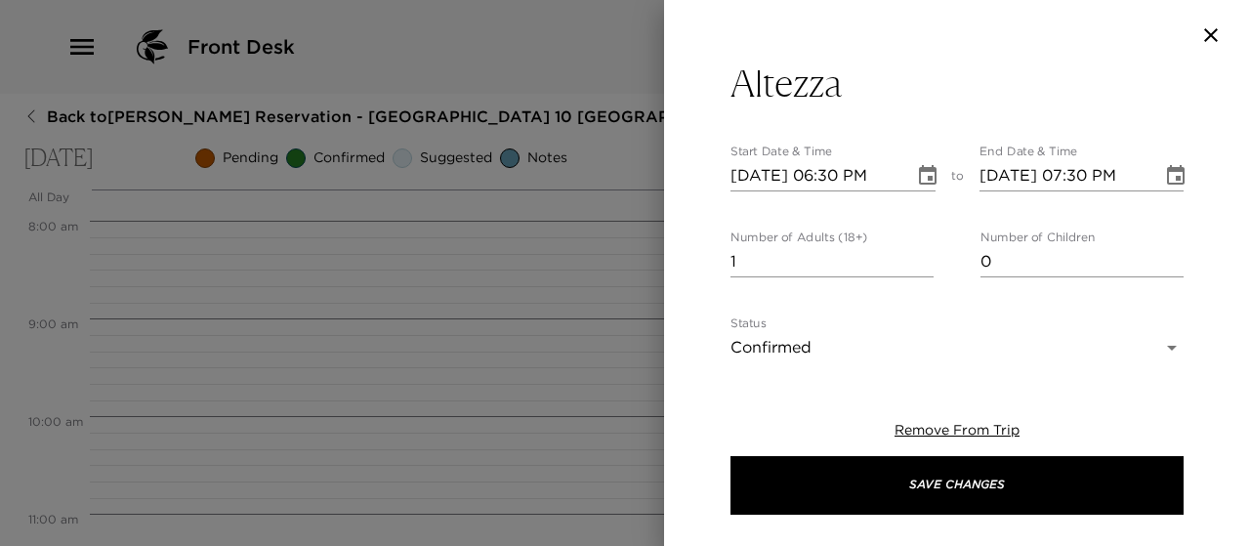
scroll to position [14, 0]
click at [920, 249] on input "2" at bounding box center [831, 259] width 203 height 31
type input "3"
click at [920, 249] on input "3" at bounding box center [831, 259] width 203 height 31
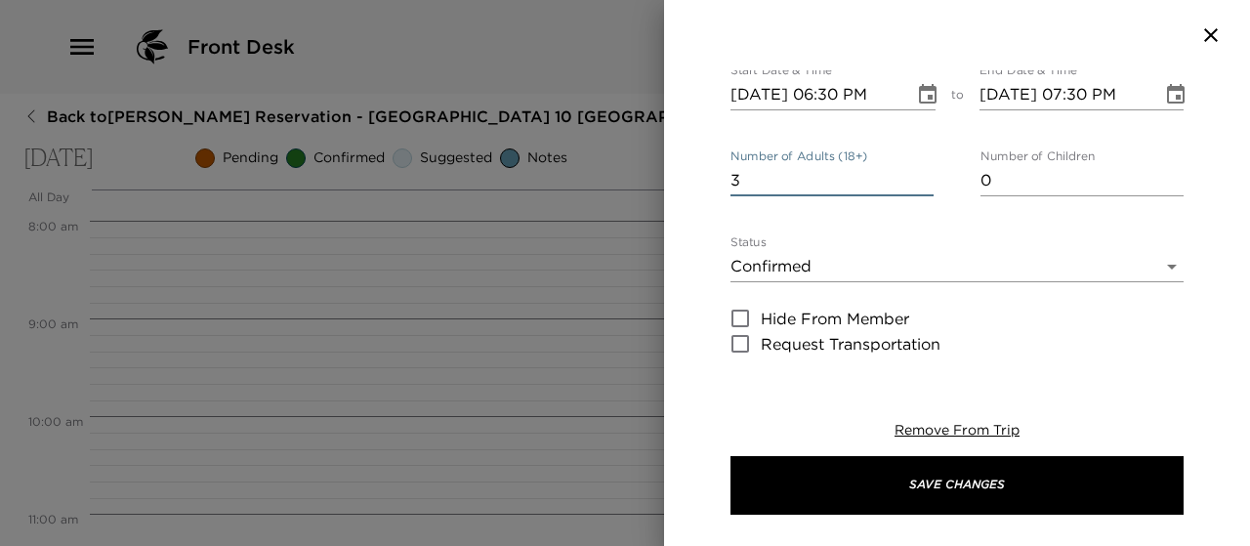
scroll to position [96, 0]
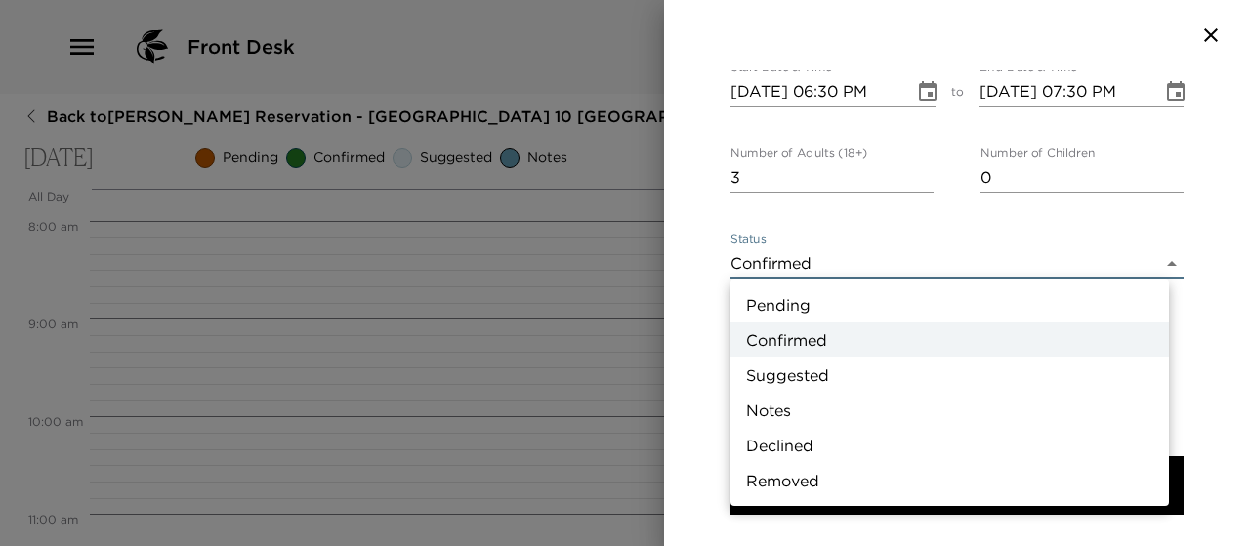
click at [1150, 260] on body "Front Desk Back to Amy Huddleston Reservation - Heritage Crossing 10 Telluride,…" at bounding box center [625, 273] width 1250 height 546
click at [896, 383] on li "Suggested" at bounding box center [949, 374] width 438 height 35
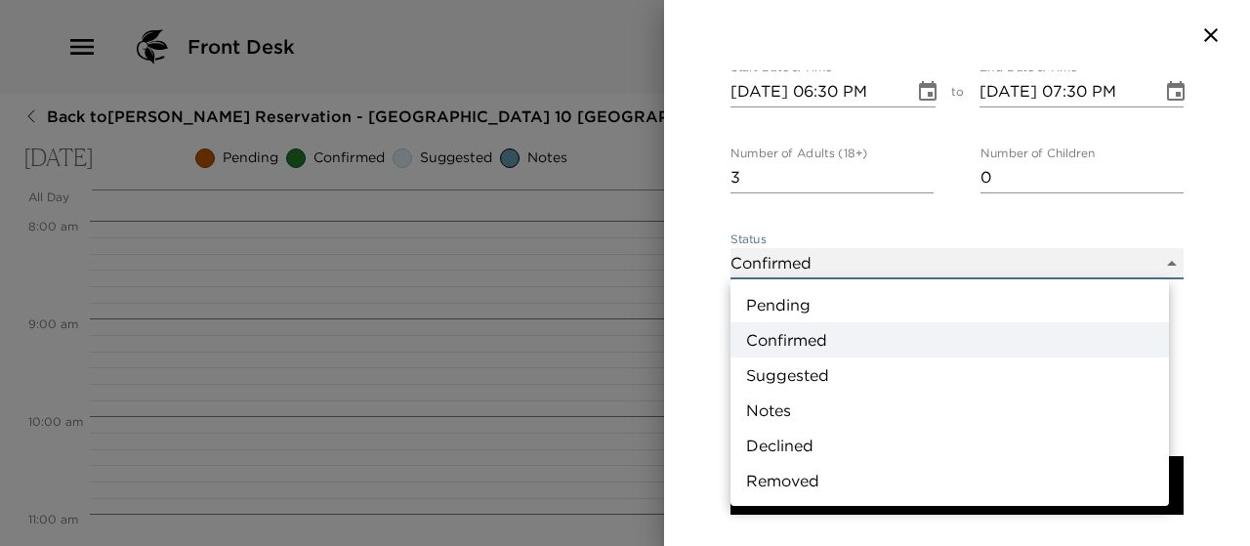
type input "Suggestion"
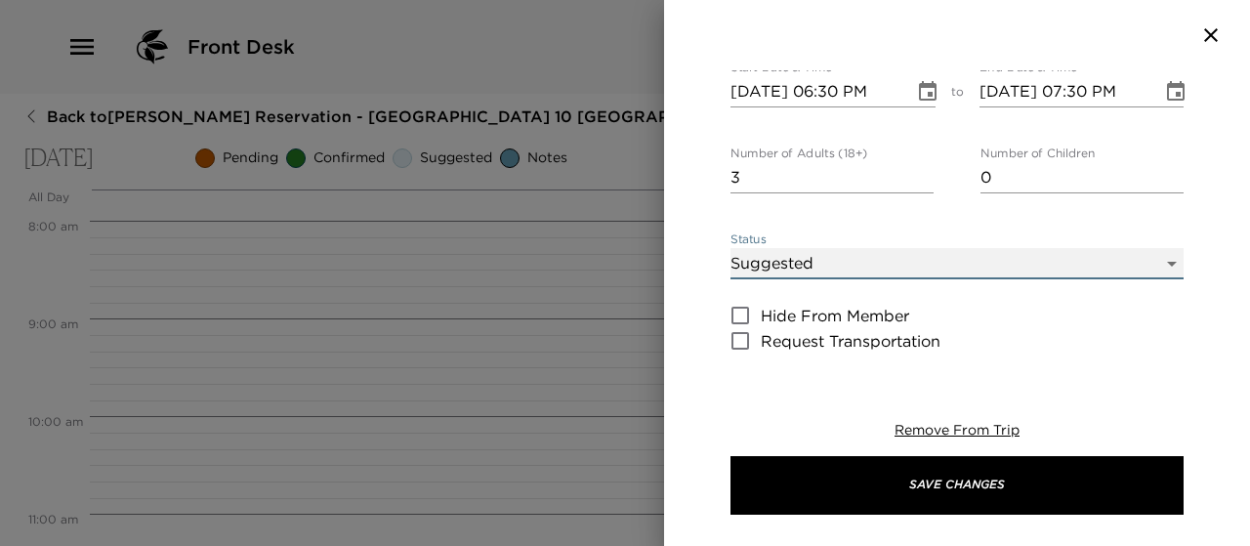
scroll to position [206, 0]
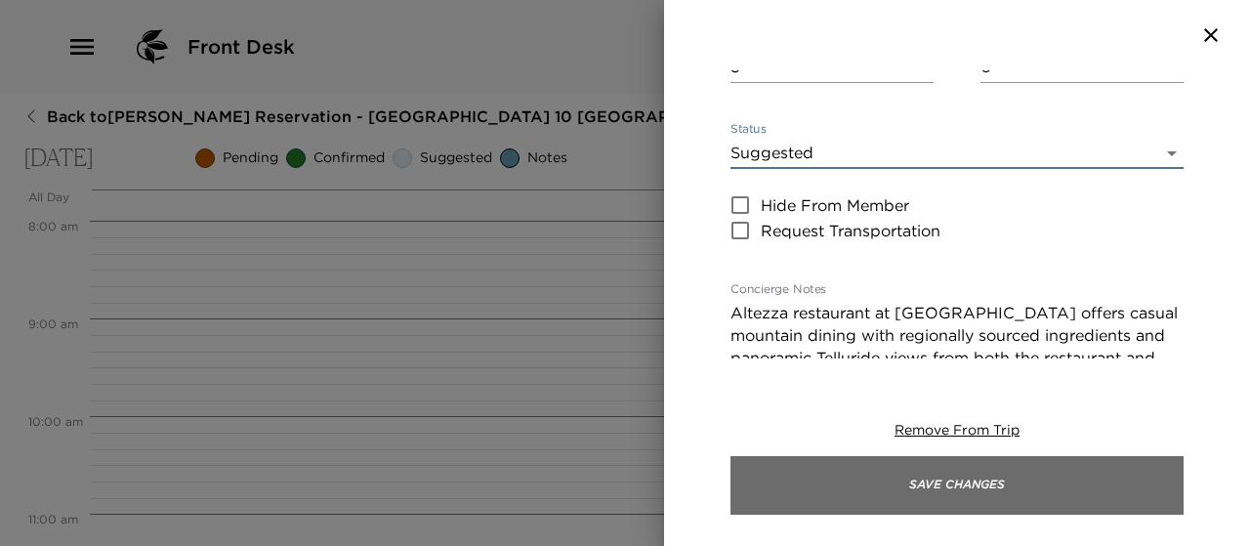
click at [956, 491] on button "Save Changes" at bounding box center [956, 485] width 453 height 59
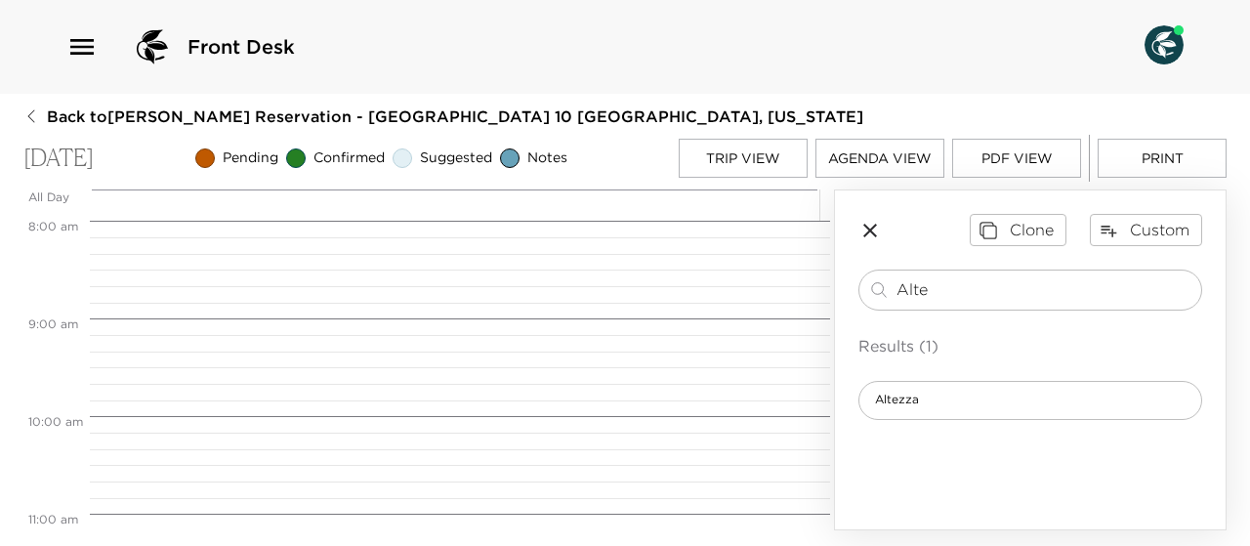
click at [742, 157] on button "Trip View" at bounding box center [743, 158] width 129 height 39
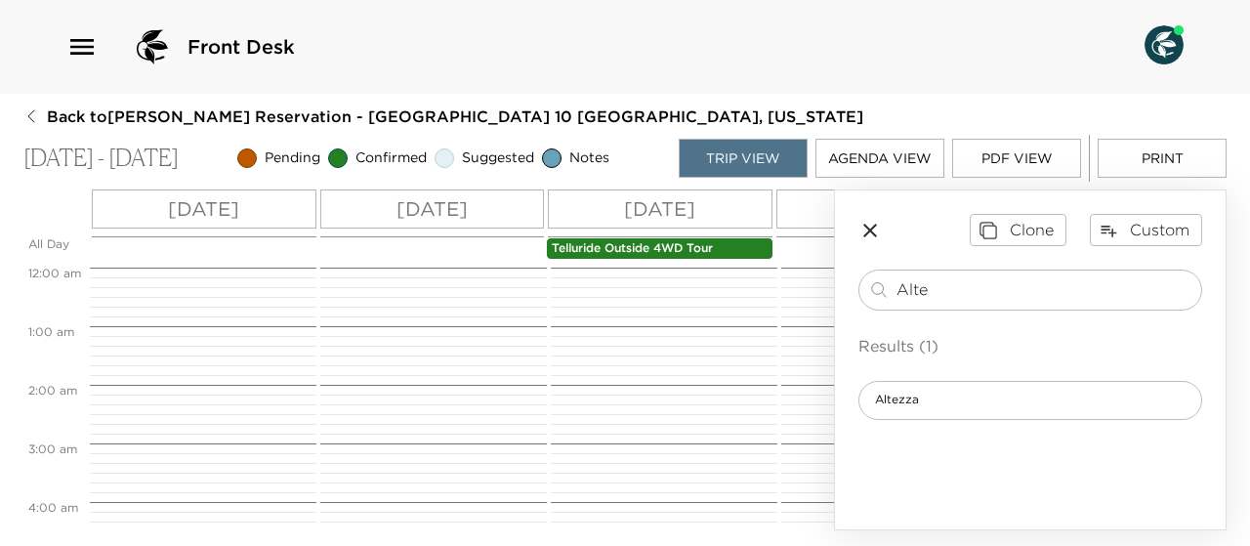
scroll to position [644, 0]
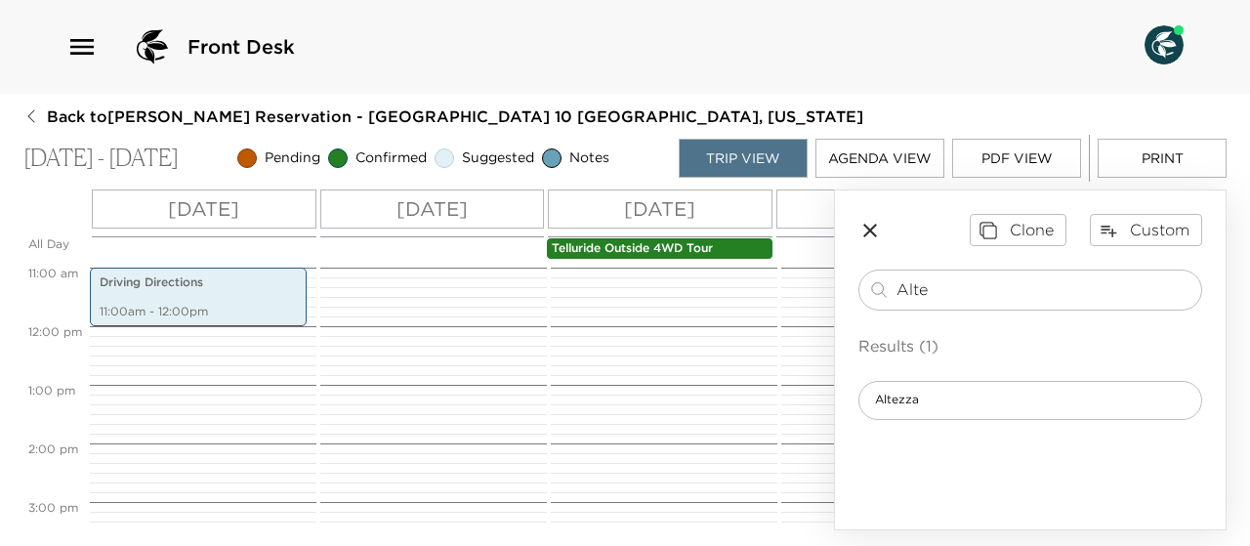
click at [428, 206] on p "Mon 10/06" at bounding box center [431, 208] width 71 height 29
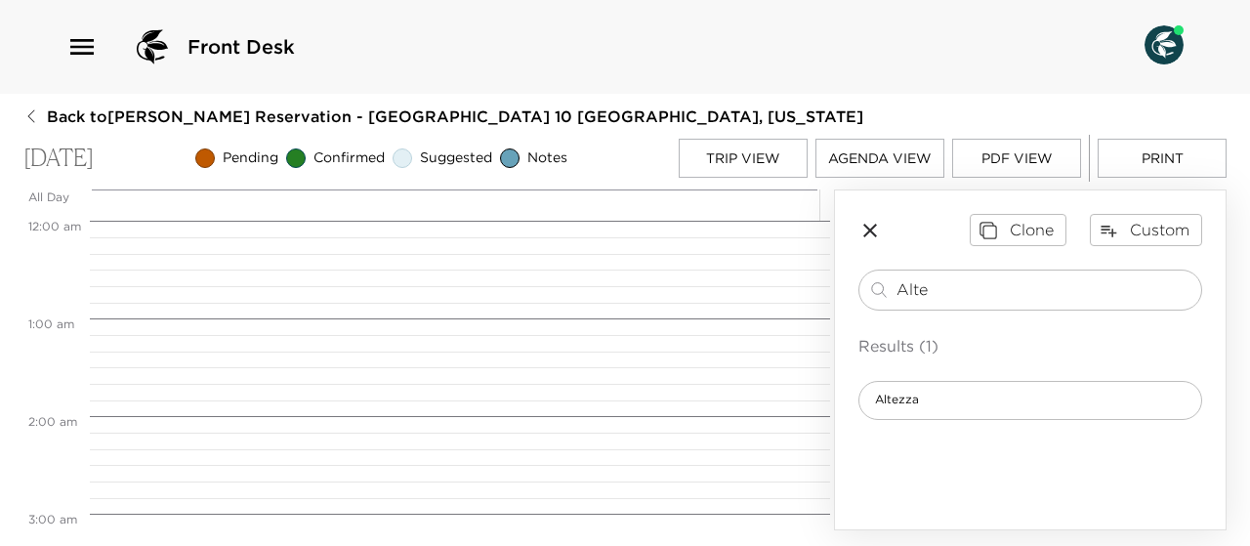
scroll to position [781, 0]
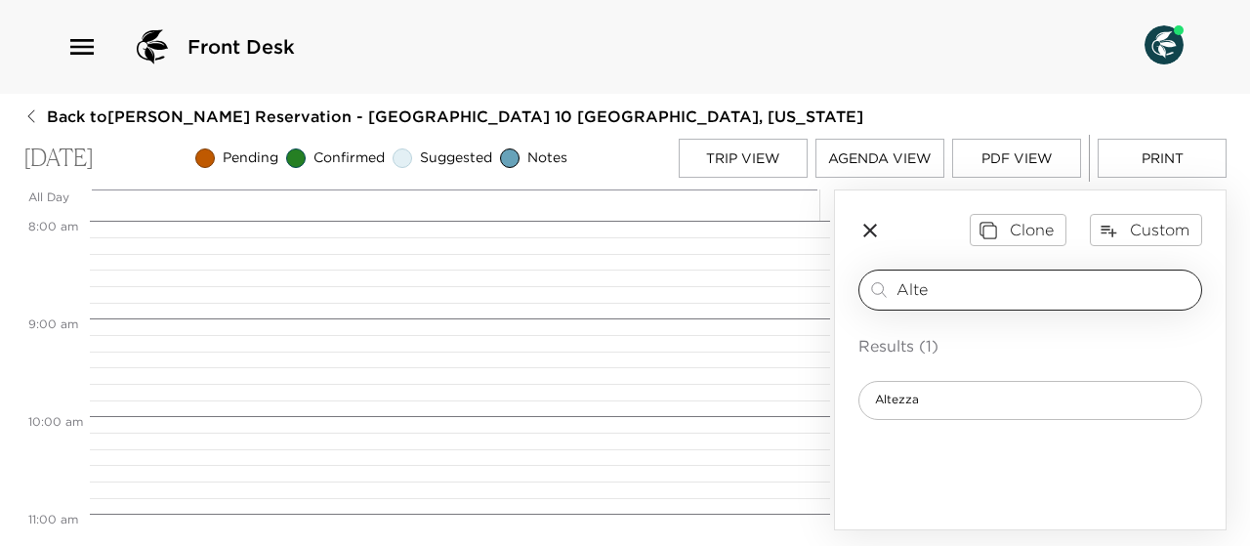
click at [953, 289] on input "Alte" at bounding box center [1044, 289] width 297 height 22
type input "A"
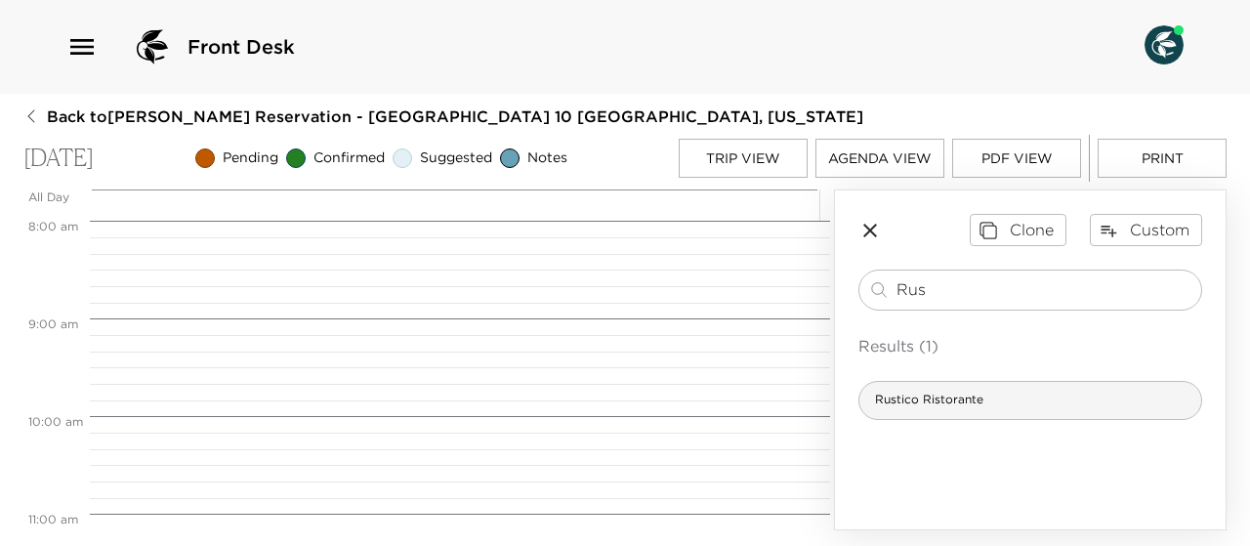
type input "Rus"
click at [931, 403] on span "Rustico Ristorante" at bounding box center [929, 400] width 140 height 17
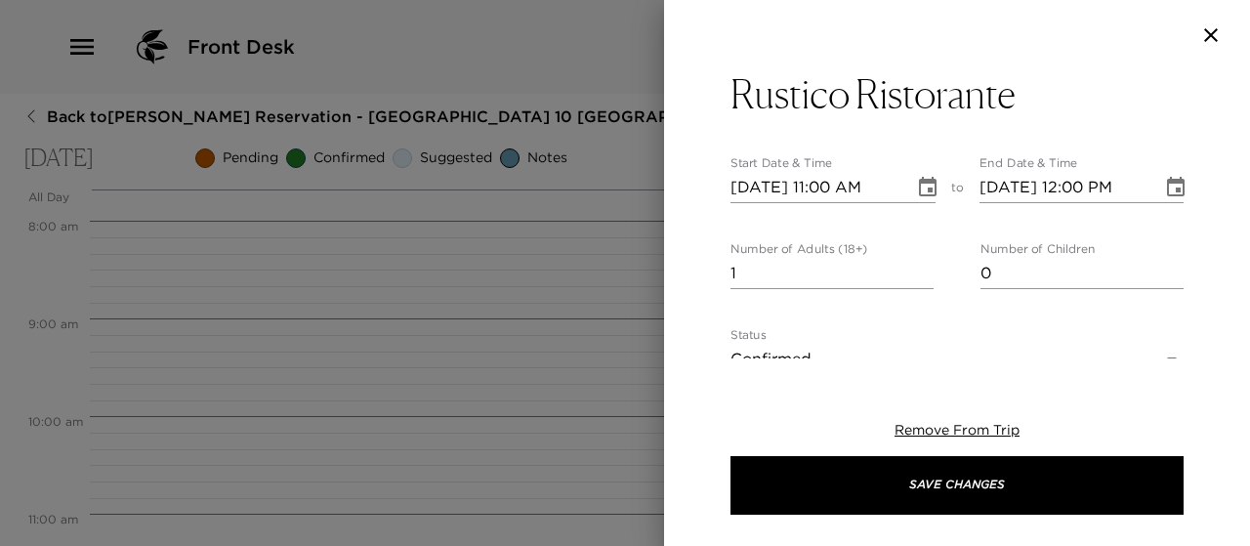
type textarea "At Rustico, you will find traditional Italian fare comprised of family recipes …"
click at [920, 185] on icon "Choose date, selected date is Oct 6, 2025" at bounding box center [927, 187] width 23 height 23
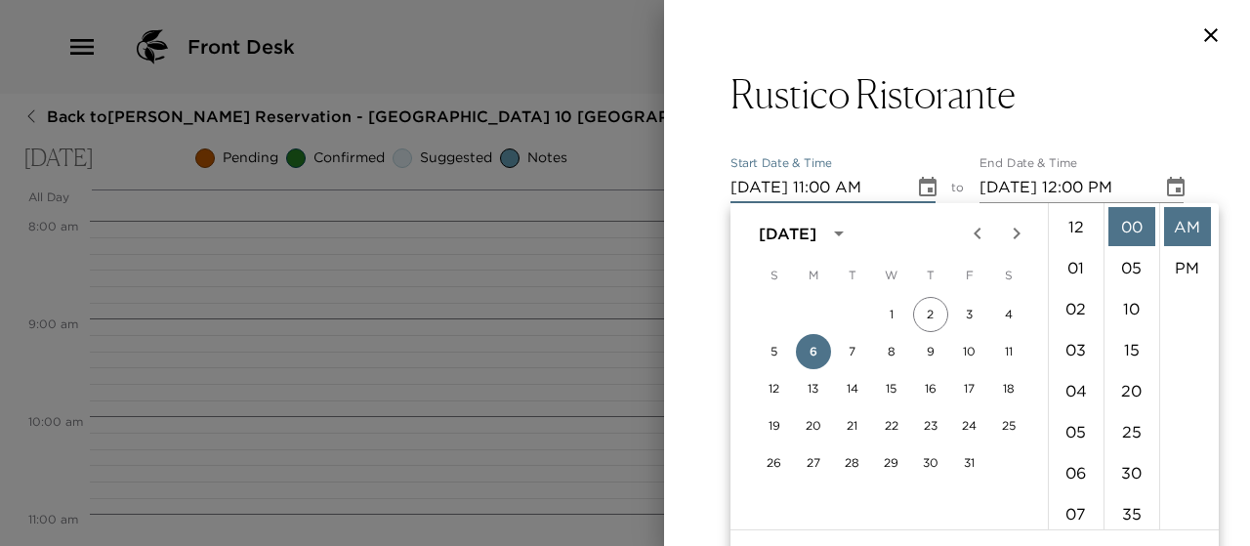
scroll to position [451, 0]
click at [919, 185] on icon "Choose date, selected date is Oct 6, 2025" at bounding box center [927, 187] width 23 height 23
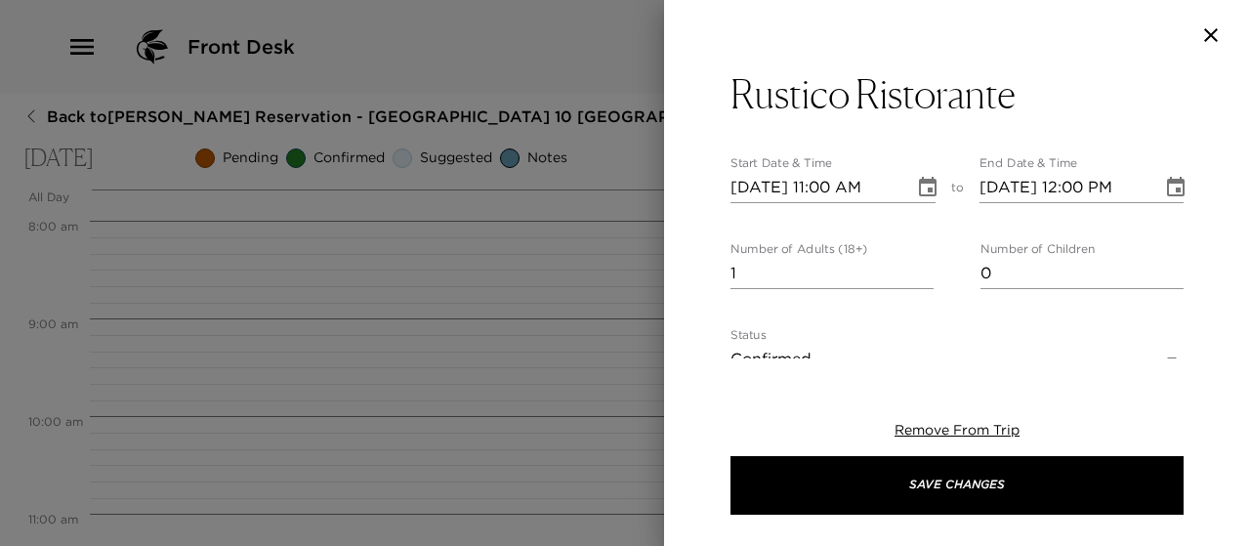
click at [919, 185] on icon "Choose date, selected date is Oct 6, 2025" at bounding box center [927, 187] width 23 height 23
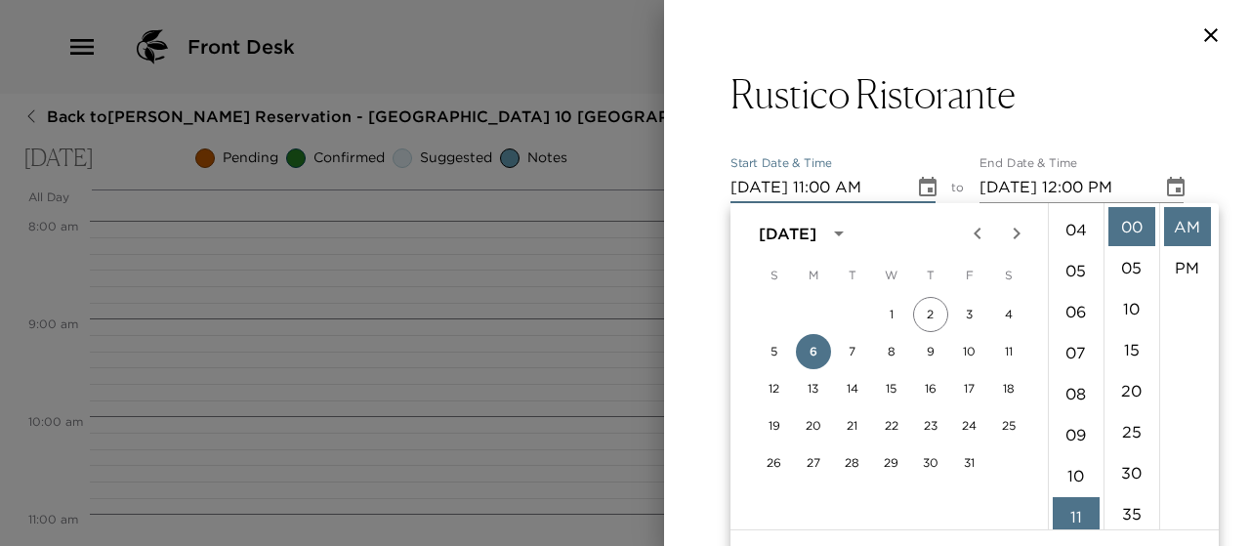
scroll to position [150, 0]
click at [1070, 280] on li "05" at bounding box center [1075, 281] width 47 height 39
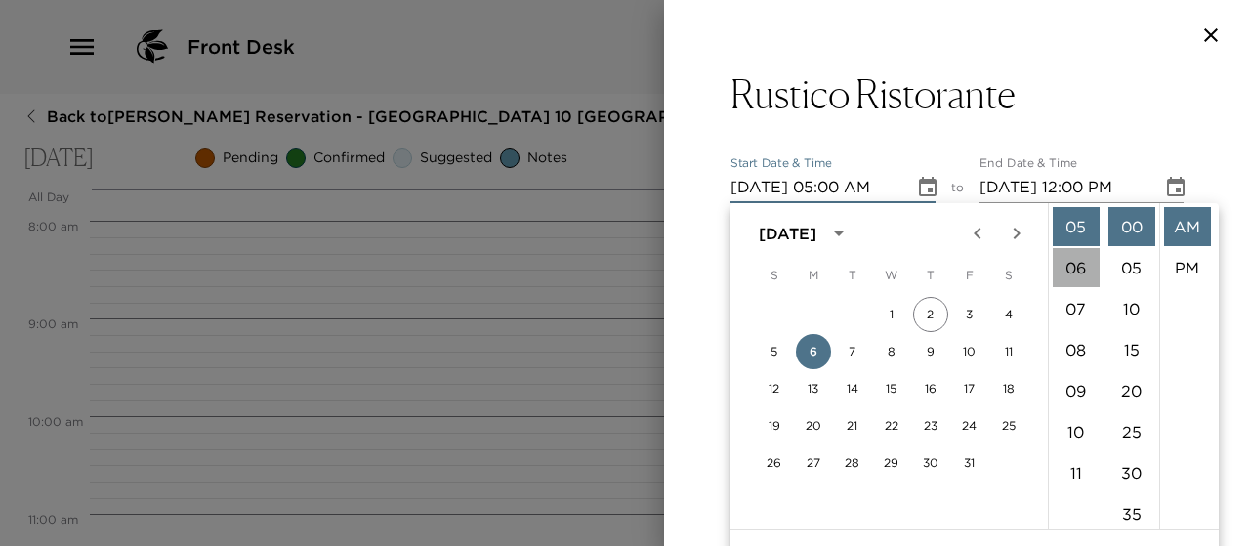
click at [1069, 270] on li "06" at bounding box center [1075, 267] width 47 height 39
click at [1132, 474] on li "30" at bounding box center [1131, 472] width 47 height 39
click at [1182, 268] on li "PM" at bounding box center [1187, 267] width 47 height 39
type input "10/06/2025 06:30 PM"
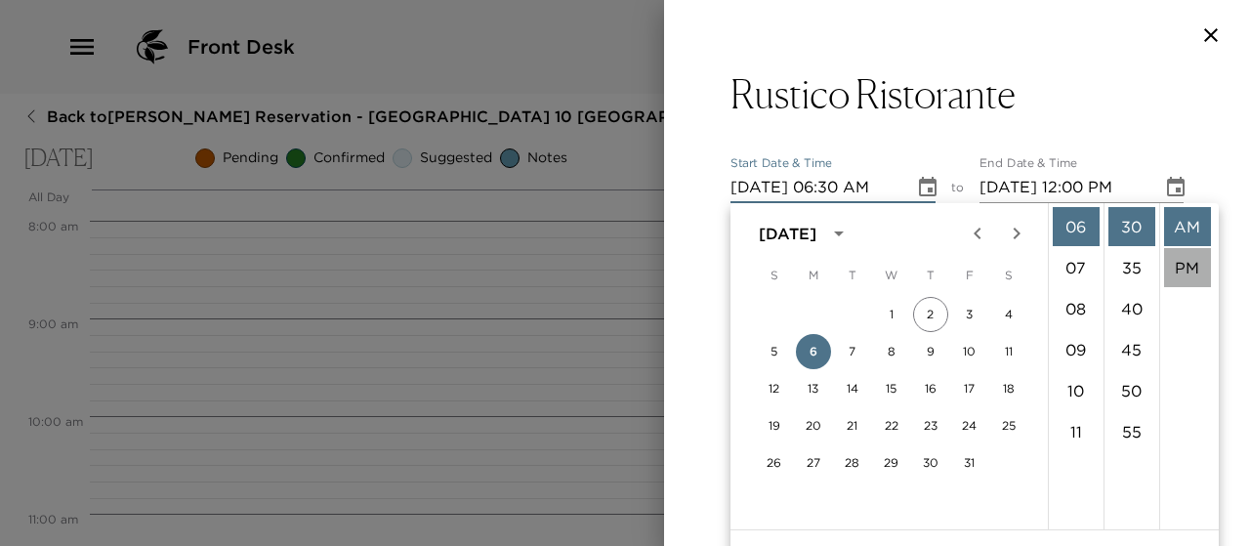
type input "10/06/2025 07:30 PM"
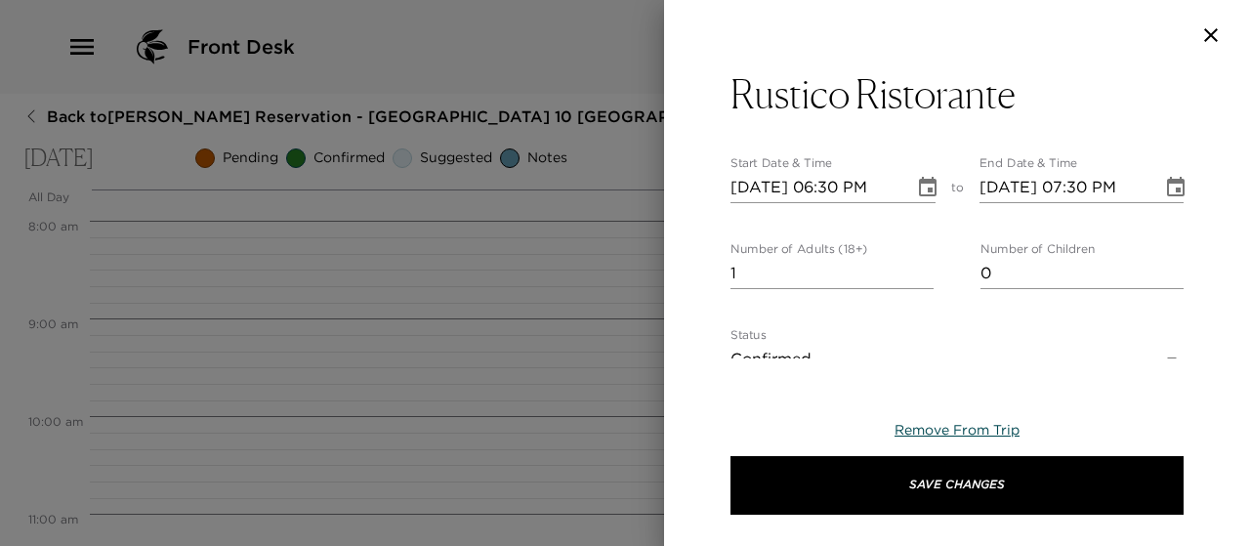
click at [961, 427] on span "Remove From Trip" at bounding box center [956, 430] width 125 height 18
click at [1215, 29] on icon "button" at bounding box center [1210, 34] width 23 height 23
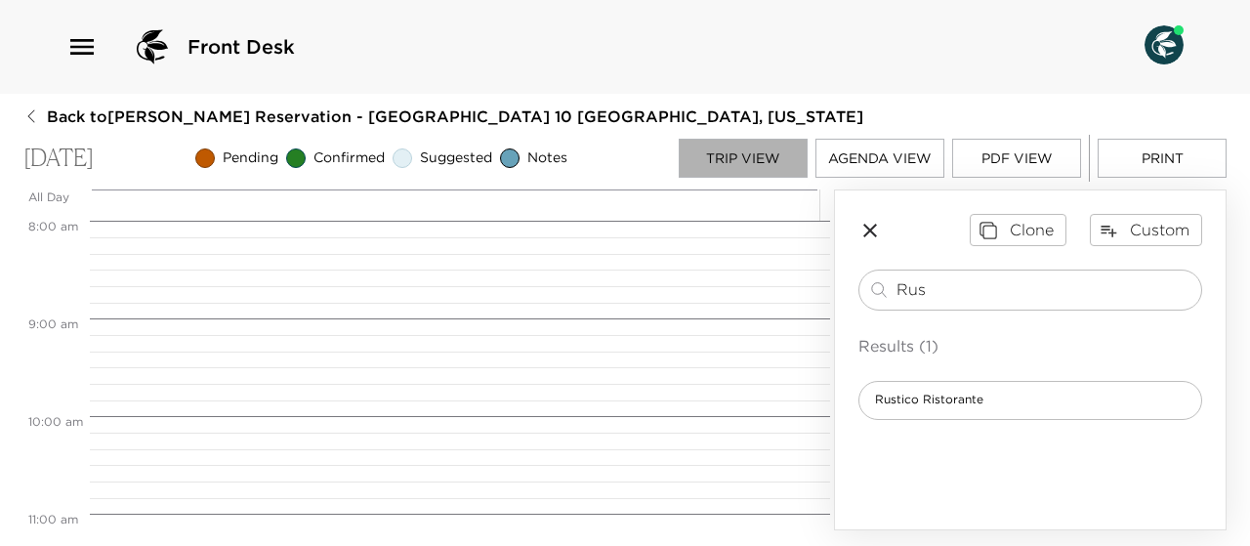
click at [715, 152] on button "Trip View" at bounding box center [743, 158] width 129 height 39
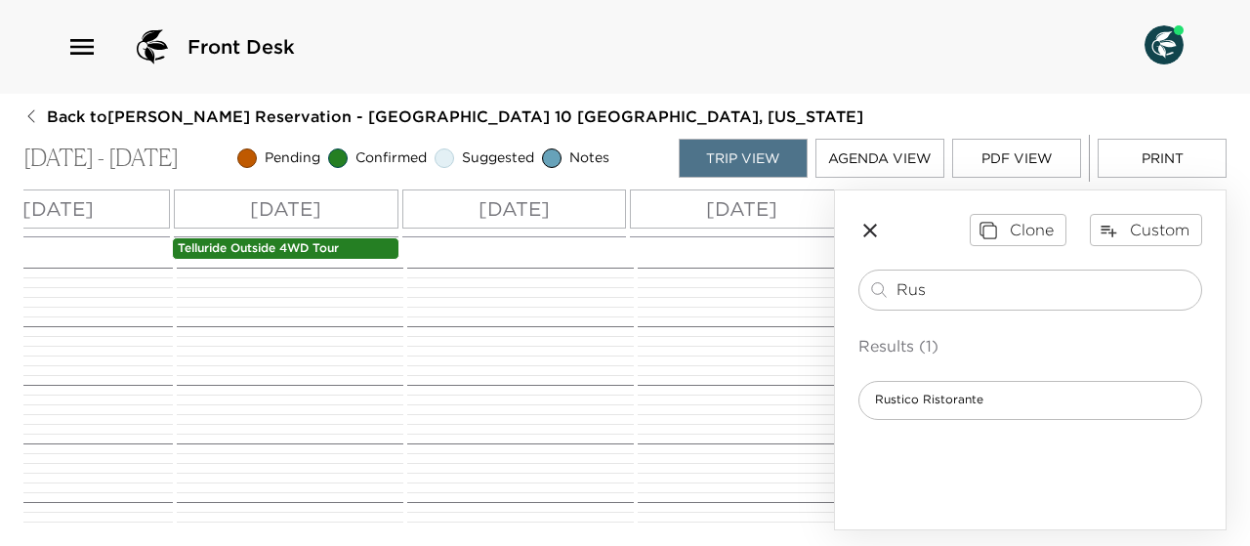
scroll to position [0, 355]
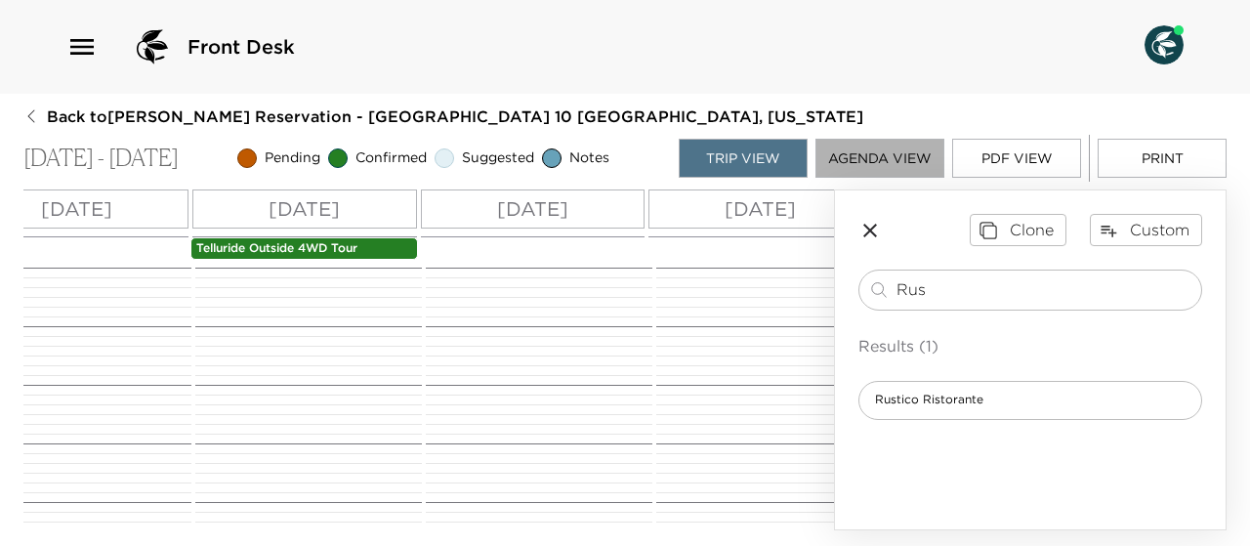
click at [884, 149] on button "Agenda View" at bounding box center [879, 158] width 129 height 39
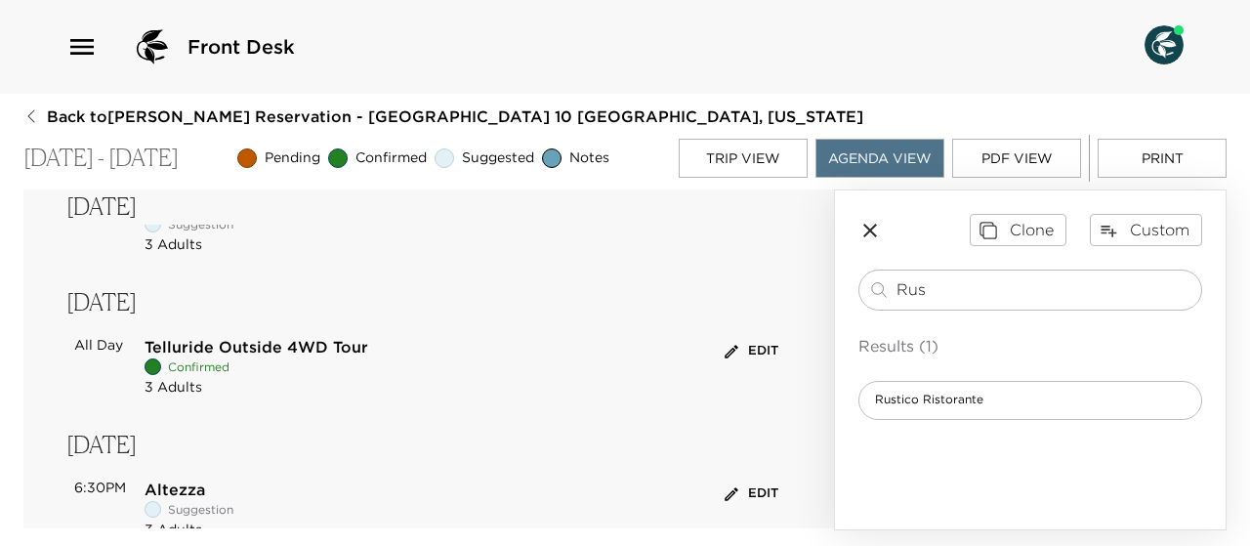
scroll to position [225, 0]
